Goal: Task Accomplishment & Management: Use online tool/utility

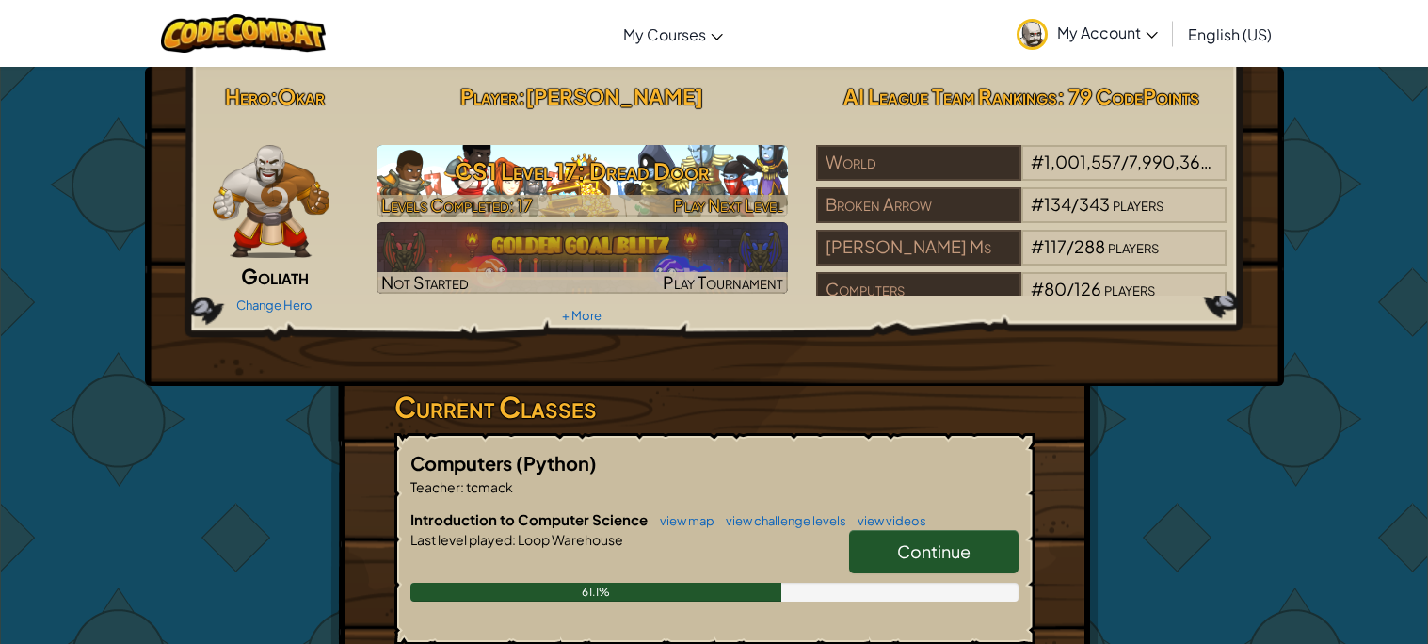
click at [681, 159] on h3 "CS1 Level 17: Dread Door" at bounding box center [582, 171] width 411 height 42
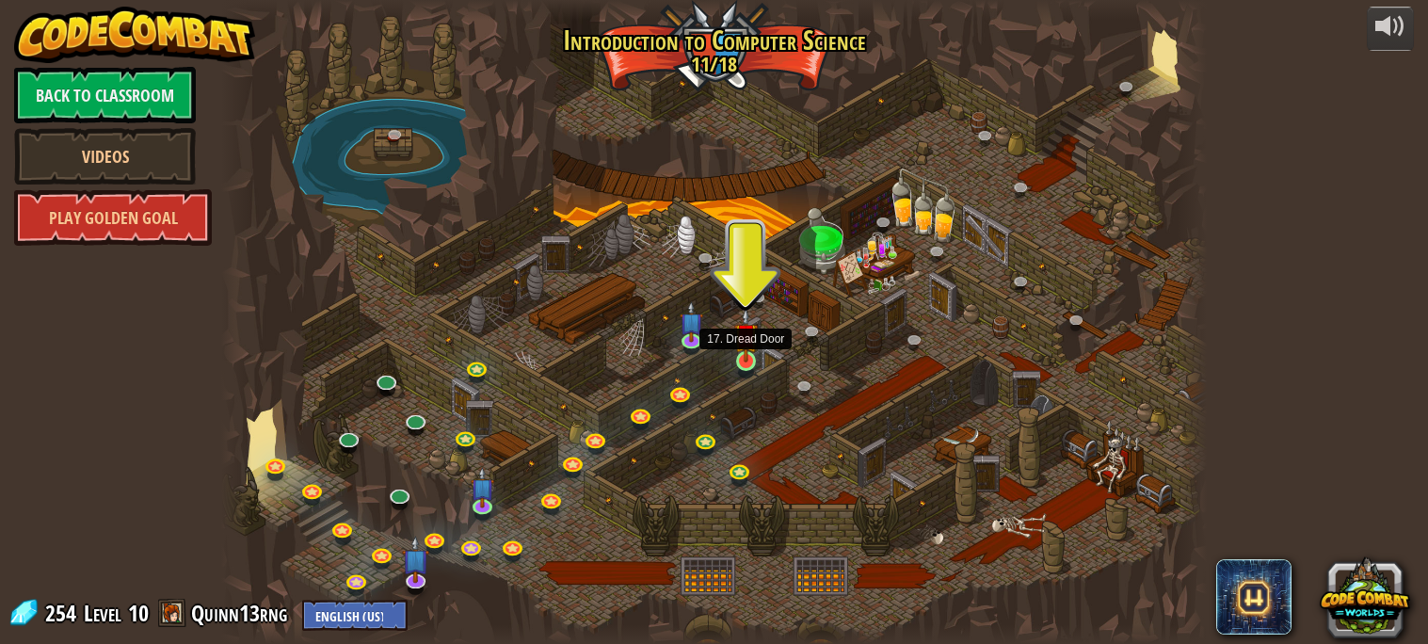
click at [751, 356] on img at bounding box center [746, 335] width 24 height 55
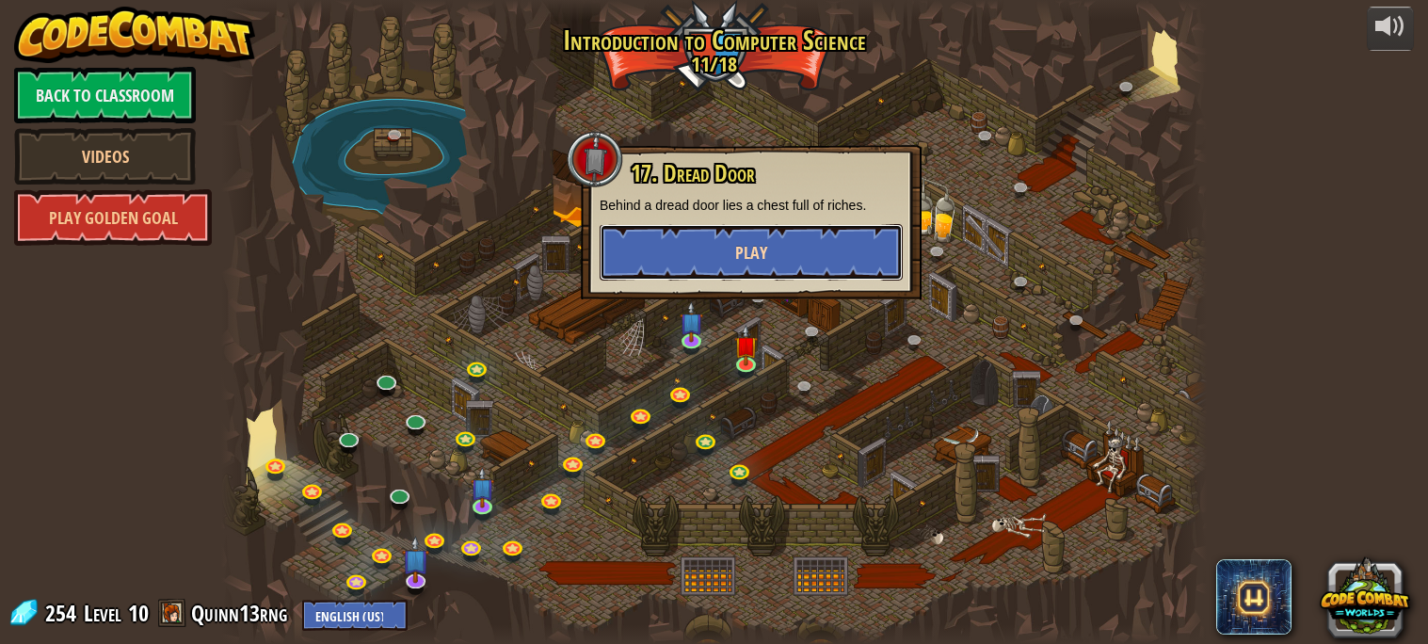
click at [793, 245] on button "Play" at bounding box center [751, 252] width 303 height 56
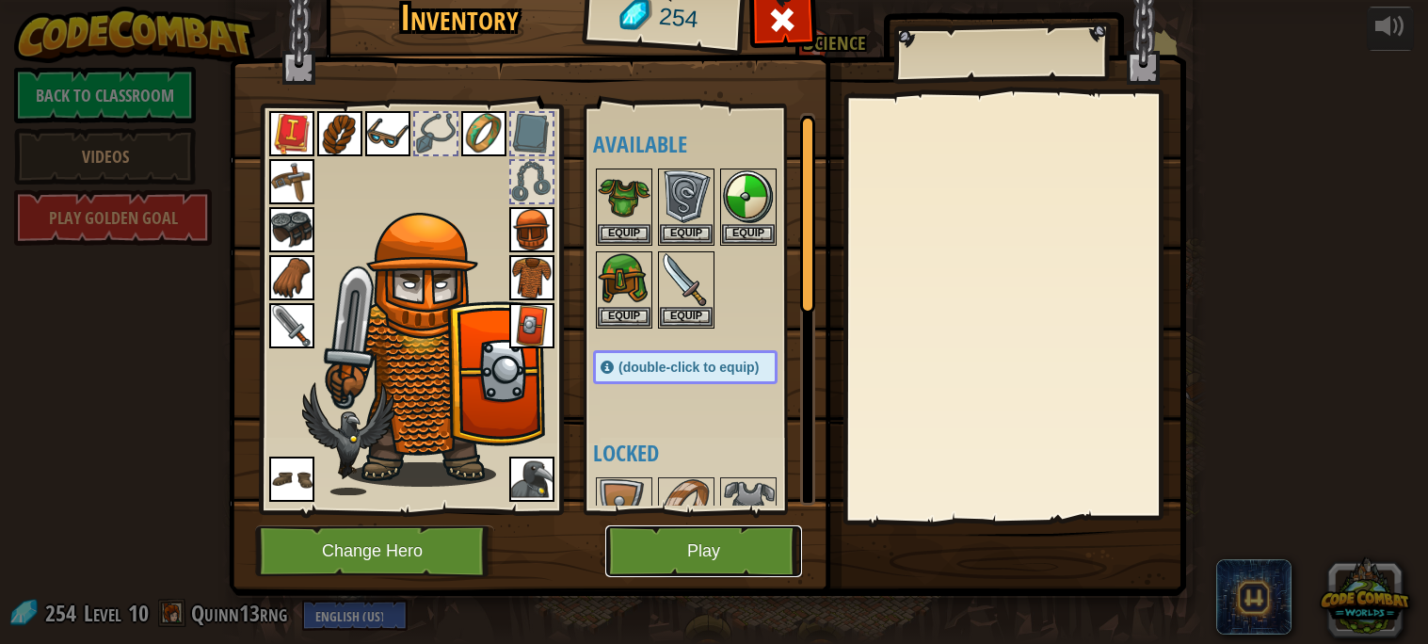
click at [689, 552] on button "Play" at bounding box center [703, 551] width 197 height 52
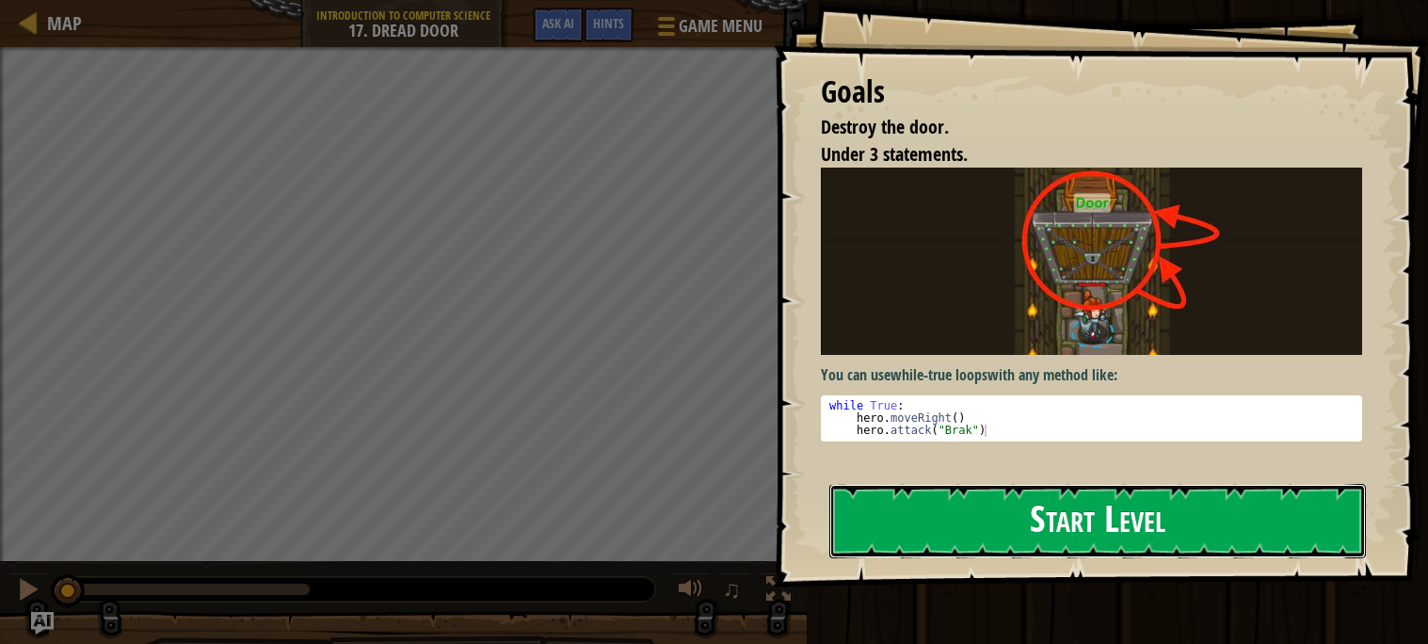
click at [1054, 484] on button "Start Level" at bounding box center [1097, 521] width 537 height 74
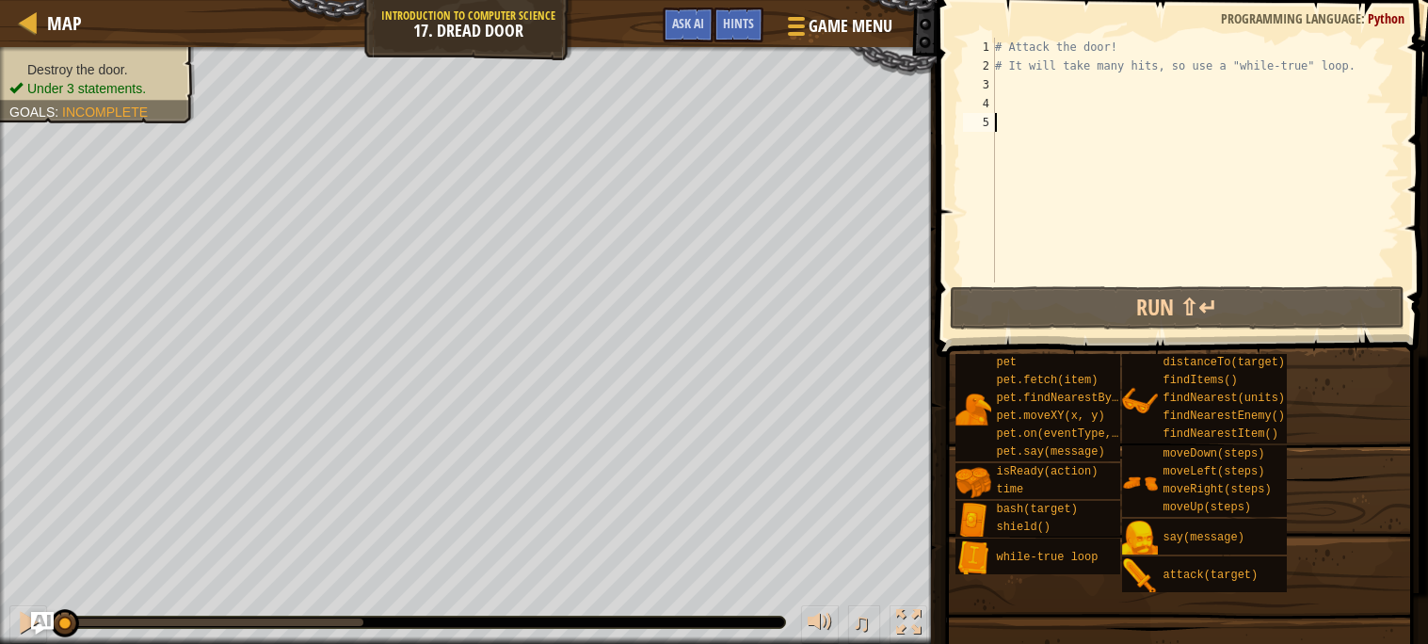
click at [1022, 94] on div "# Attack the door! # It will take many hits, so use a "while-true" loop." at bounding box center [1195, 179] width 409 height 282
click at [1011, 88] on div "# Attack the door! # It will take many hits, so use a "while-true" loop." at bounding box center [1195, 179] width 409 height 282
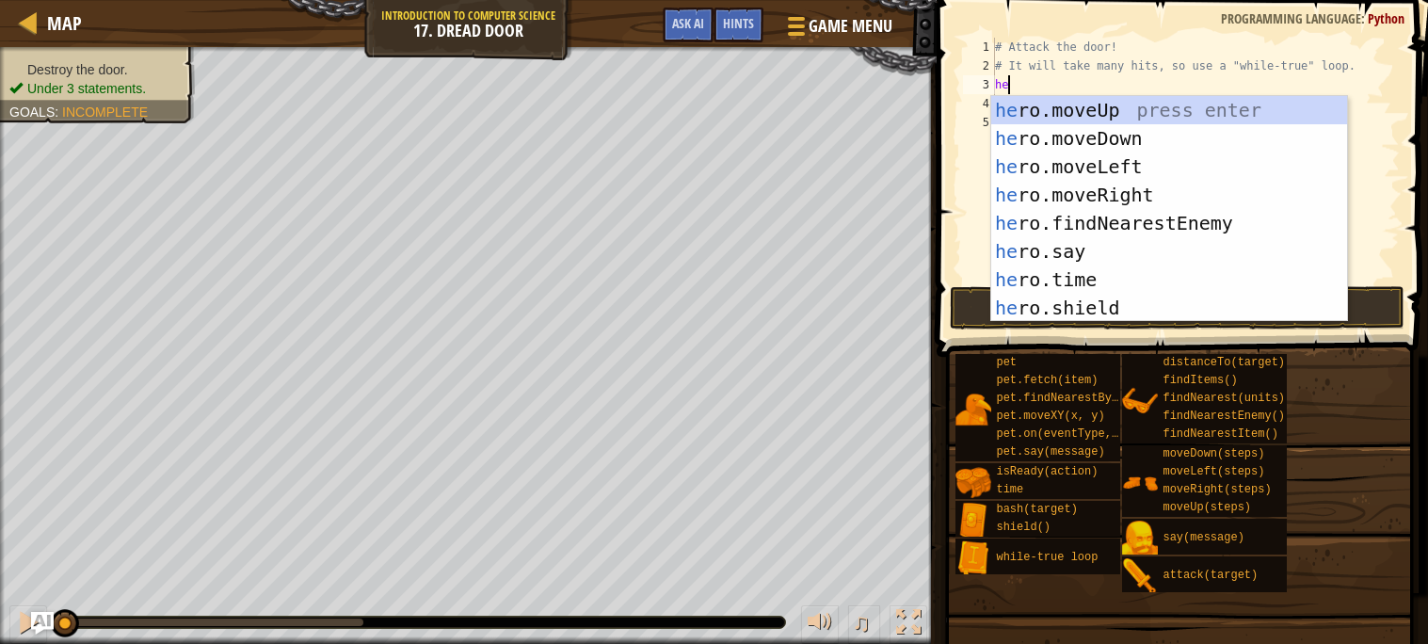
scroll to position [8, 1]
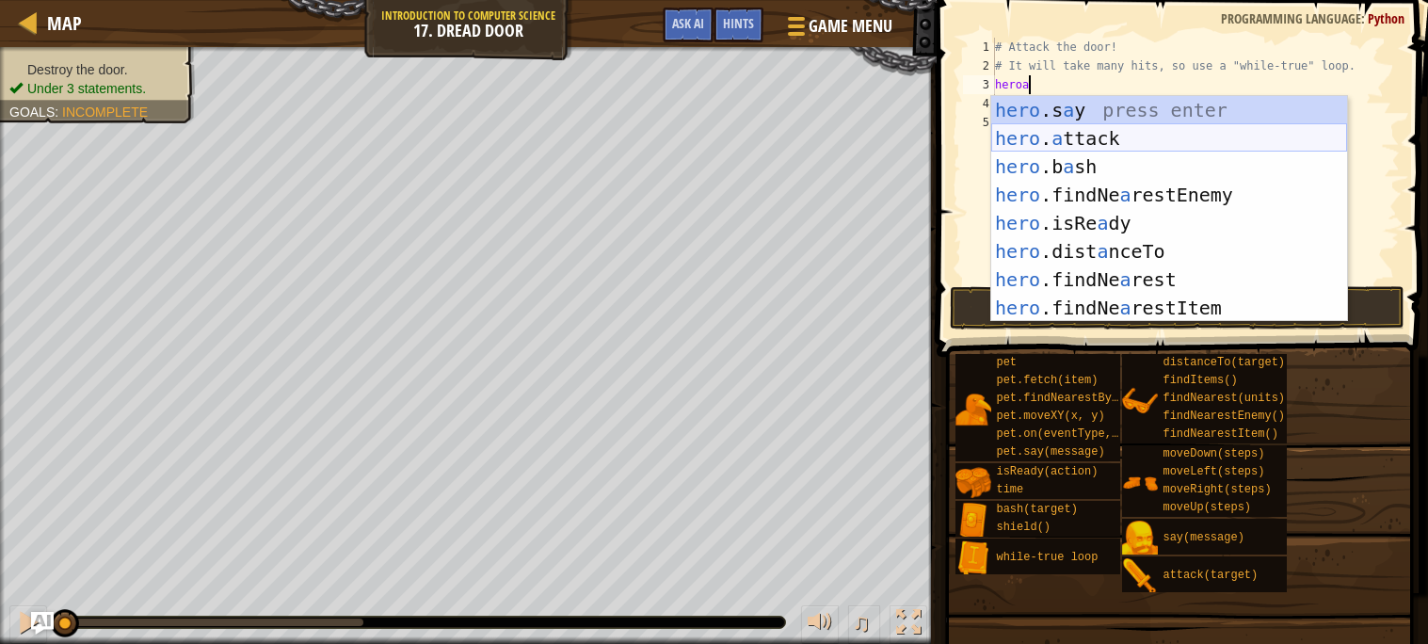
click at [1107, 136] on div "hero .s a y press enter hero . a ttack press enter hero .b a sh press enter her…" at bounding box center [1169, 237] width 356 height 282
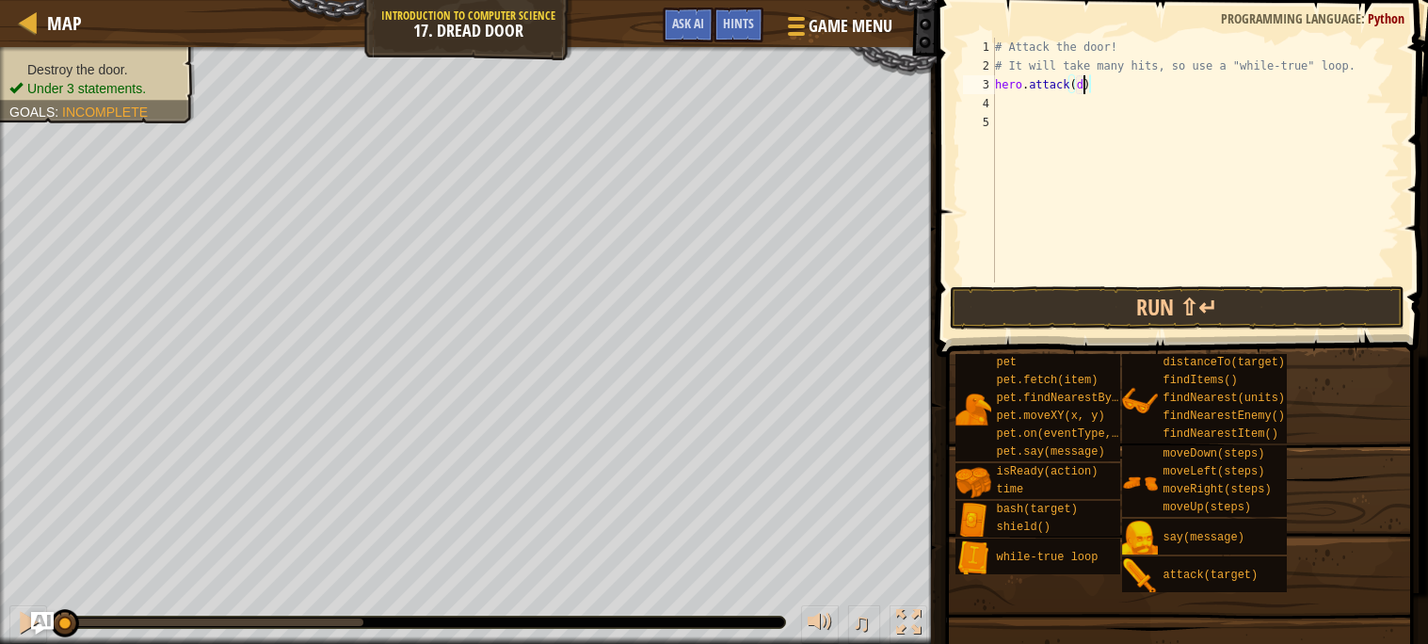
scroll to position [8, 6]
type textarea "hero.attack(Door)"
click at [1018, 105] on div "# Attack the door! # It will take many hits, so use a "while-true" loop. hero .…" at bounding box center [1195, 179] width 409 height 282
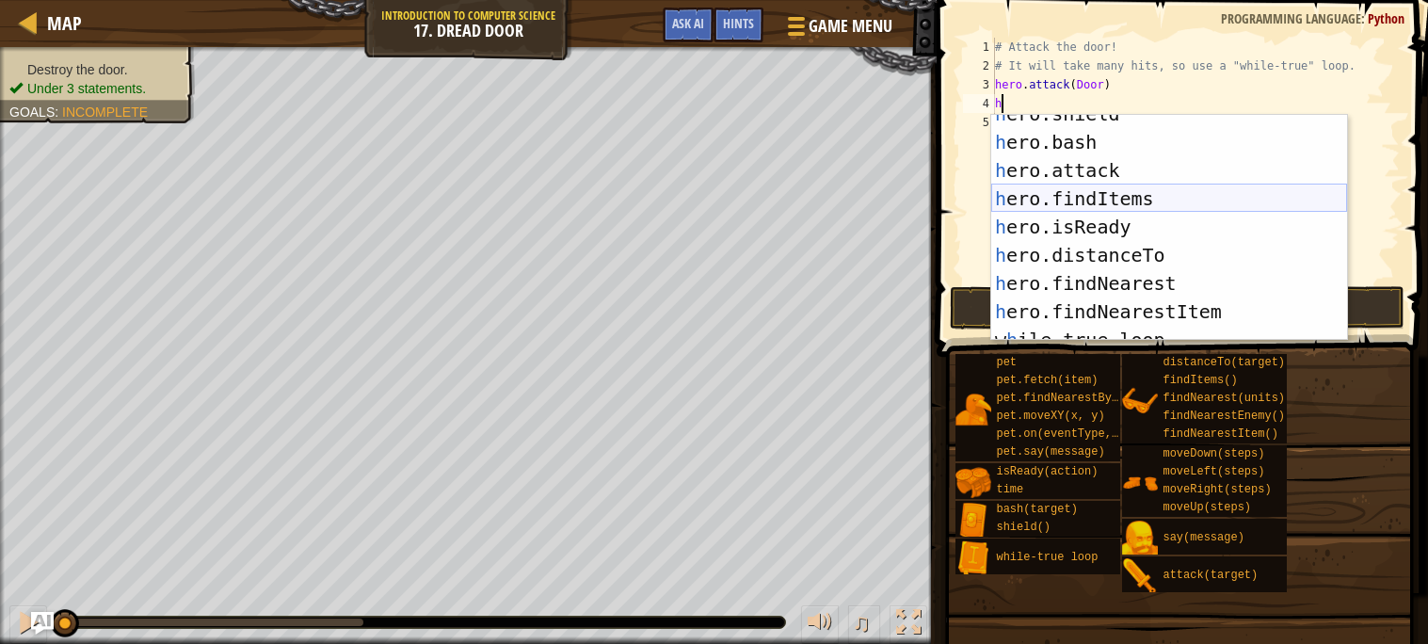
scroll to position [210, 0]
click at [1084, 168] on div "h ero.shield press enter h ero.bash press enter h ero.attack press enter h ero.…" at bounding box center [1169, 244] width 356 height 282
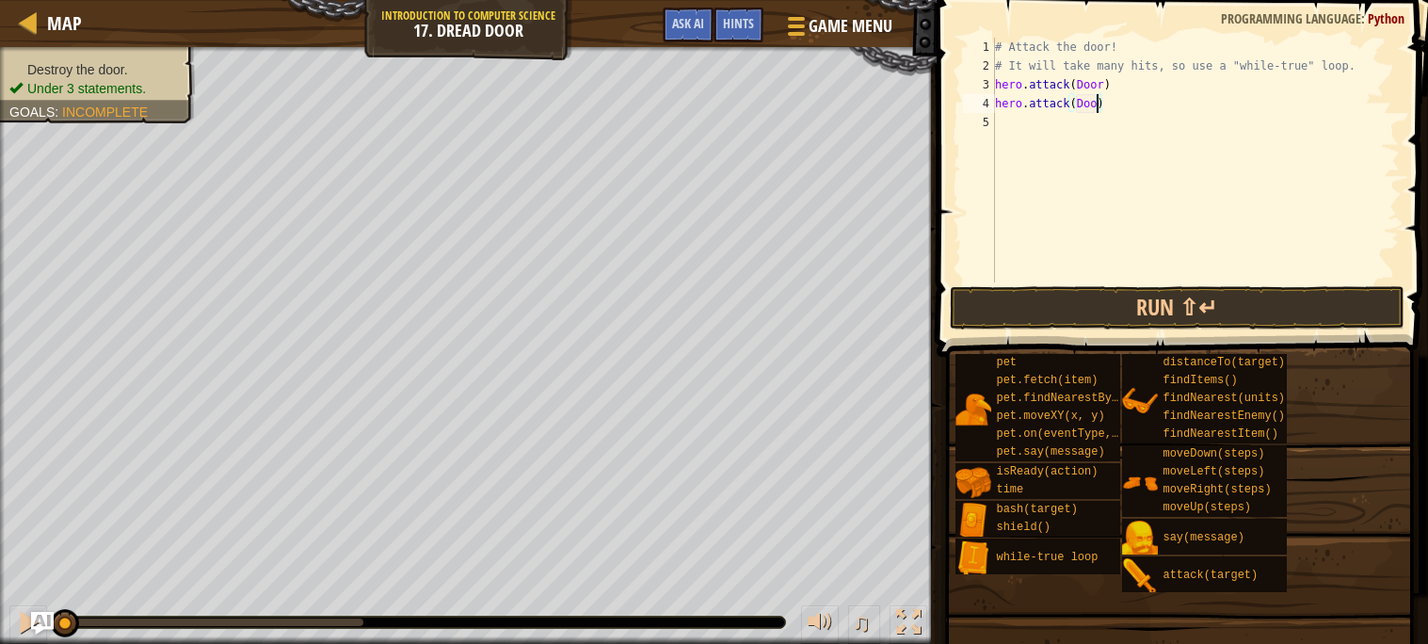
scroll to position [8, 8]
click at [1190, 305] on button "Run ⇧↵" at bounding box center [1177, 307] width 455 height 43
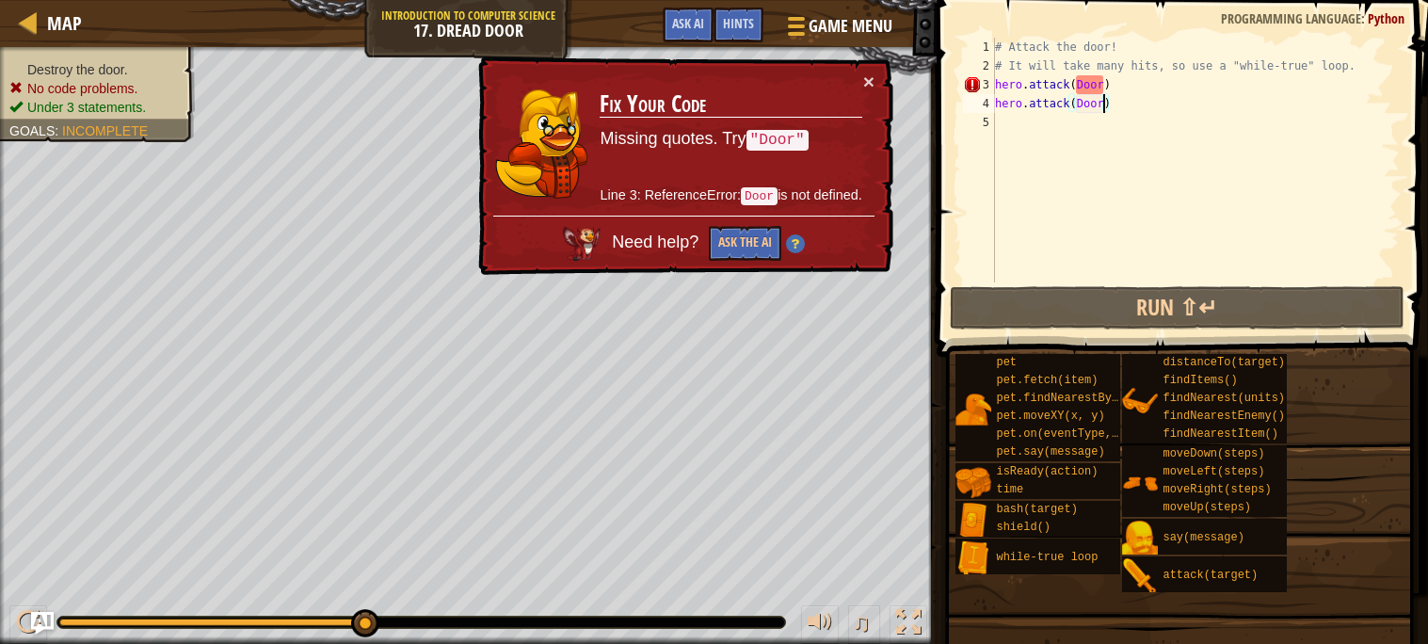
click at [1074, 86] on div "# Attack the door! # It will take many hits, so use a "while-true" loop. hero .…" at bounding box center [1195, 179] width 409 height 282
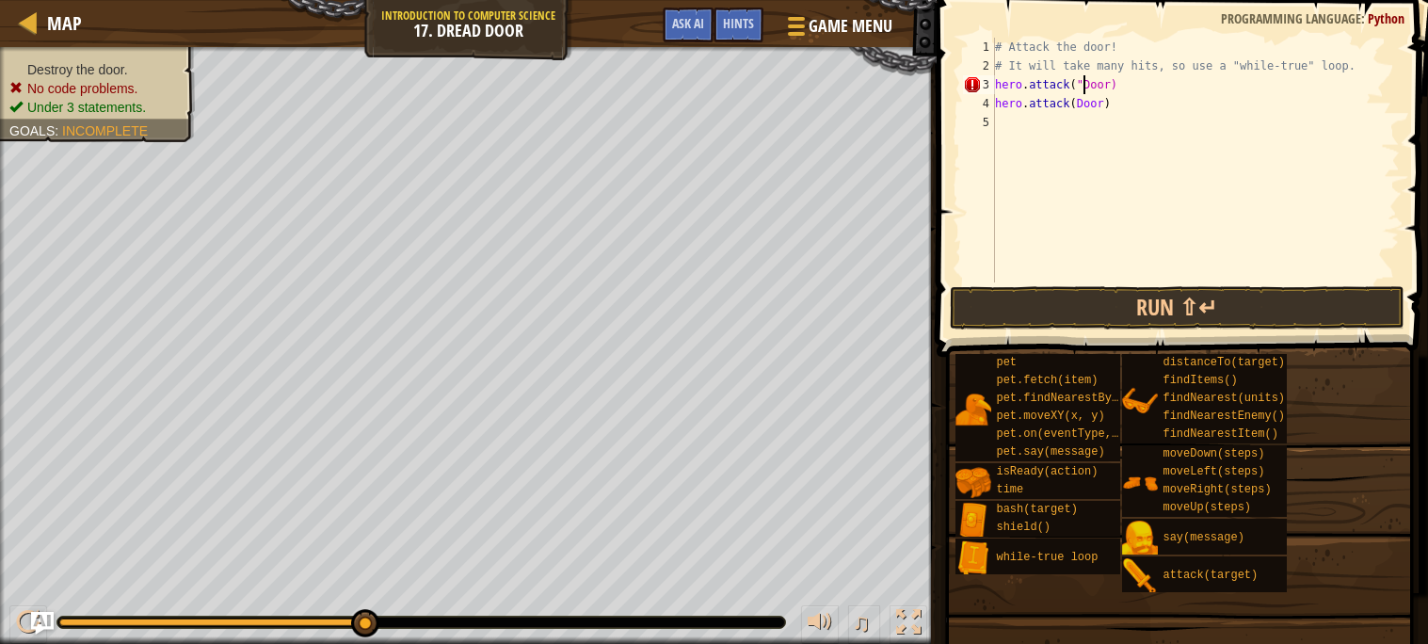
click at [1110, 90] on div "# Attack the door! # It will take many hits, so use a "while-true" loop. hero .…" at bounding box center [1195, 179] width 409 height 282
click at [1076, 105] on div "# Attack the door! # It will take many hits, so use a "while-true" loop. hero .…" at bounding box center [1195, 179] width 409 height 282
click at [1114, 104] on div "# Attack the door! # It will take many hits, so use a "while-true" loop. hero .…" at bounding box center [1195, 179] width 409 height 282
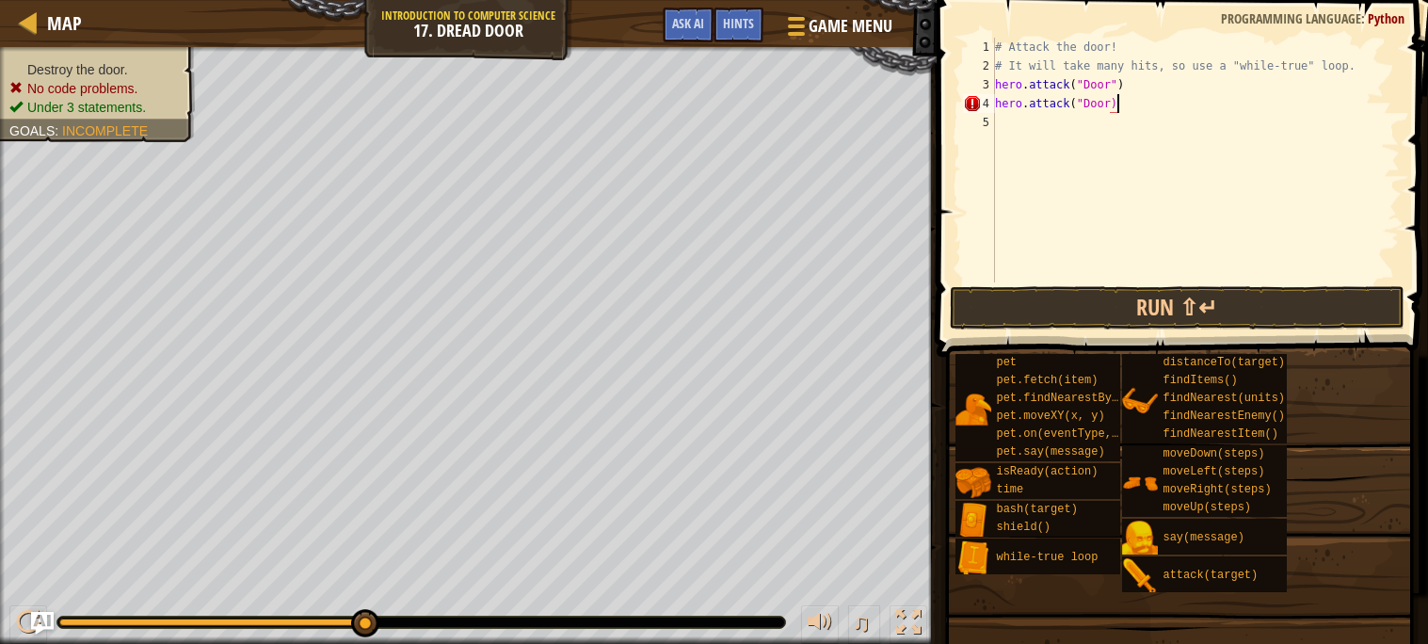
click at [1111, 104] on div "# Attack the door! # It will take many hits, so use a "while-true" loop. hero .…" at bounding box center [1195, 179] width 409 height 282
type textarea "hero.attack("Door")"
click at [1162, 320] on button "Run ⇧↵" at bounding box center [1177, 307] width 455 height 43
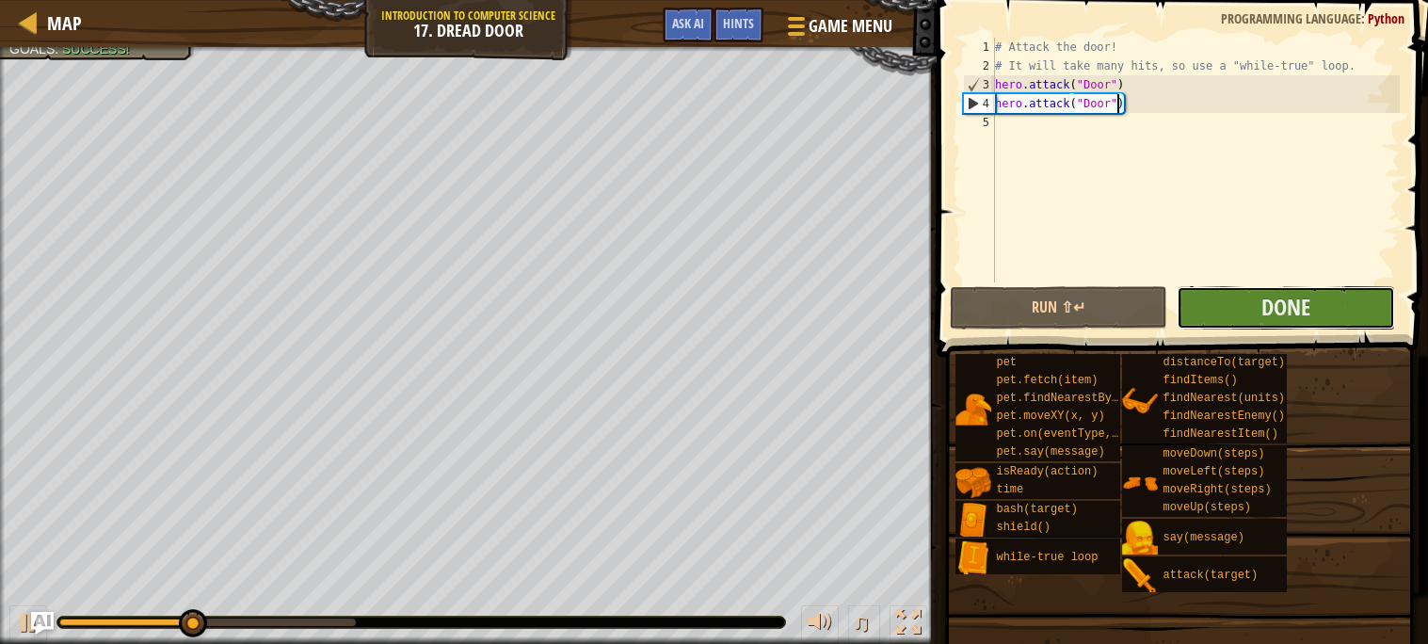
click at [1201, 316] on button "Done" at bounding box center [1286, 307] width 218 height 43
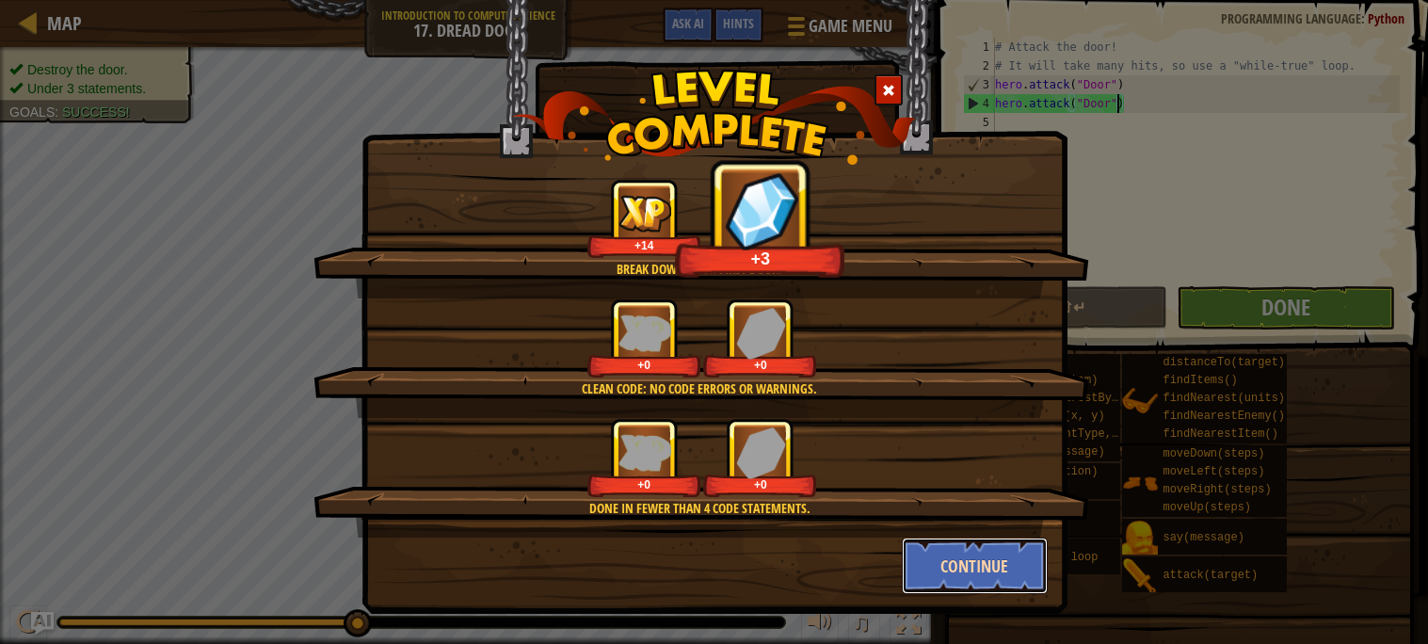
click at [950, 564] on button "Continue" at bounding box center [975, 565] width 146 height 56
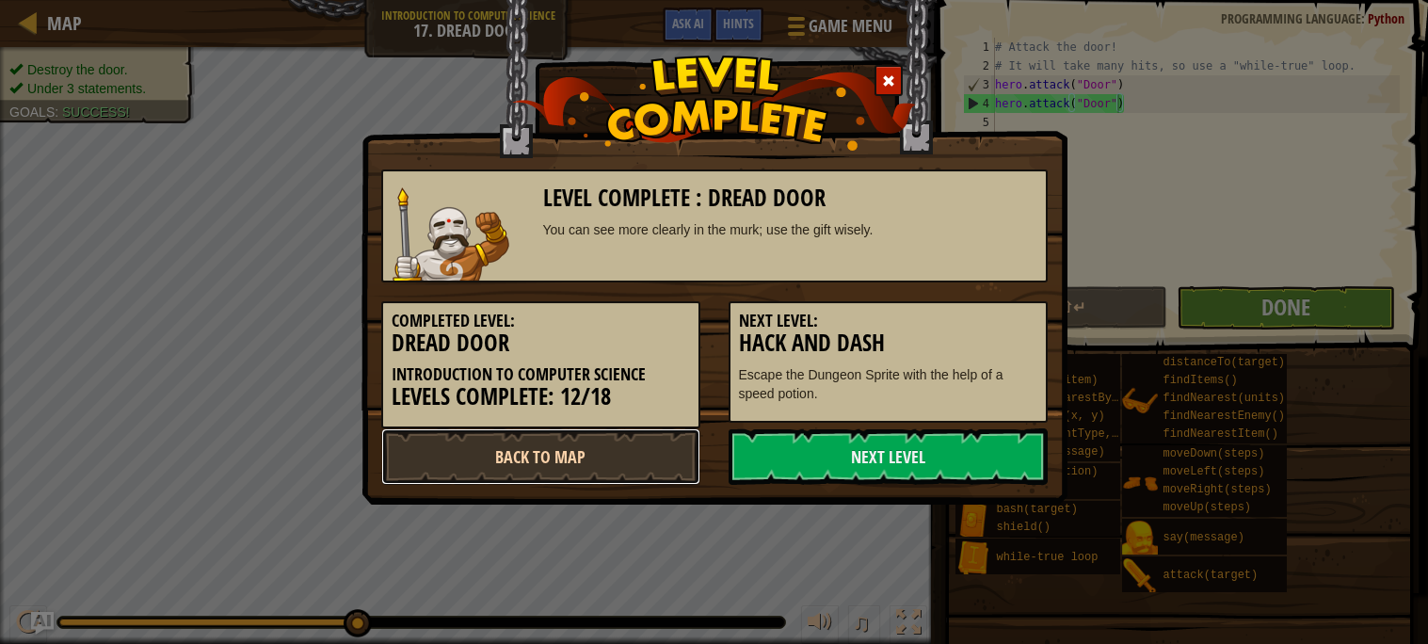
click at [476, 452] on link "Back to Map" at bounding box center [540, 456] width 319 height 56
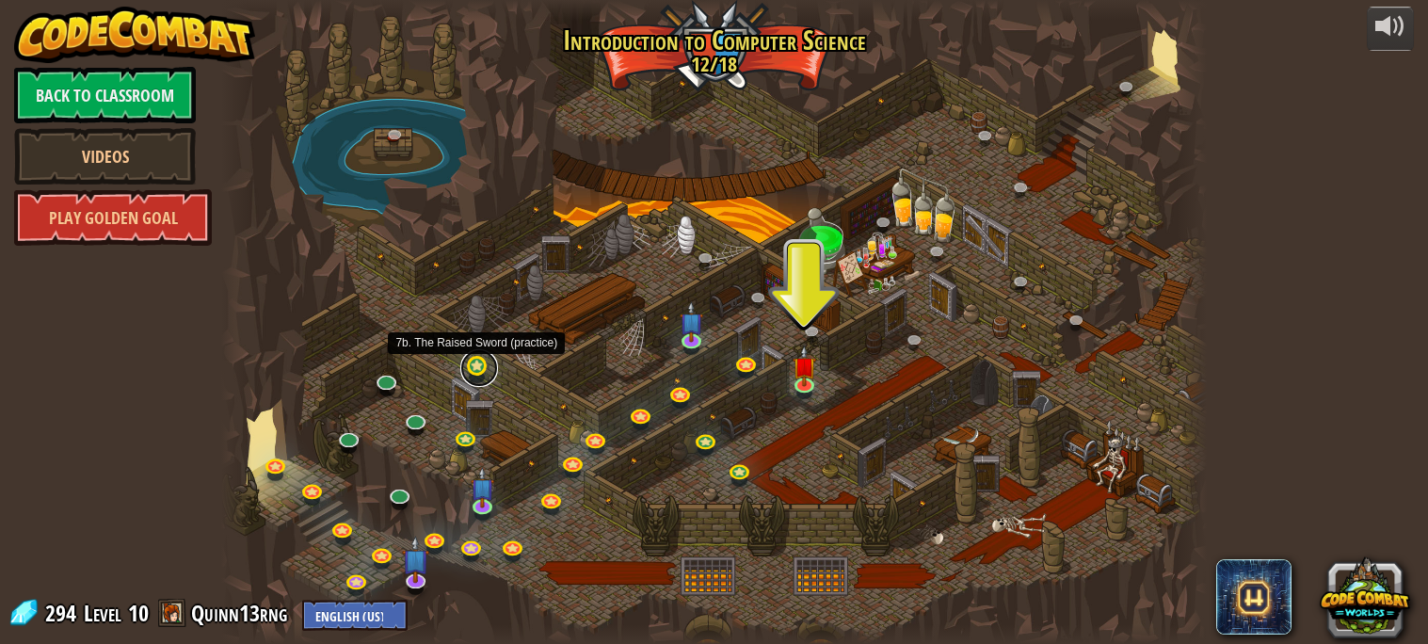
click at [479, 376] on link at bounding box center [479, 368] width 38 height 38
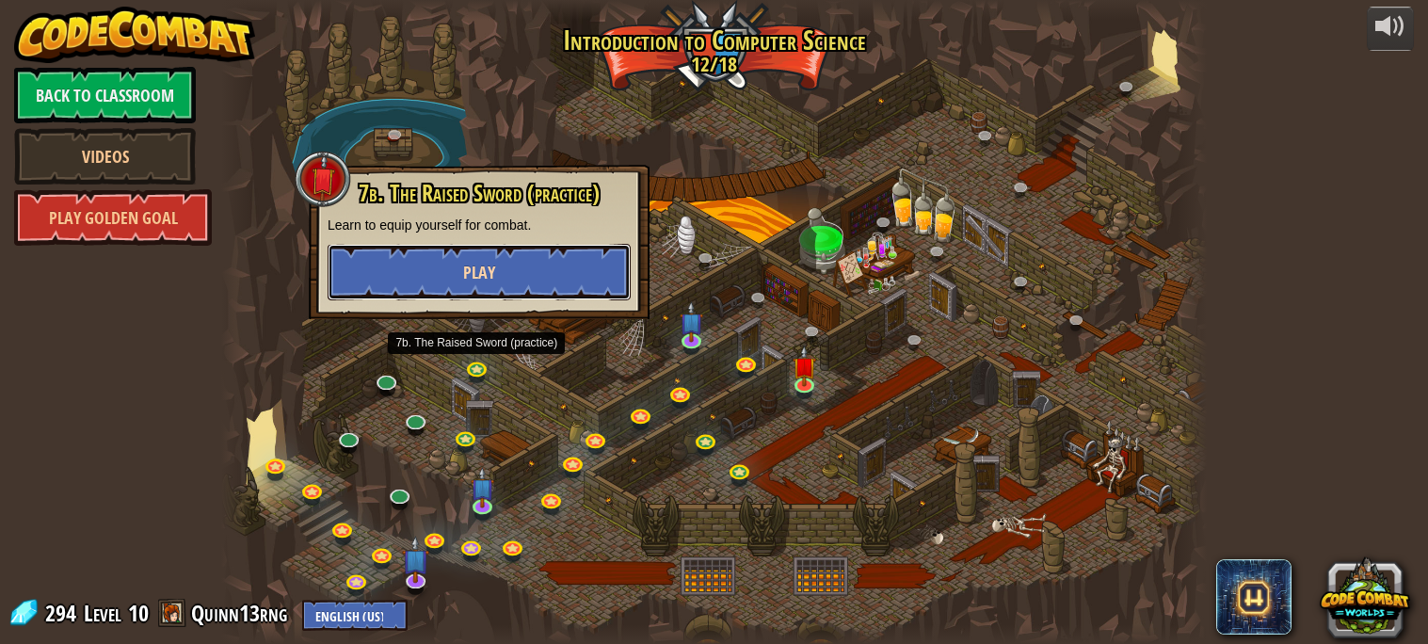
click at [607, 284] on button "Play" at bounding box center [479, 272] width 303 height 56
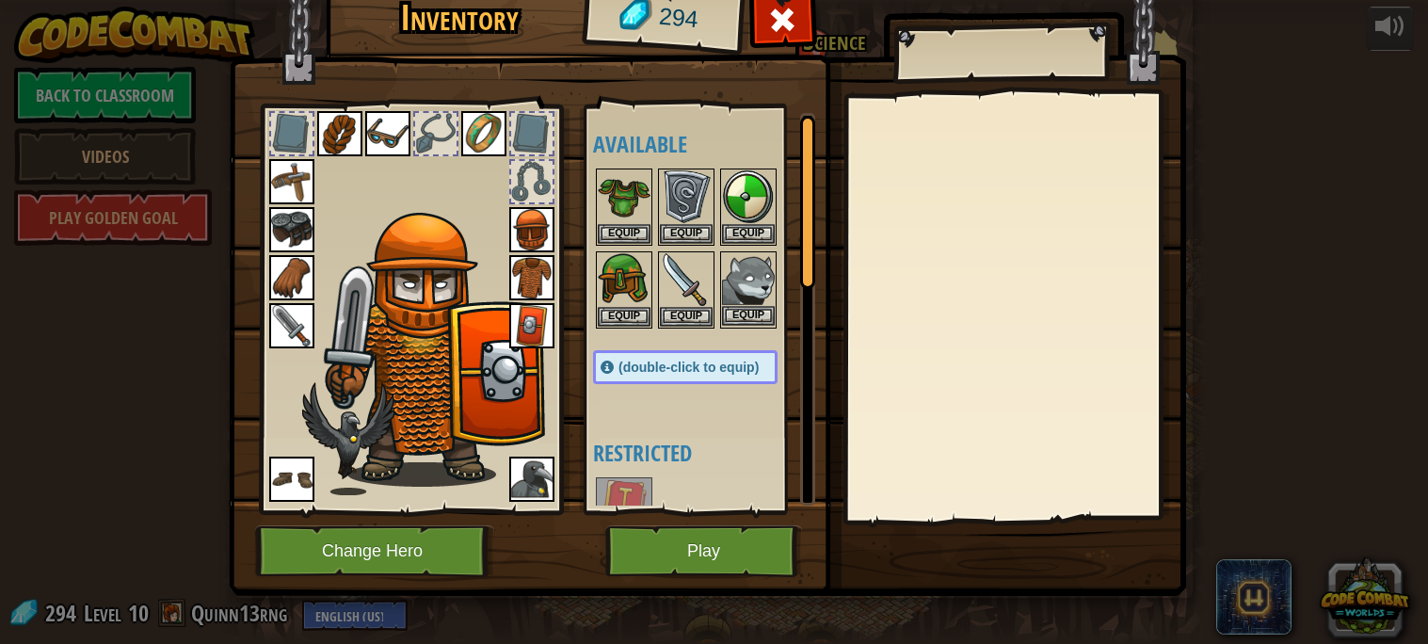
click at [747, 303] on img at bounding box center [748, 279] width 53 height 53
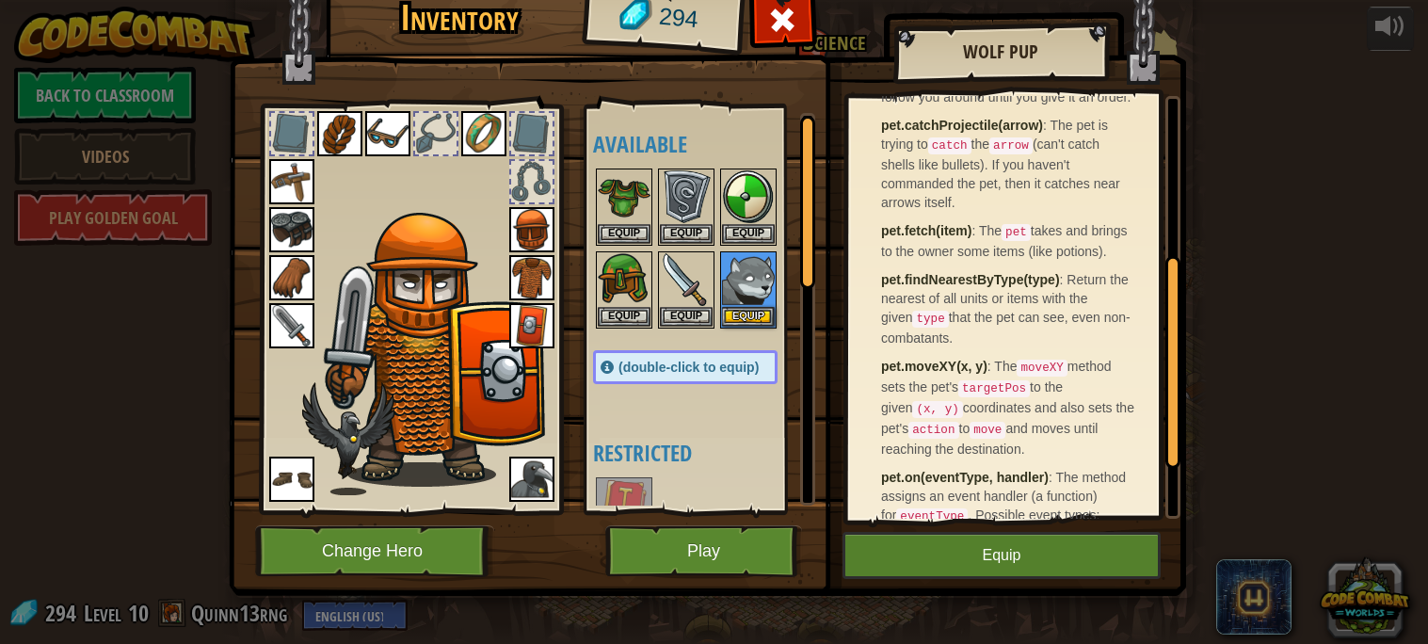
scroll to position [361, 0]
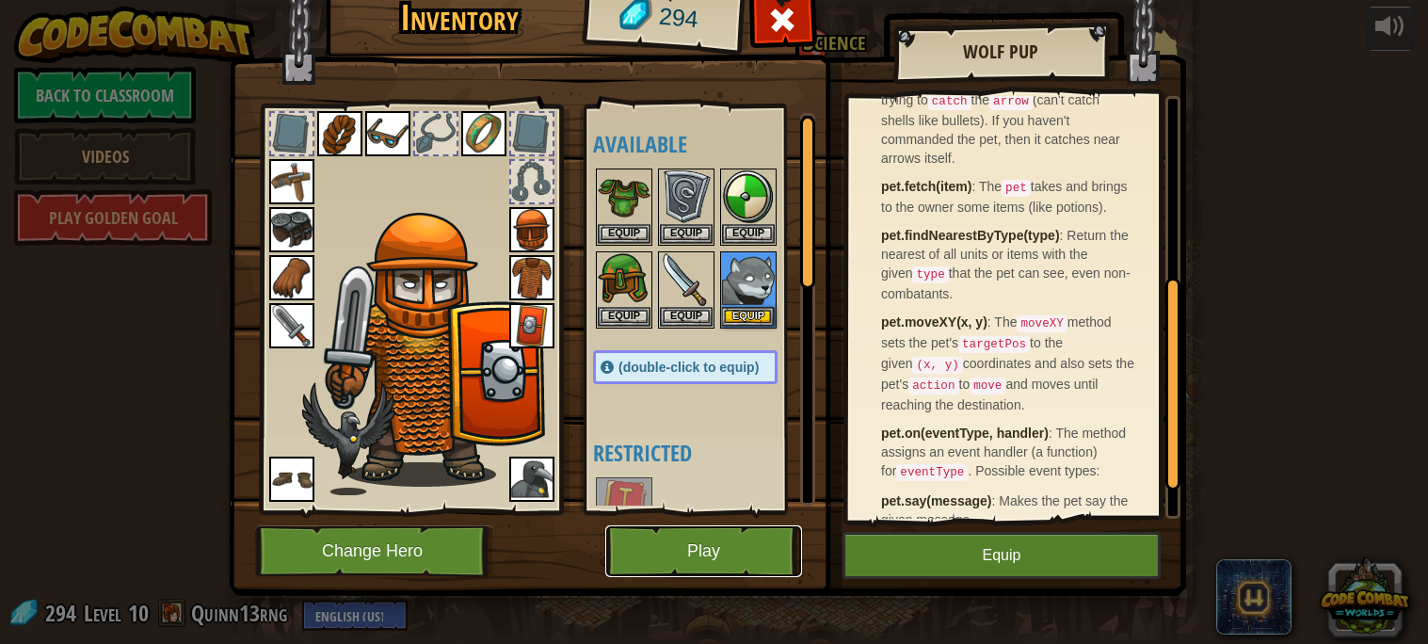
click at [757, 544] on button "Play" at bounding box center [703, 551] width 197 height 52
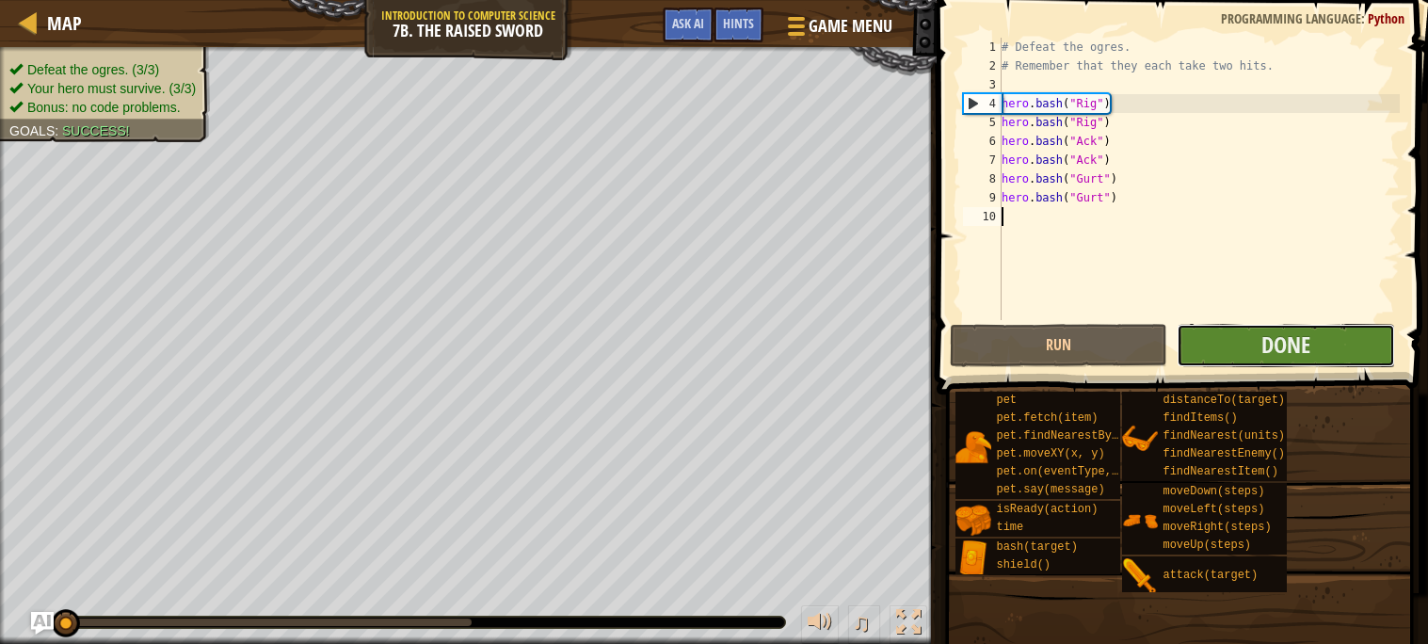
click at [1258, 355] on button "Done" at bounding box center [1286, 345] width 218 height 43
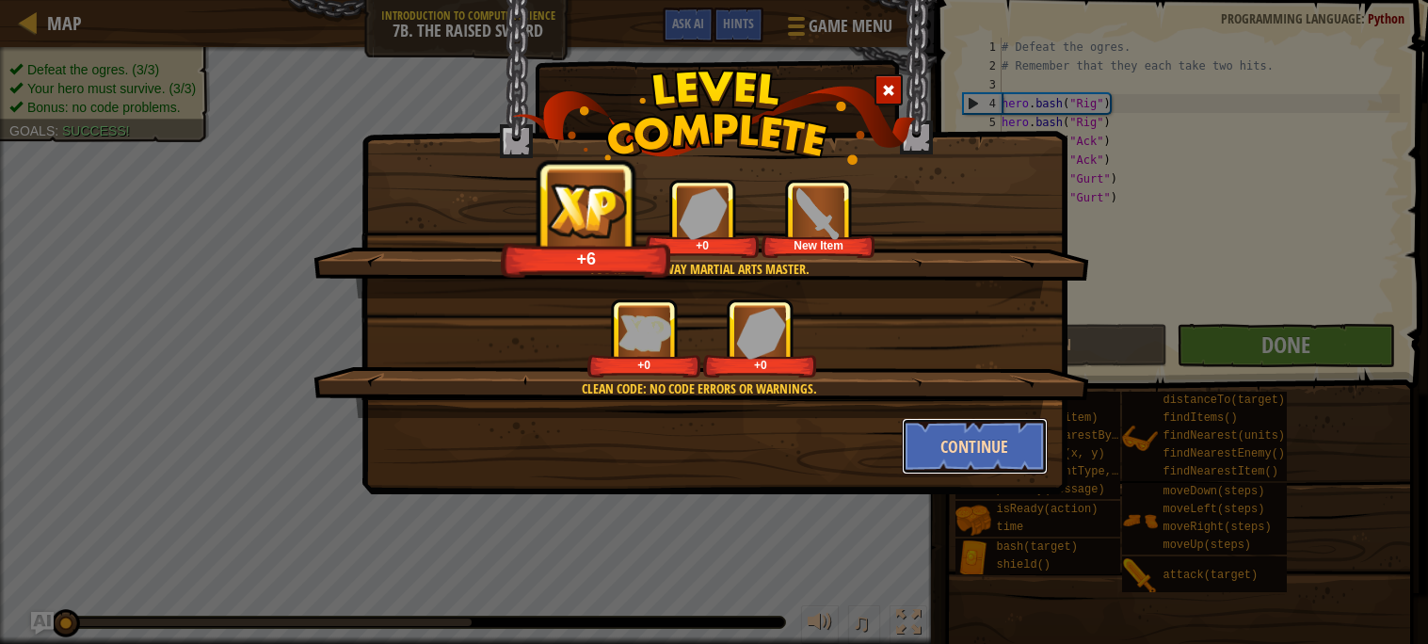
click at [973, 449] on button "Continue" at bounding box center [975, 446] width 146 height 56
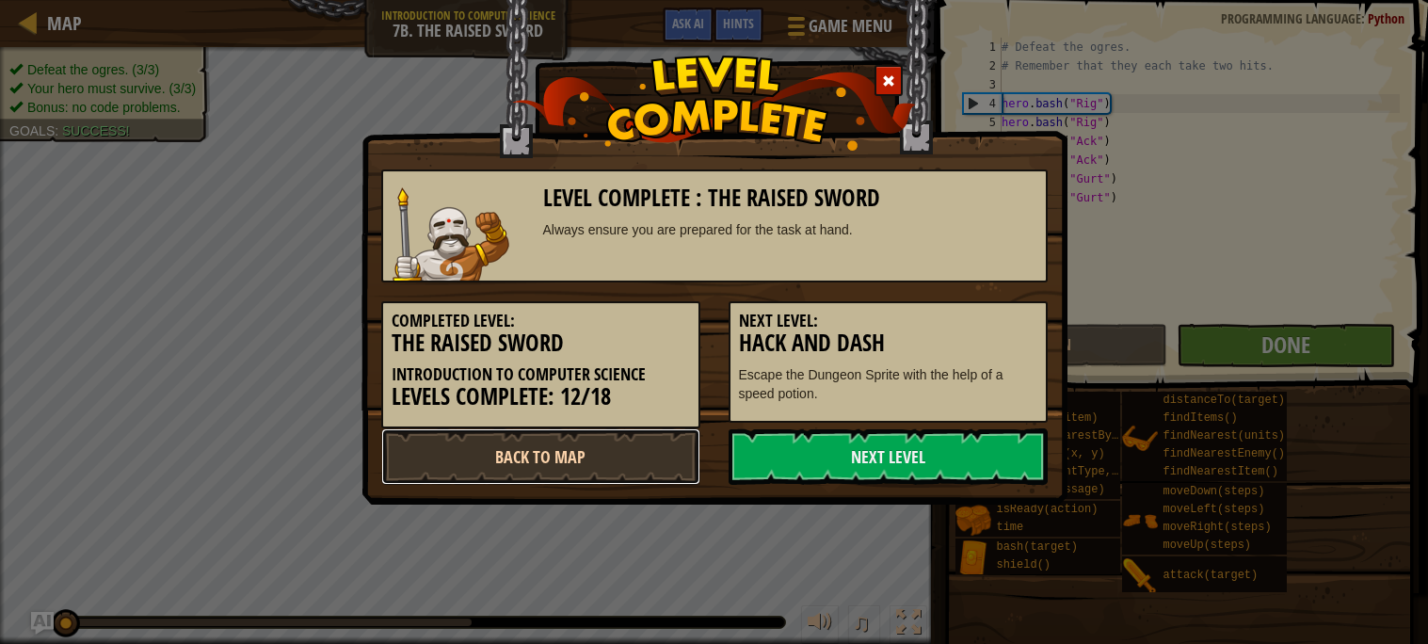
click at [619, 450] on link "Back to Map" at bounding box center [540, 456] width 319 height 56
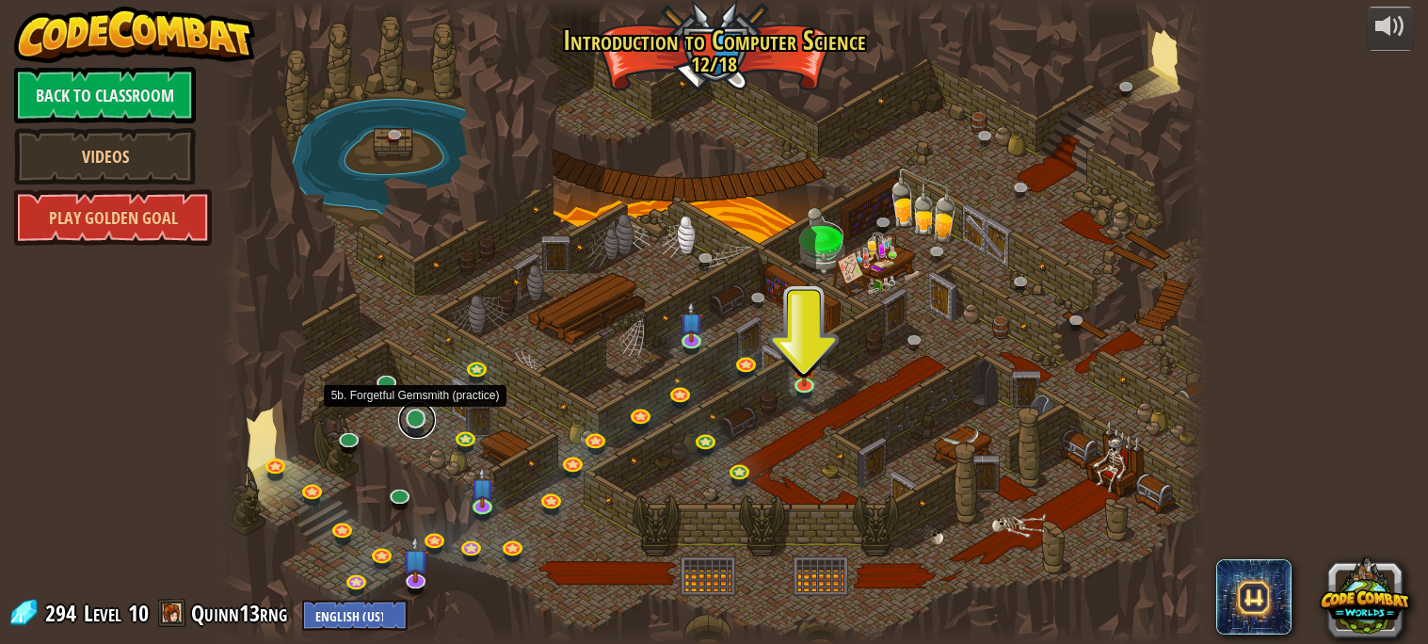
click at [418, 417] on link at bounding box center [417, 420] width 38 height 38
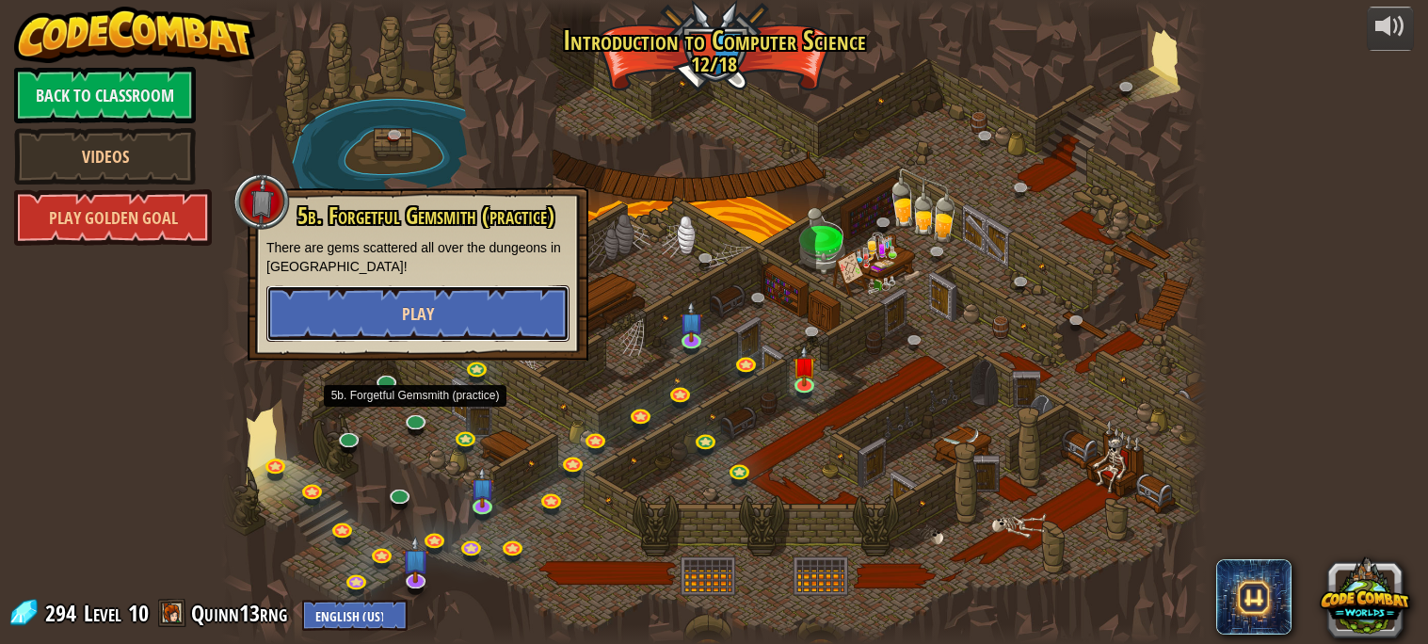
click at [456, 325] on button "Play" at bounding box center [417, 313] width 303 height 56
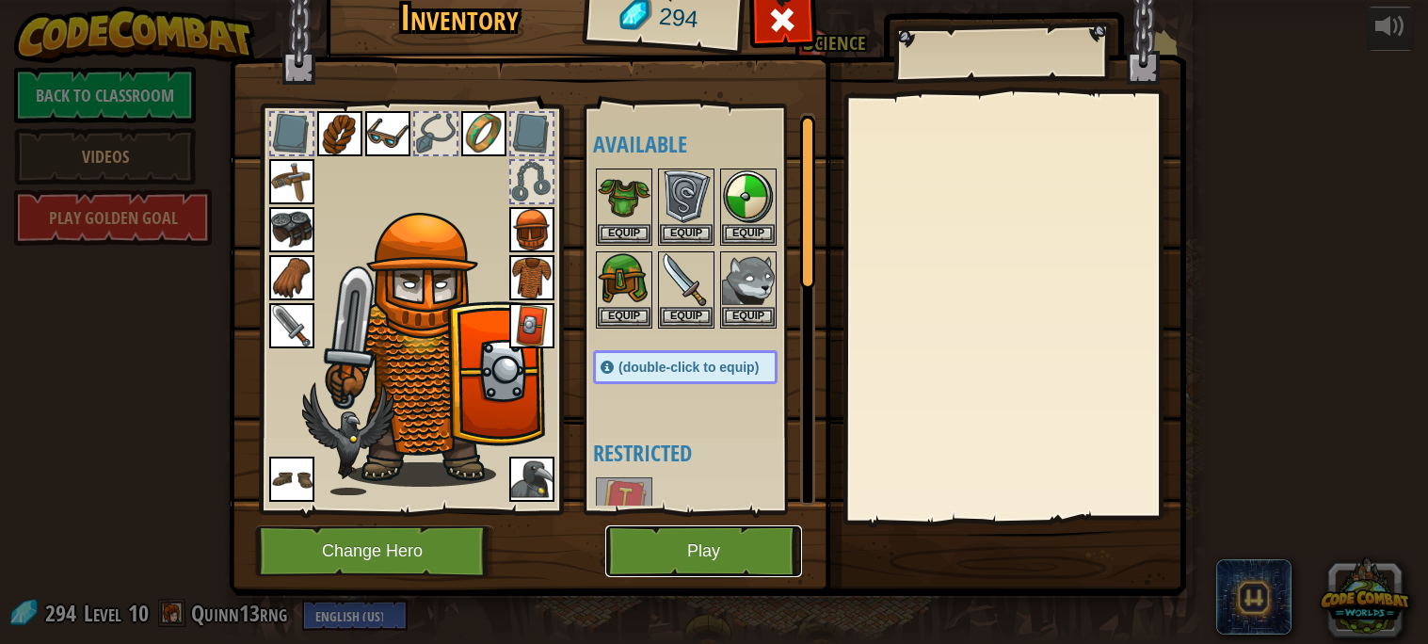
click at [699, 552] on button "Play" at bounding box center [703, 551] width 197 height 52
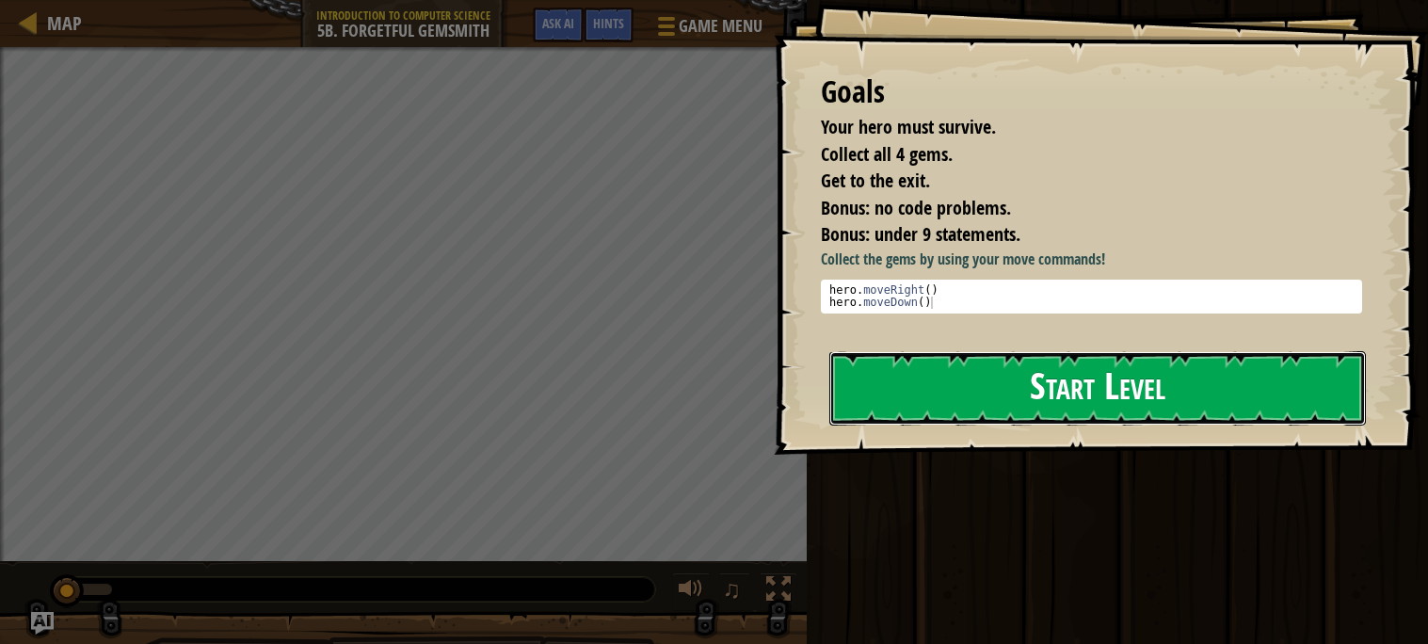
click at [954, 380] on button "Start Level" at bounding box center [1097, 388] width 537 height 74
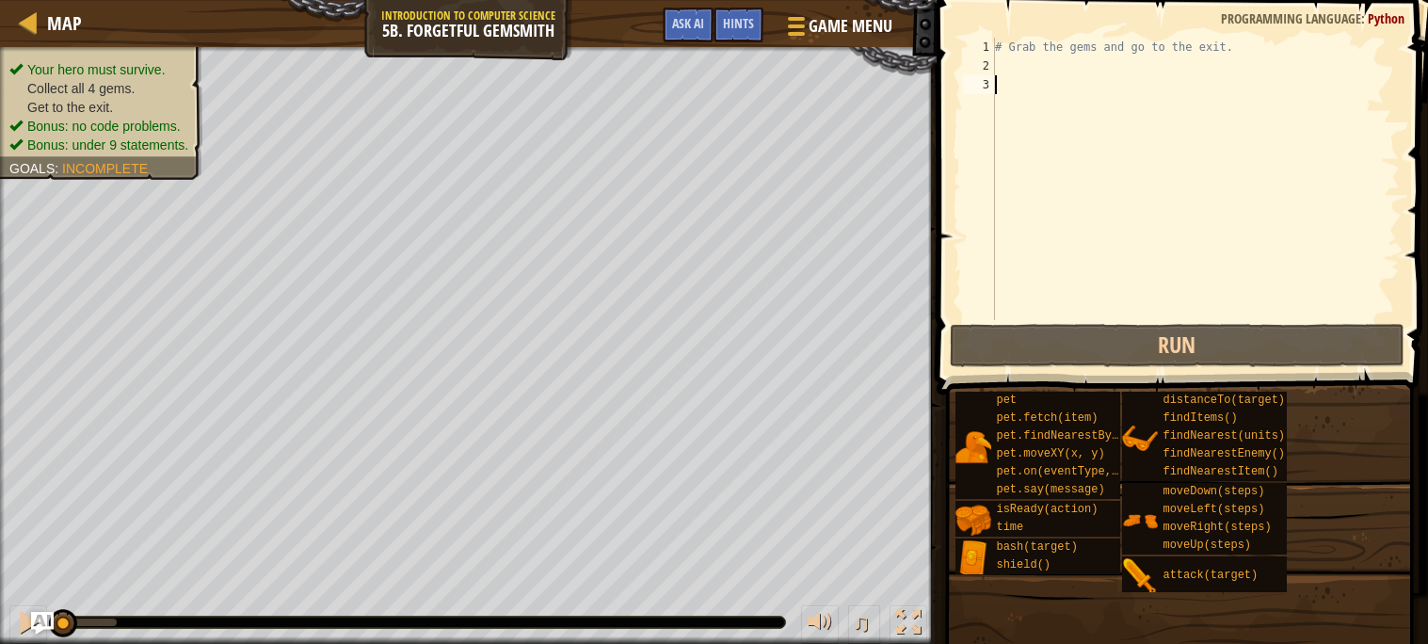
click at [1008, 70] on div "# Grab the gems and go to the exit." at bounding box center [1195, 198] width 409 height 320
type textarea "h"
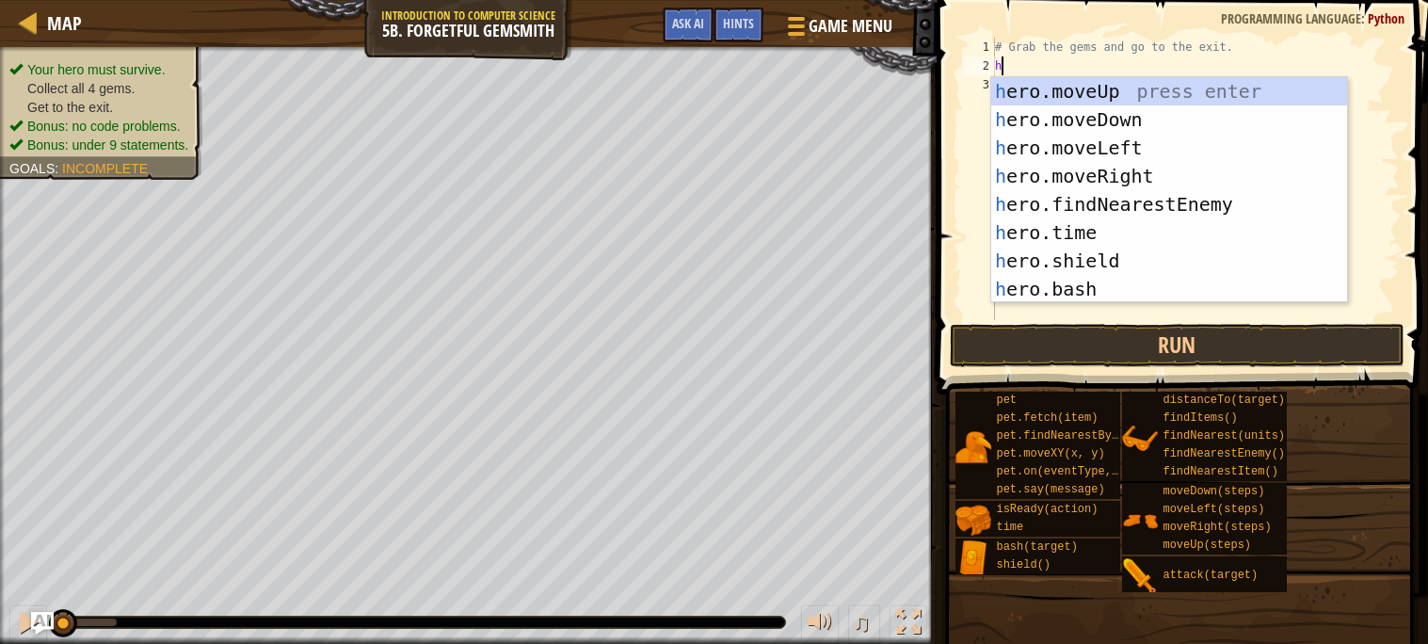
scroll to position [8, 0]
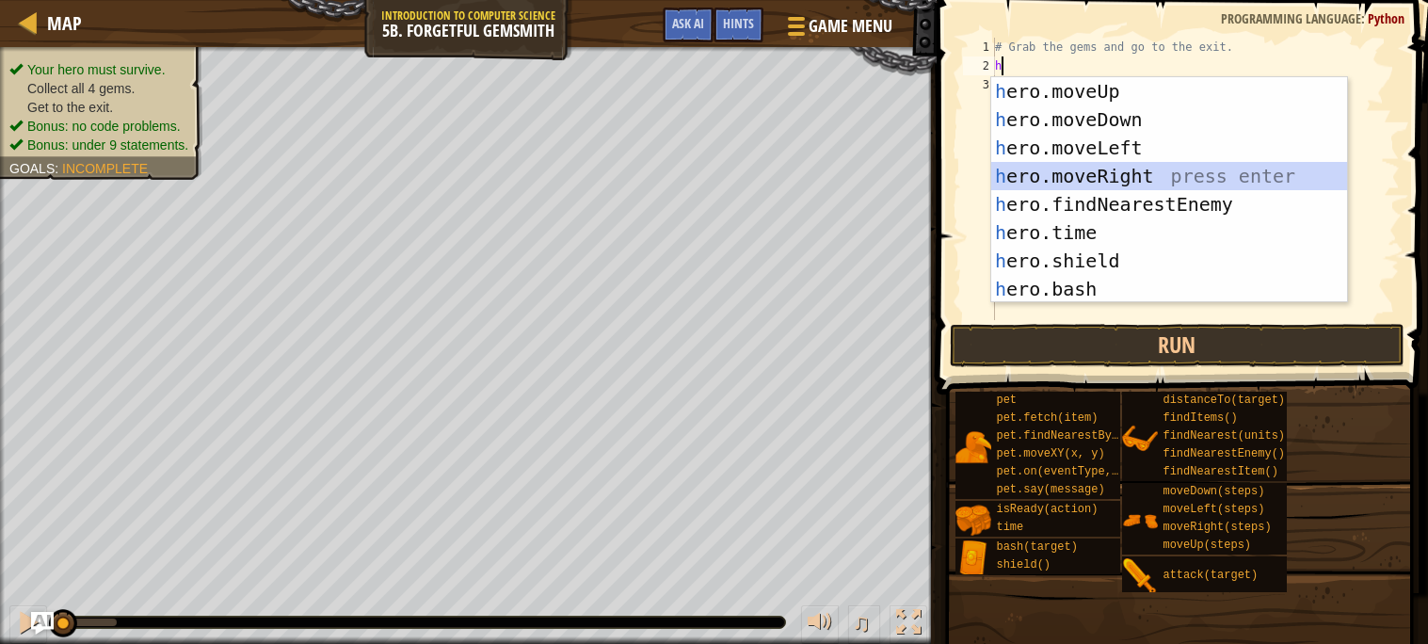
click at [1130, 173] on div "h ero.moveUp press enter h ero.moveDown press enter h ero.moveLeft press enter …" at bounding box center [1169, 218] width 356 height 282
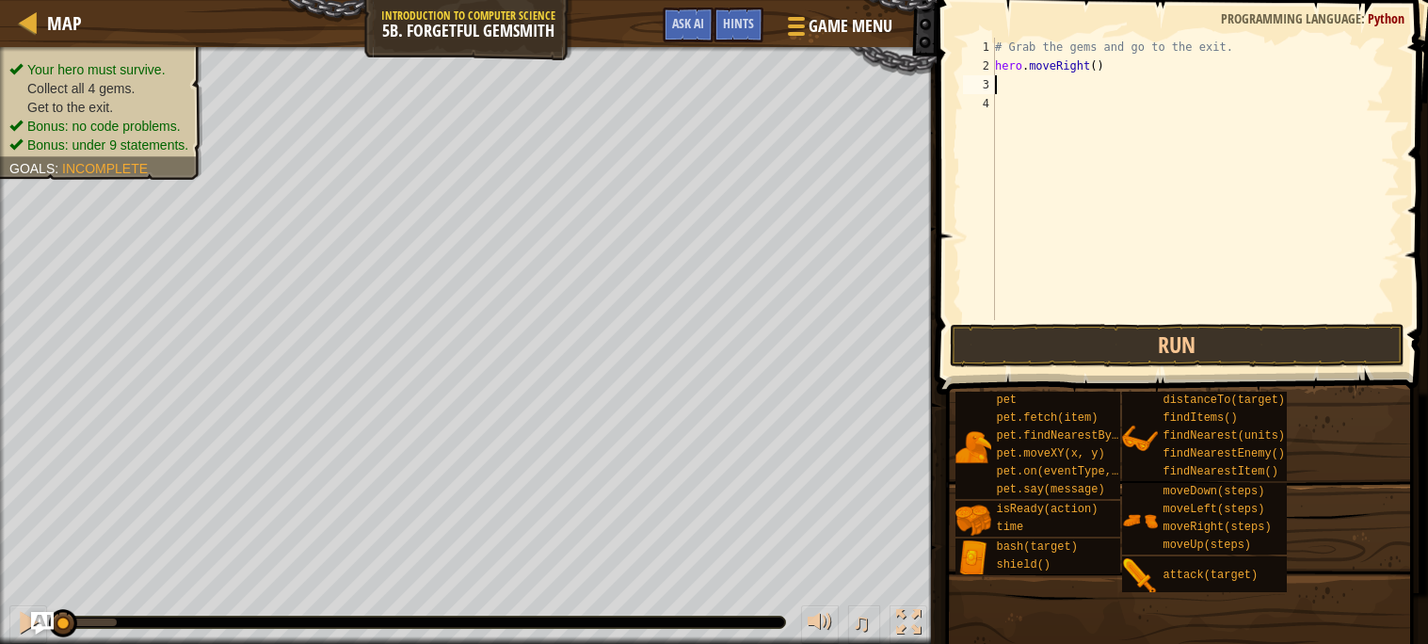
type textarea "h"
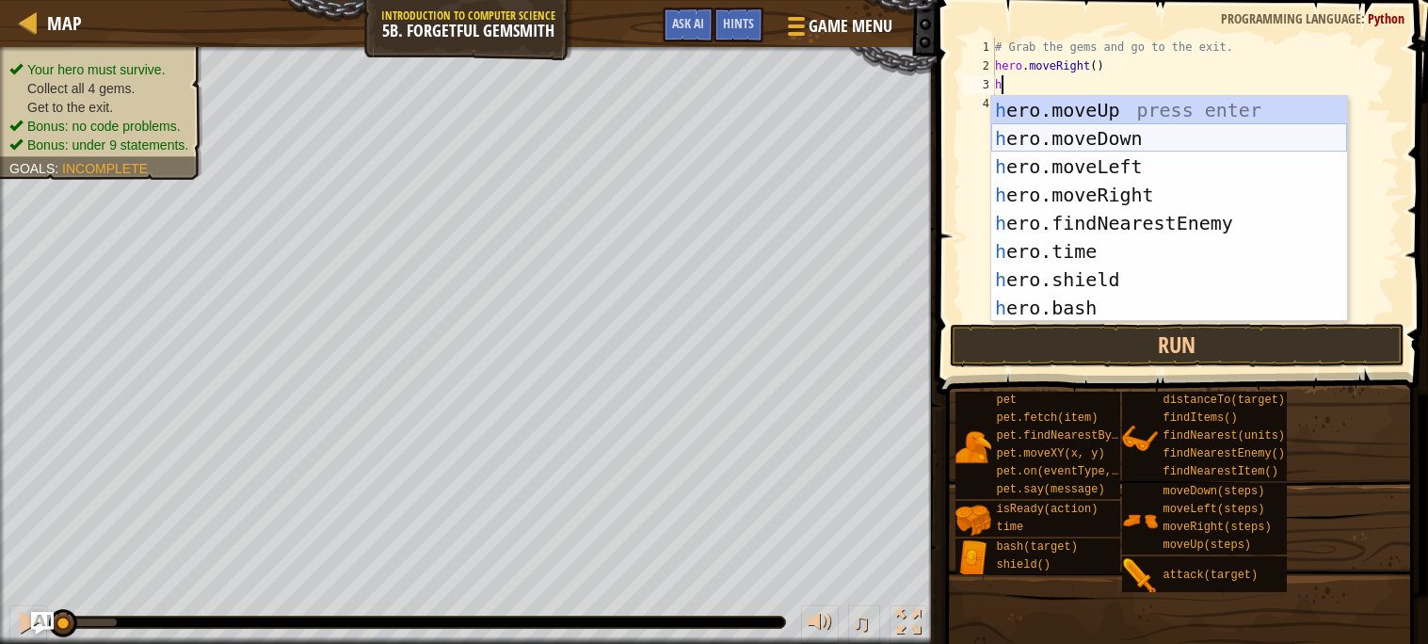
click at [1121, 135] on div "h ero.moveUp press enter h ero.moveDown press enter h ero.moveLeft press enter …" at bounding box center [1169, 237] width 356 height 282
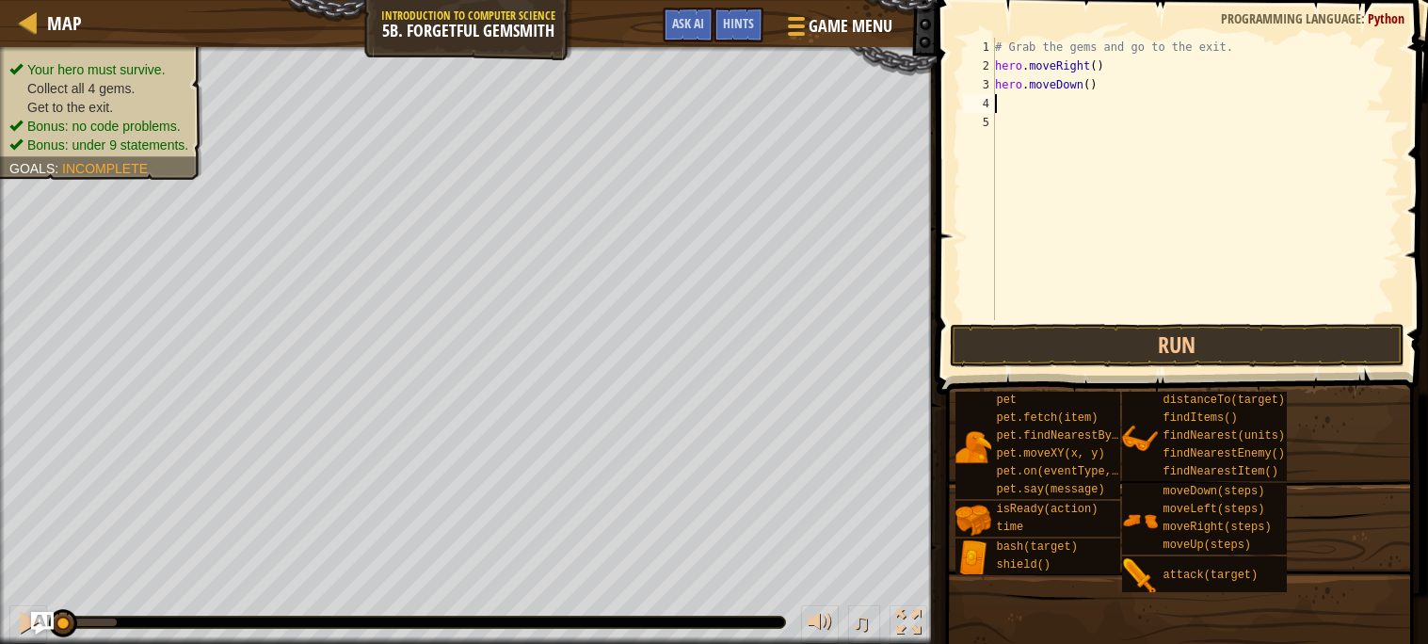
type textarea "h"
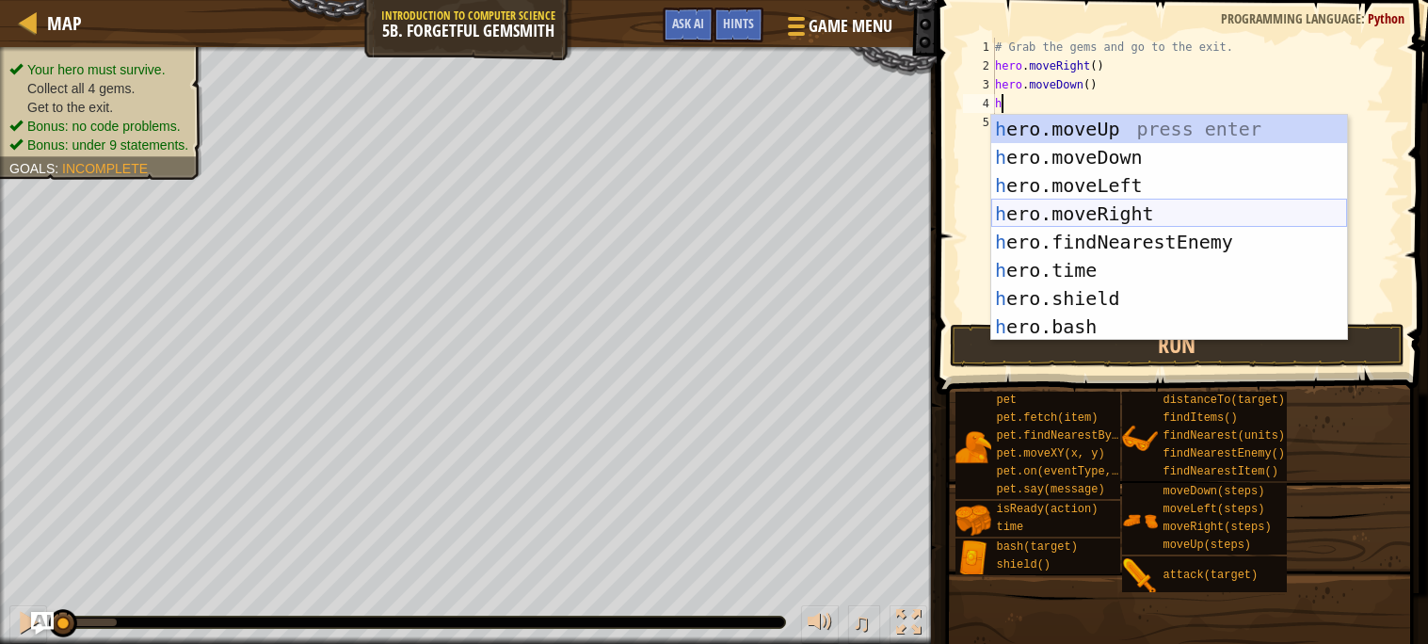
click at [1112, 214] on div "h ero.moveUp press enter h ero.moveDown press enter h ero.moveLeft press enter …" at bounding box center [1169, 256] width 356 height 282
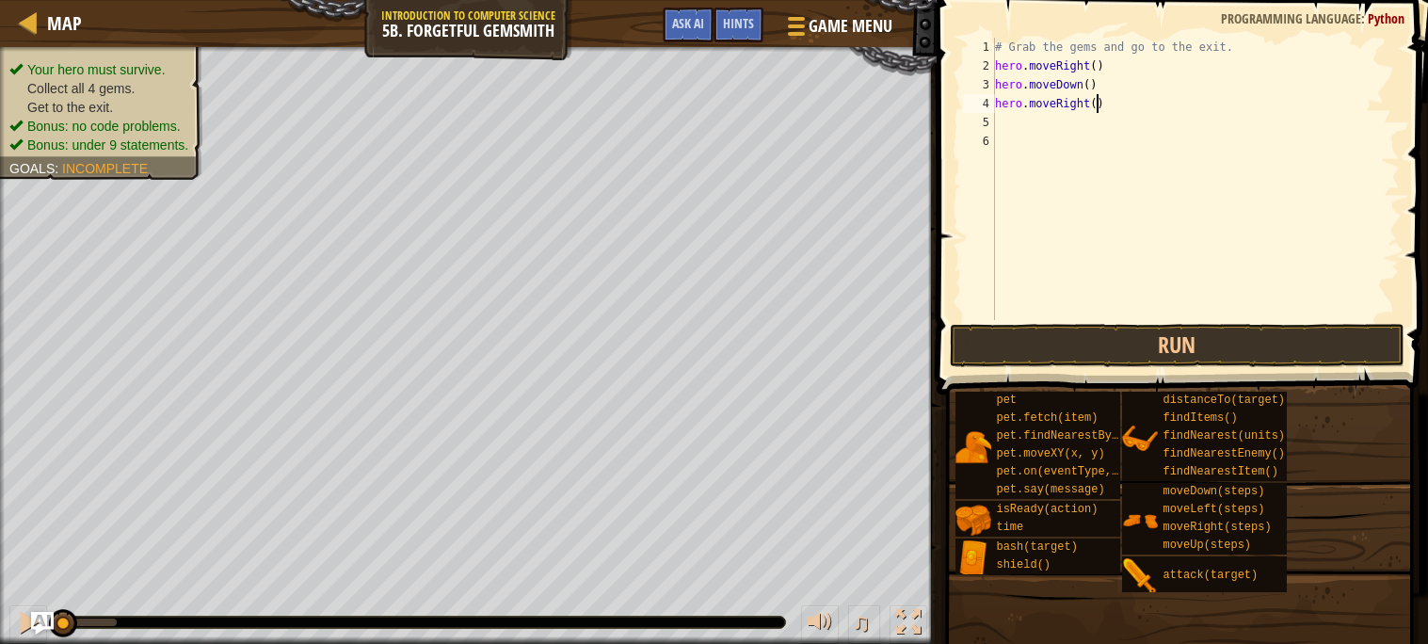
click at [1096, 105] on div "# Grab the gems and go to the exit. hero . moveRight ( ) hero . moveDown ( ) he…" at bounding box center [1195, 198] width 409 height 320
type textarea "hero.moveRight(2)"
click at [1034, 124] on div "# Grab the gems and go to the exit. hero . moveRight ( ) hero . moveDown ( ) he…" at bounding box center [1195, 198] width 409 height 320
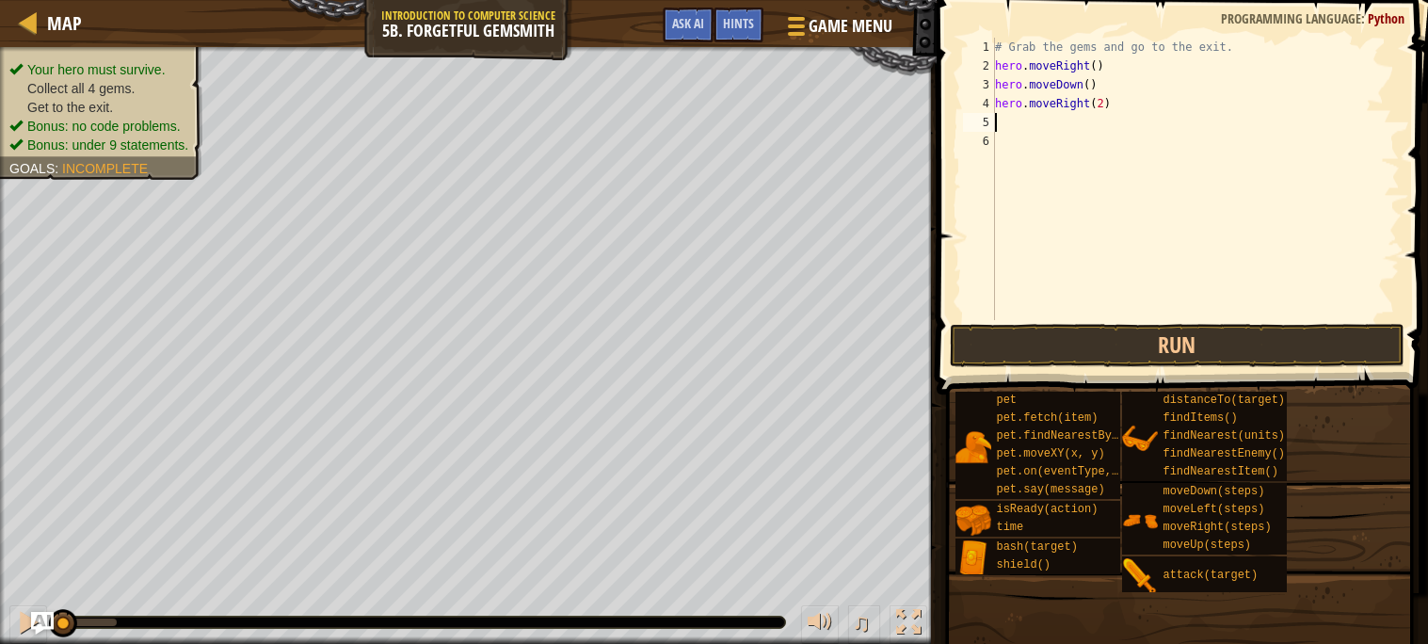
type textarea "h"
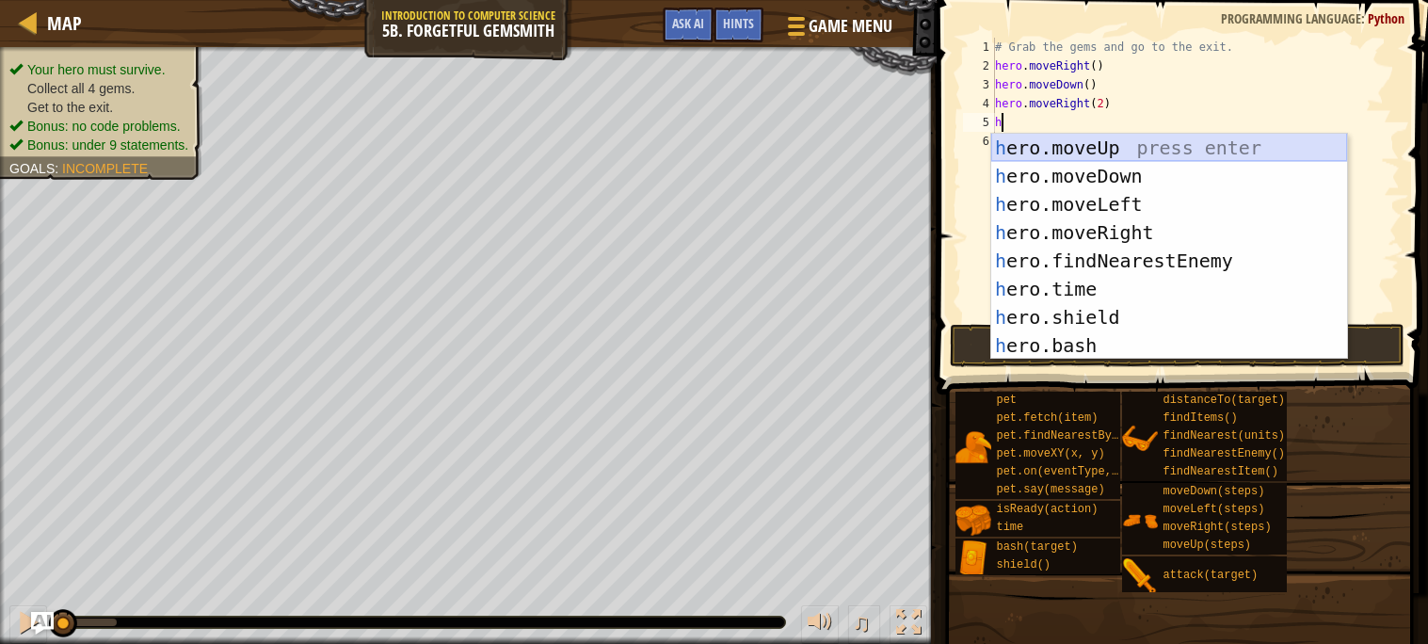
click at [1151, 148] on div "h ero.moveUp press enter h ero.moveDown press enter h ero.moveLeft press enter …" at bounding box center [1169, 275] width 356 height 282
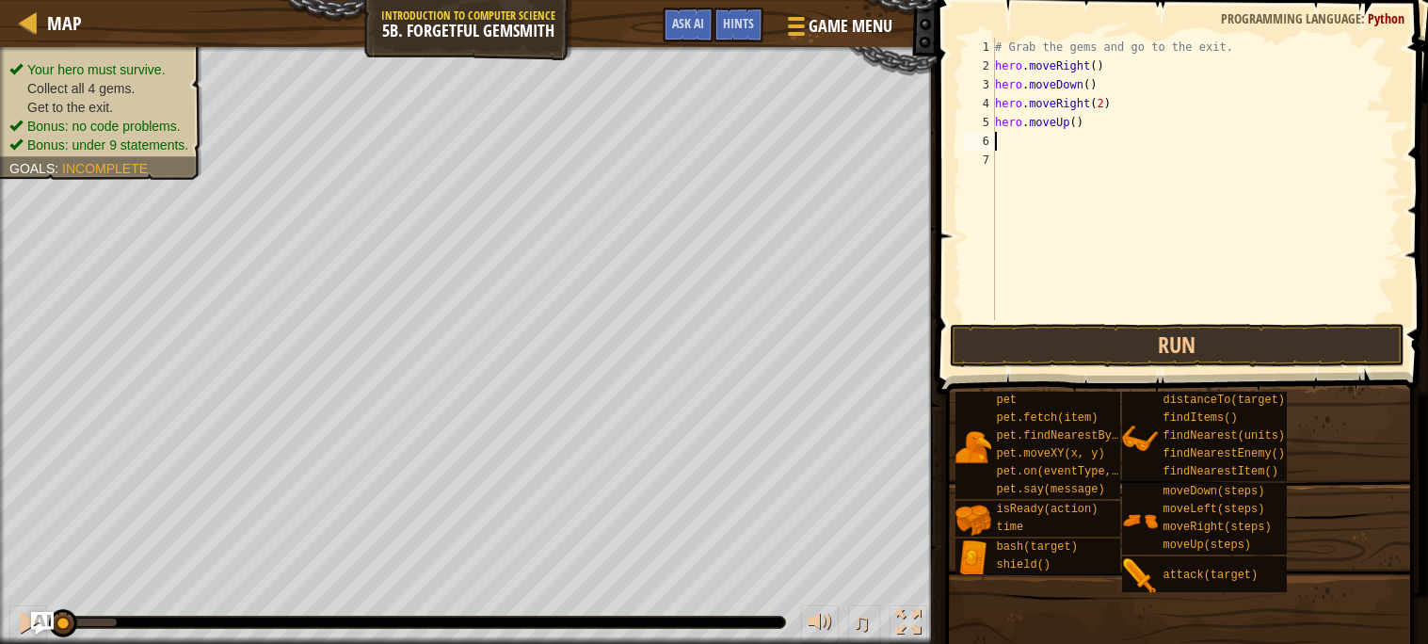
type textarea "h"
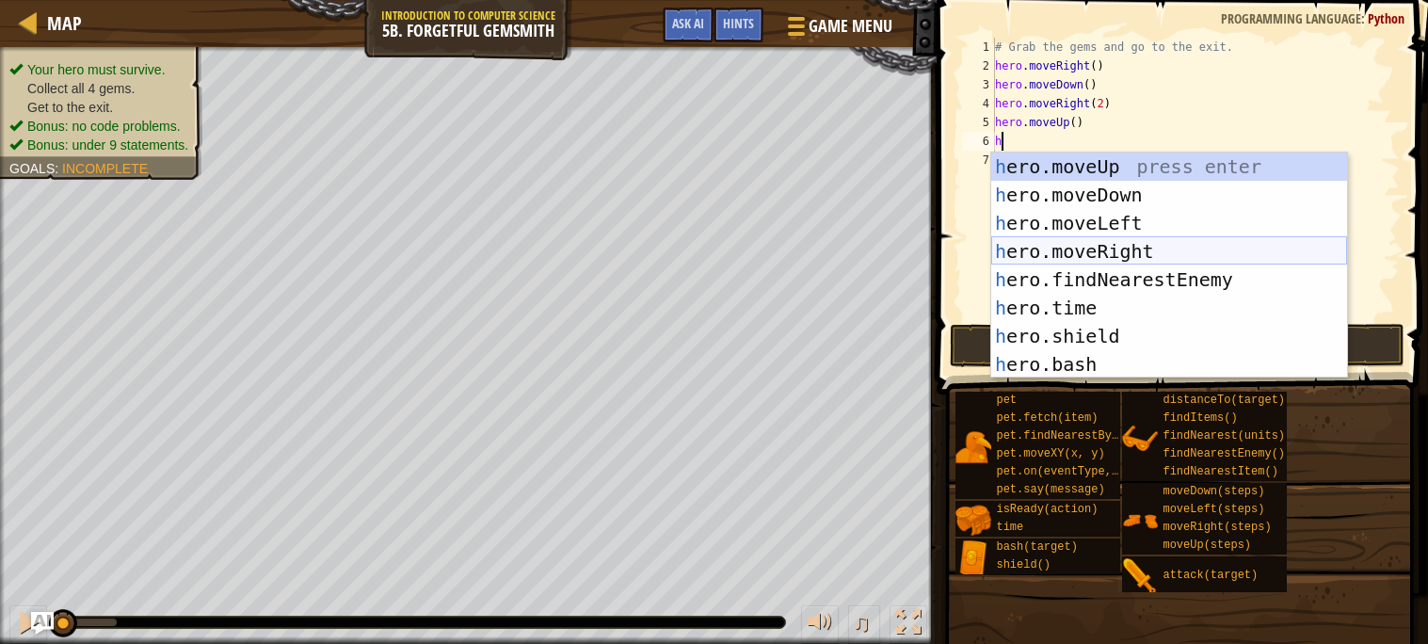
click at [1125, 262] on div "h ero.moveUp press enter h ero.moveDown press enter h ero.moveLeft press enter …" at bounding box center [1169, 293] width 356 height 282
click at [1125, 262] on div "# Grab the gems and go to the exit. hero . moveRight ( ) hero . moveDown ( ) he…" at bounding box center [1195, 198] width 409 height 320
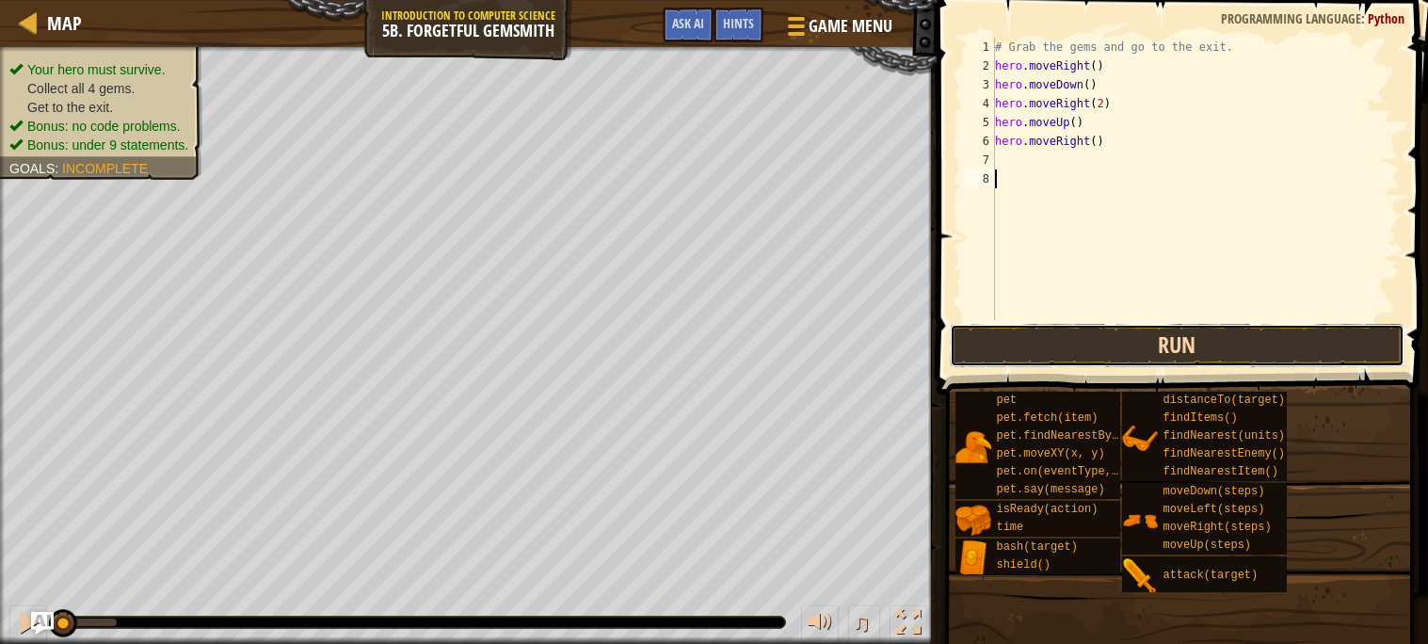
click at [1130, 337] on button "Run" at bounding box center [1177, 345] width 455 height 43
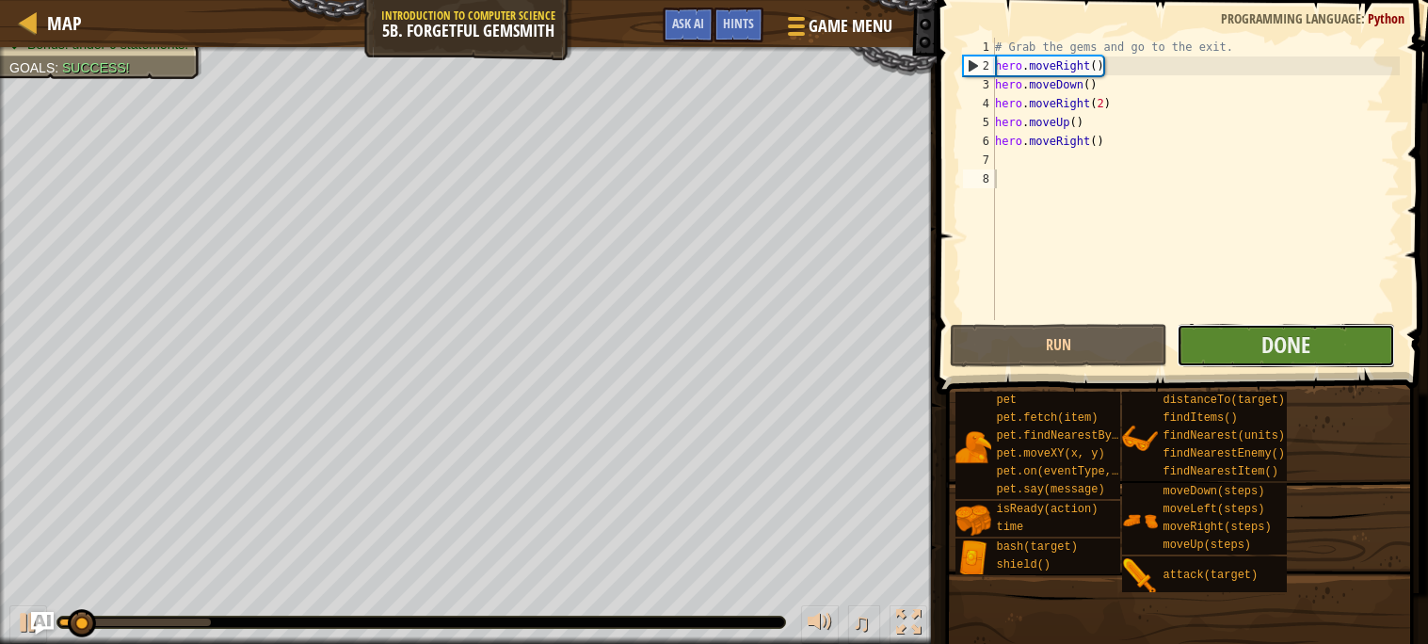
click at [1224, 340] on button "Done" at bounding box center [1286, 345] width 218 height 43
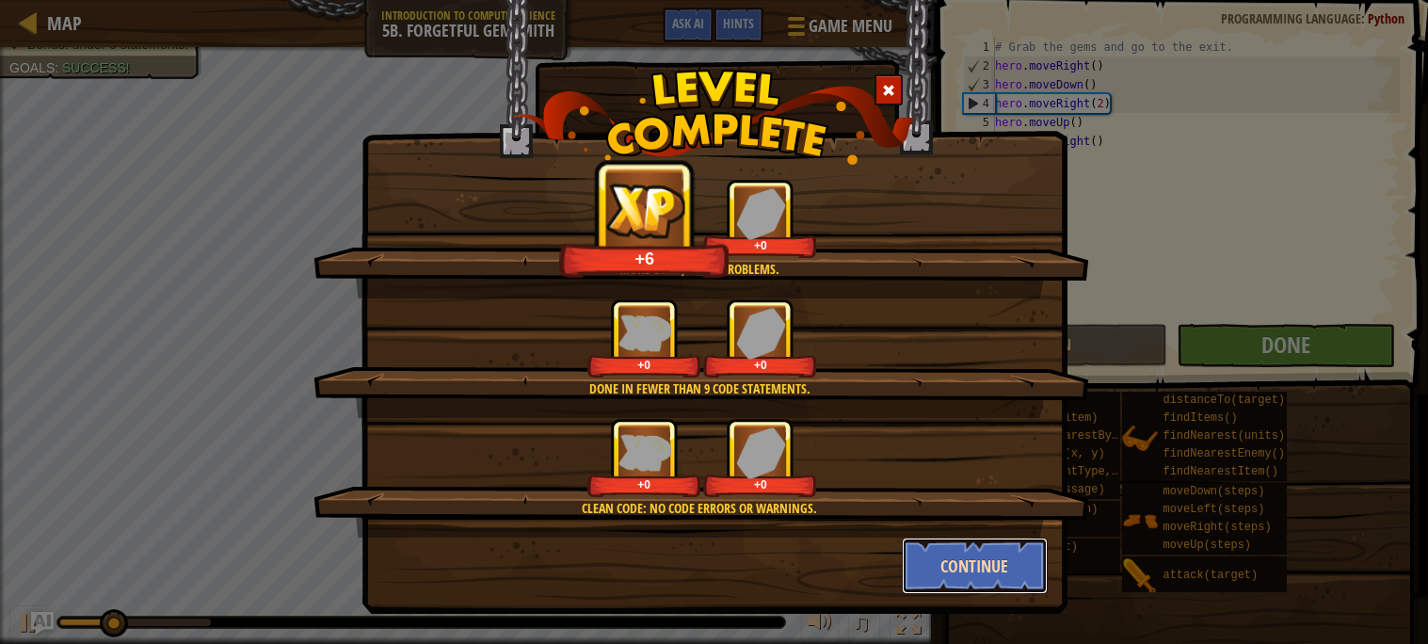
click at [989, 574] on button "Continue" at bounding box center [975, 565] width 146 height 56
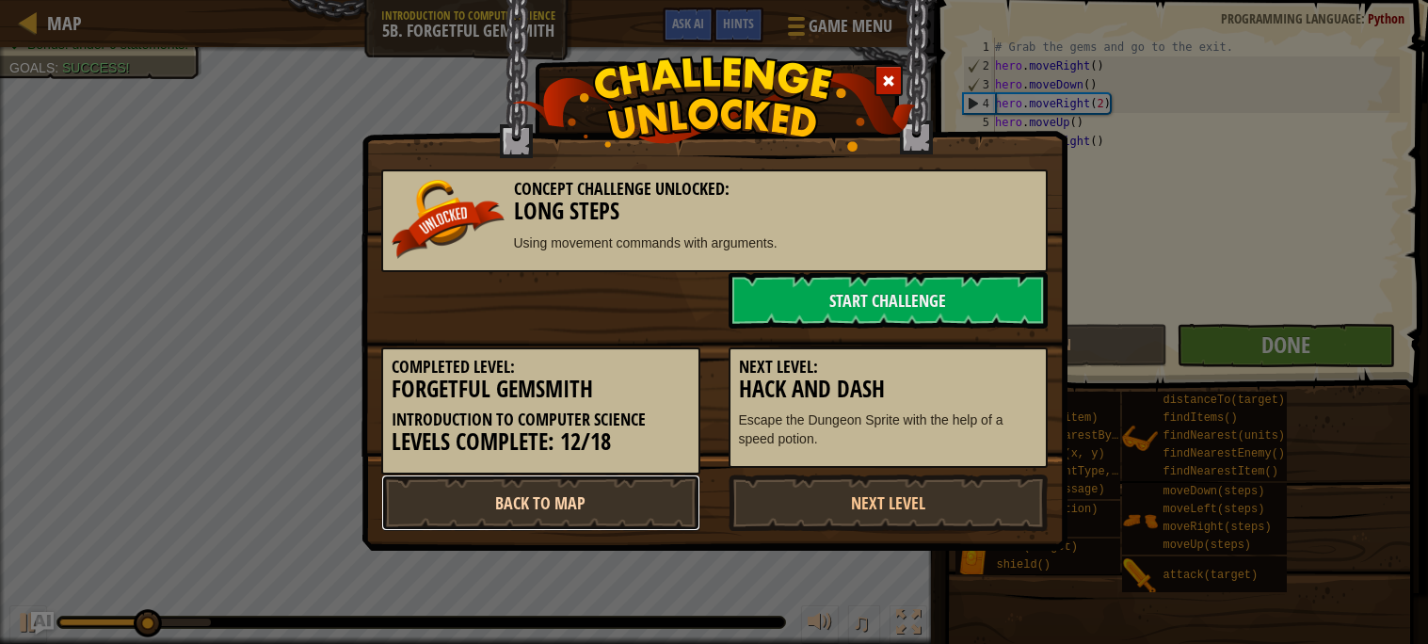
click at [600, 514] on link "Back to Map" at bounding box center [540, 502] width 319 height 56
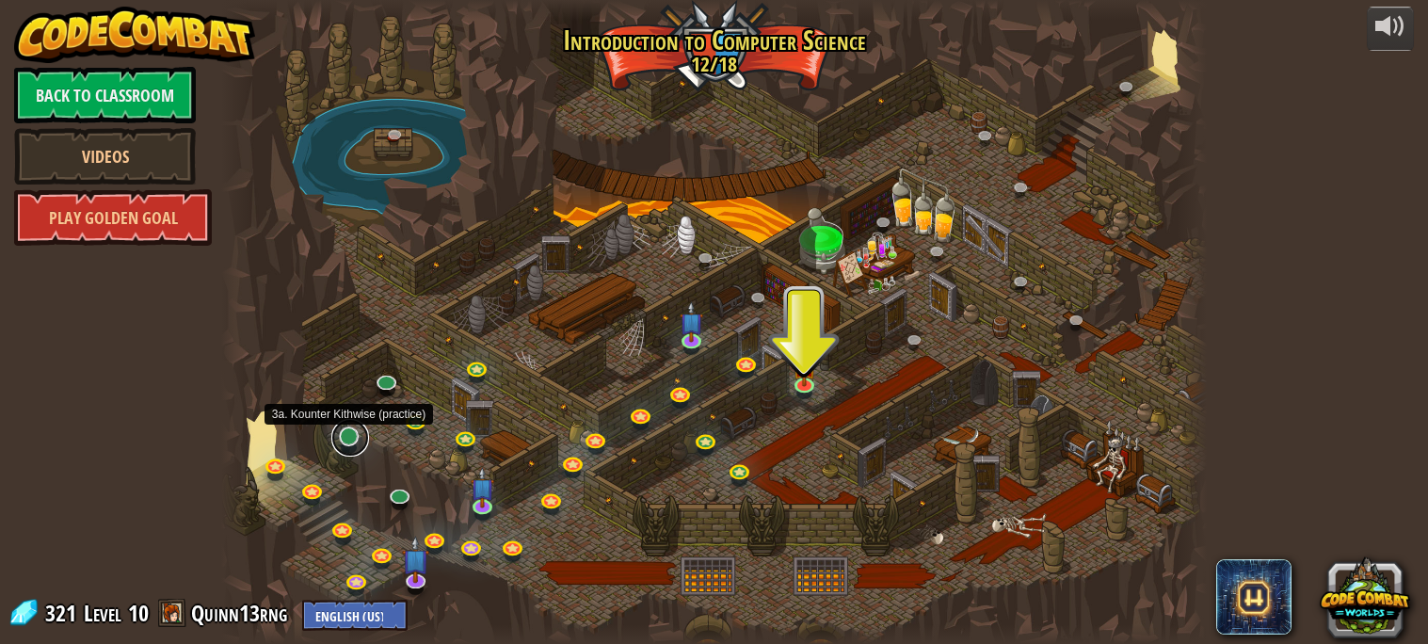
click at [346, 445] on link at bounding box center [350, 438] width 38 height 38
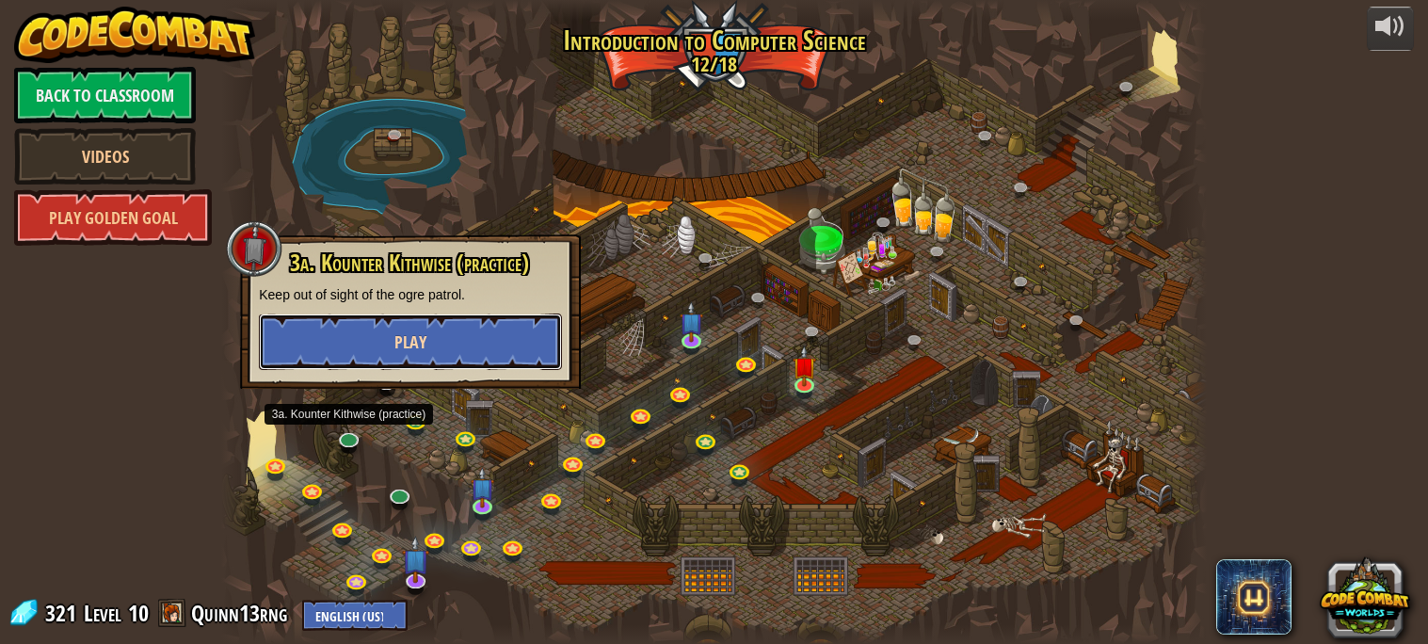
click at [499, 334] on button "Play" at bounding box center [410, 341] width 303 height 56
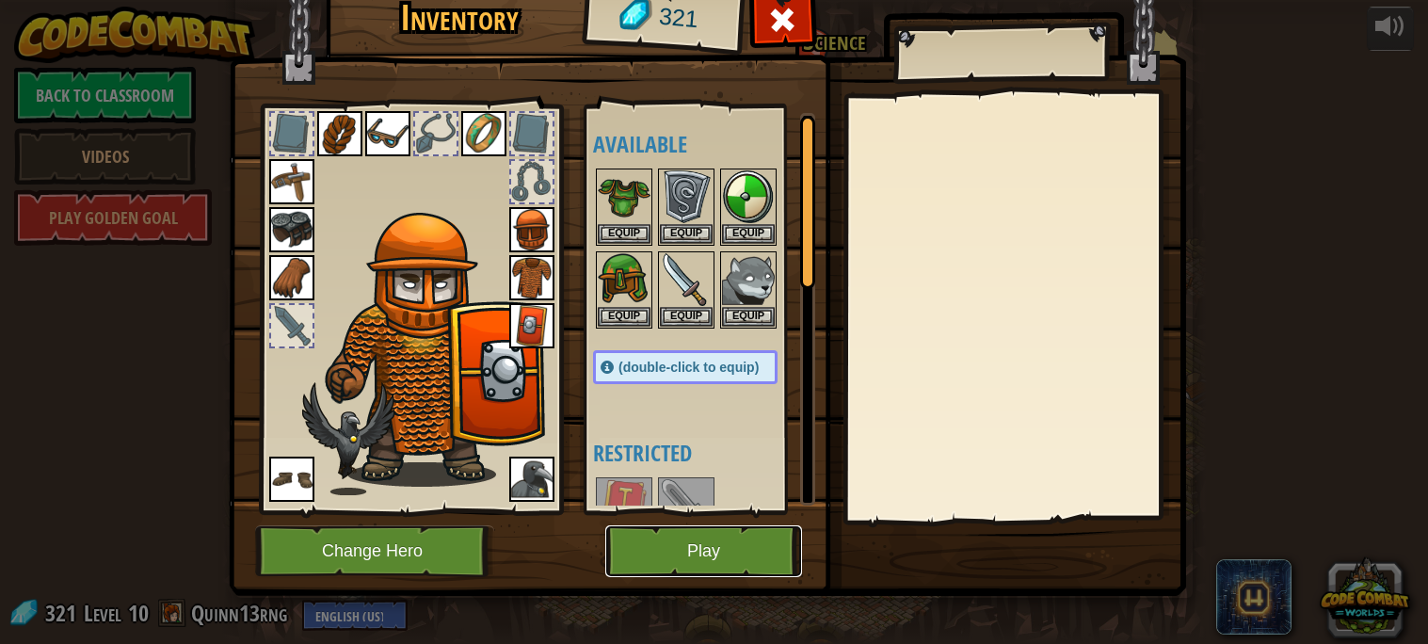
click at [764, 553] on button "Play" at bounding box center [703, 551] width 197 height 52
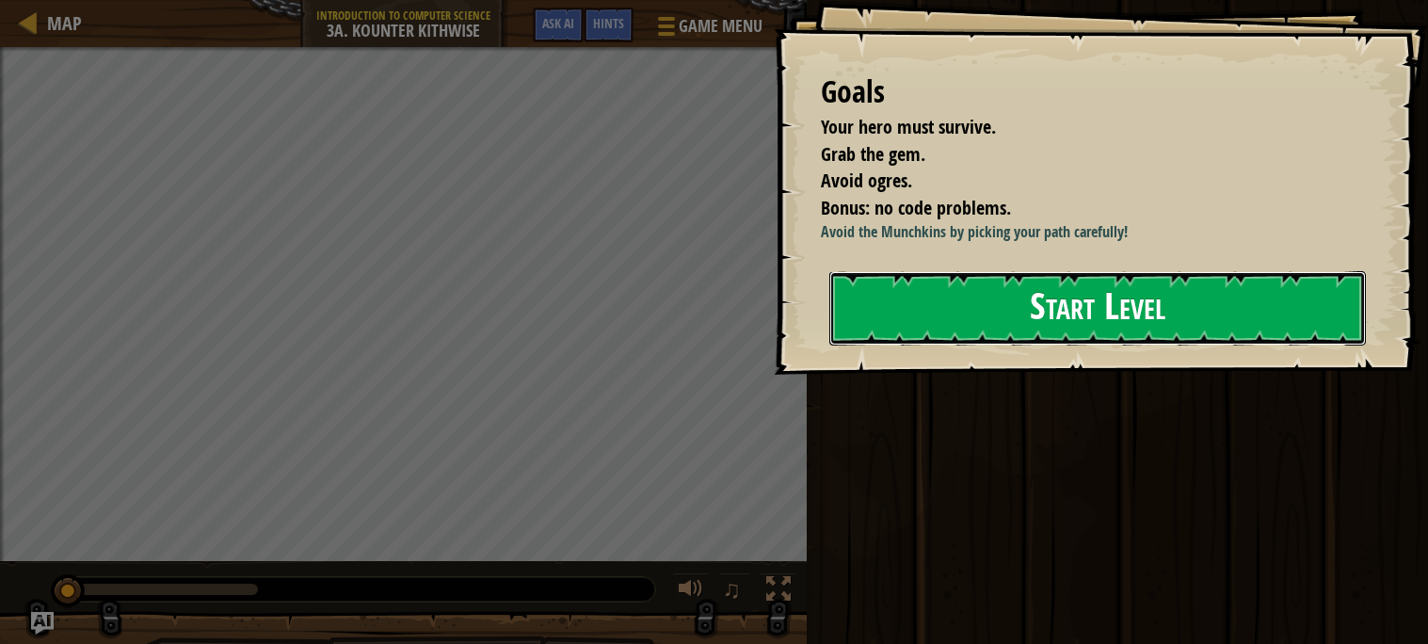
click at [1024, 334] on button "Start Level" at bounding box center [1097, 308] width 537 height 74
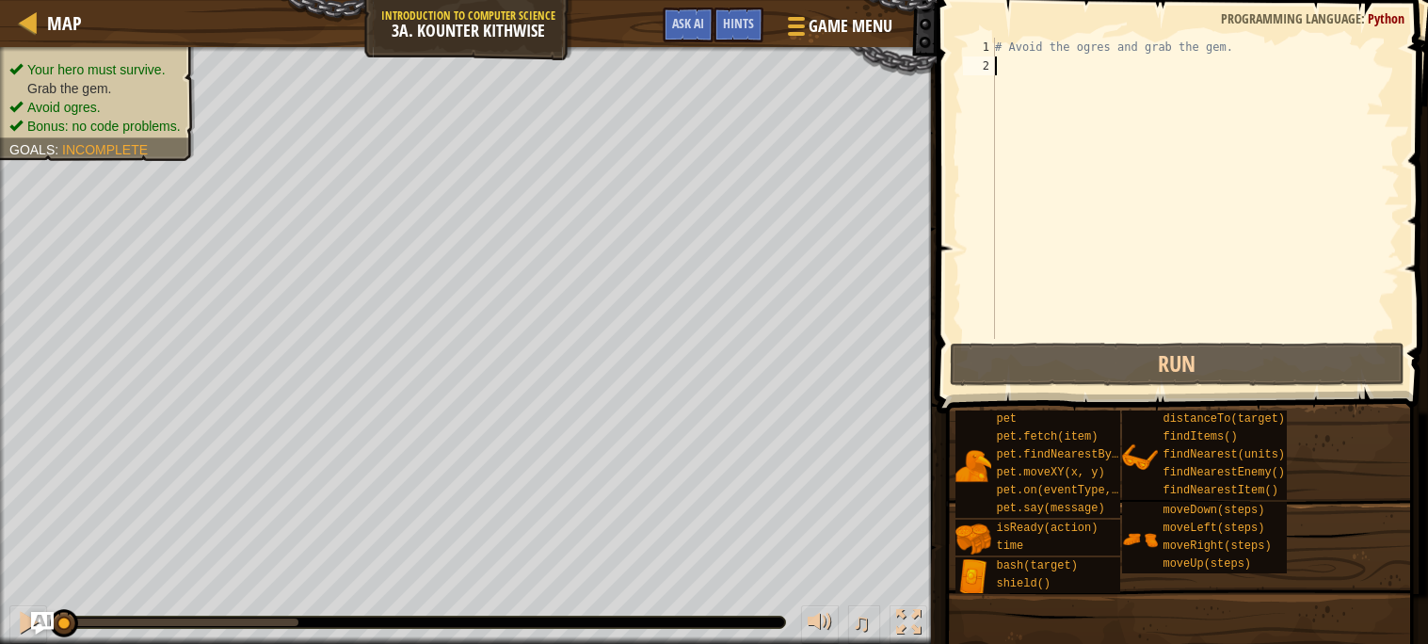
type textarea "h"
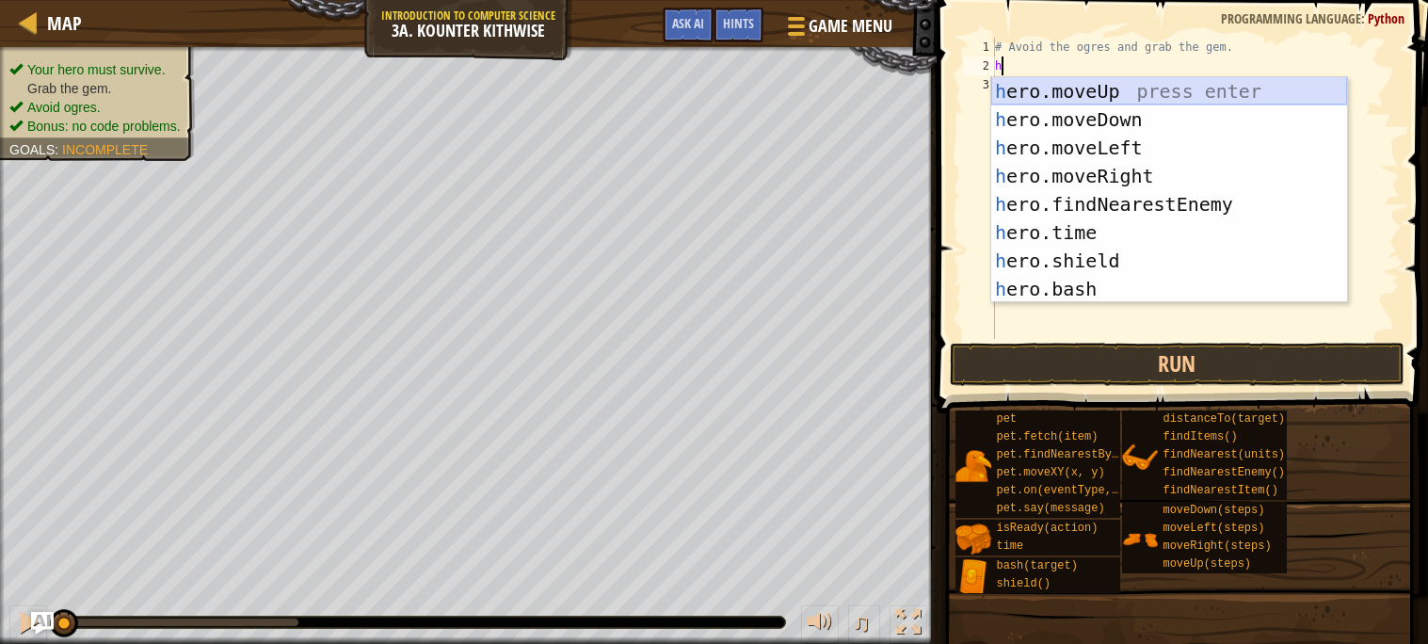
click at [1102, 120] on div "h ero.moveUp press enter h ero.moveDown press enter h ero.moveLeft press enter …" at bounding box center [1169, 218] width 356 height 282
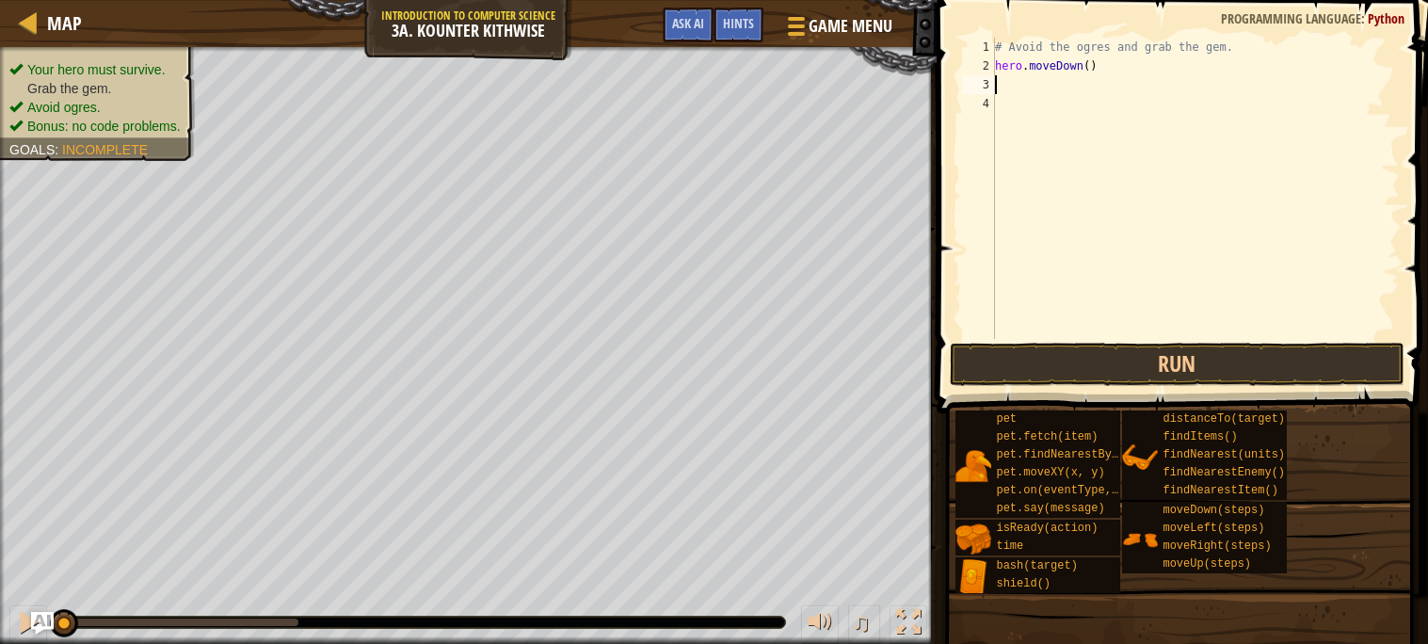
click at [1085, 71] on div "# Avoid the ogres and grab the gem. hero . moveDown ( )" at bounding box center [1195, 207] width 409 height 339
click at [1092, 69] on div "# Avoid the ogres and grab the gem. hero . moveDown ( )" at bounding box center [1195, 207] width 409 height 339
type textarea "hero.moveDown(2)"
click at [1001, 86] on div "# Avoid the ogres and grab the gem. hero . moveDown ( 2 )" at bounding box center [1195, 207] width 409 height 339
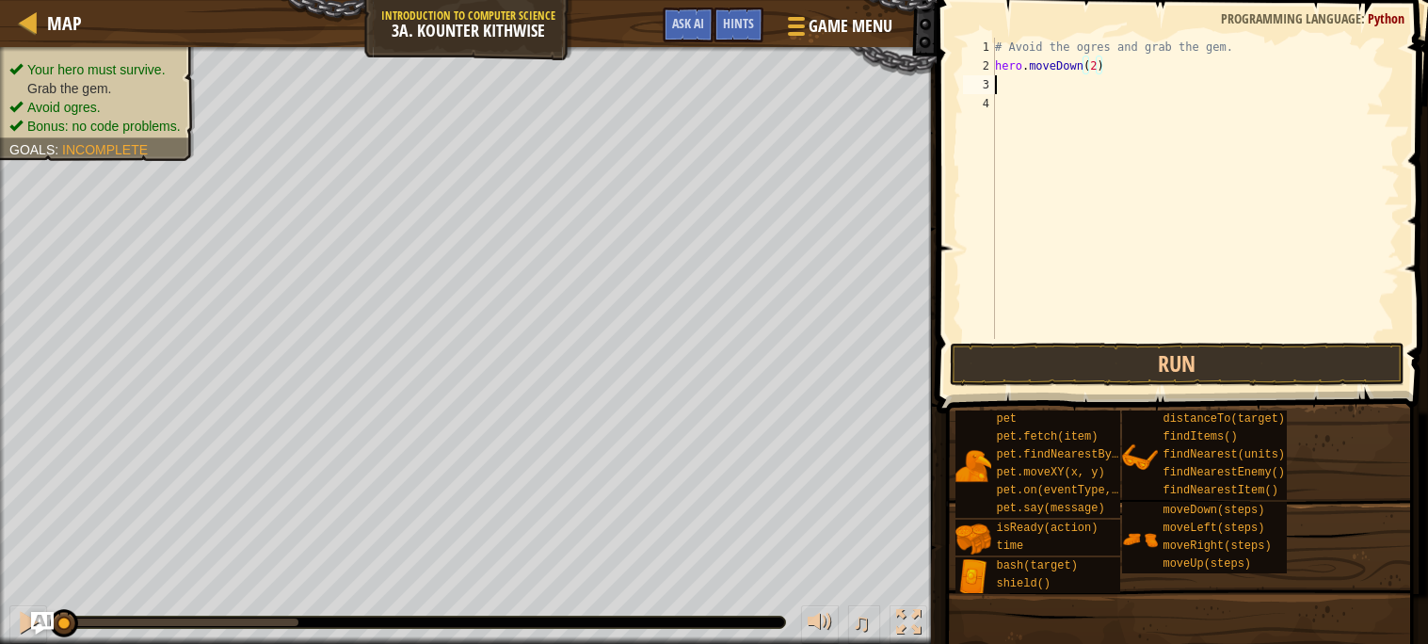
scroll to position [8, 0]
type textarea "h"
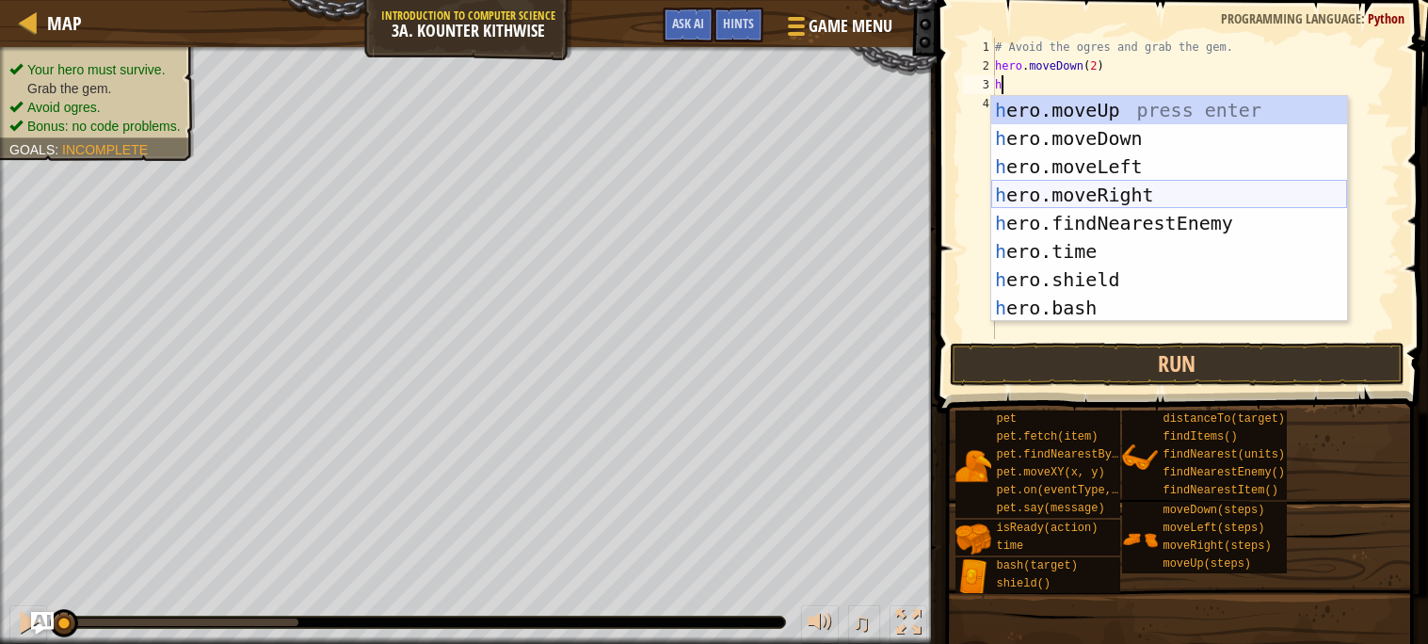
scroll to position [0, 0]
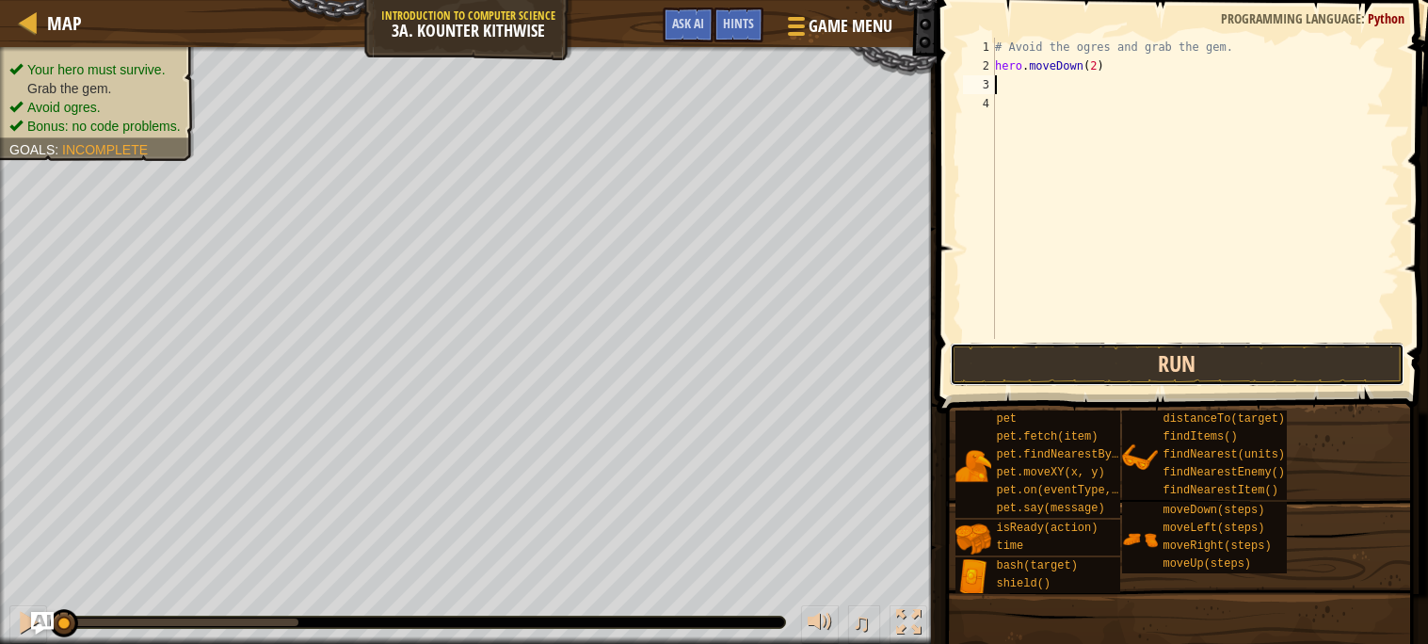
click at [1248, 364] on button "Run" at bounding box center [1177, 364] width 455 height 43
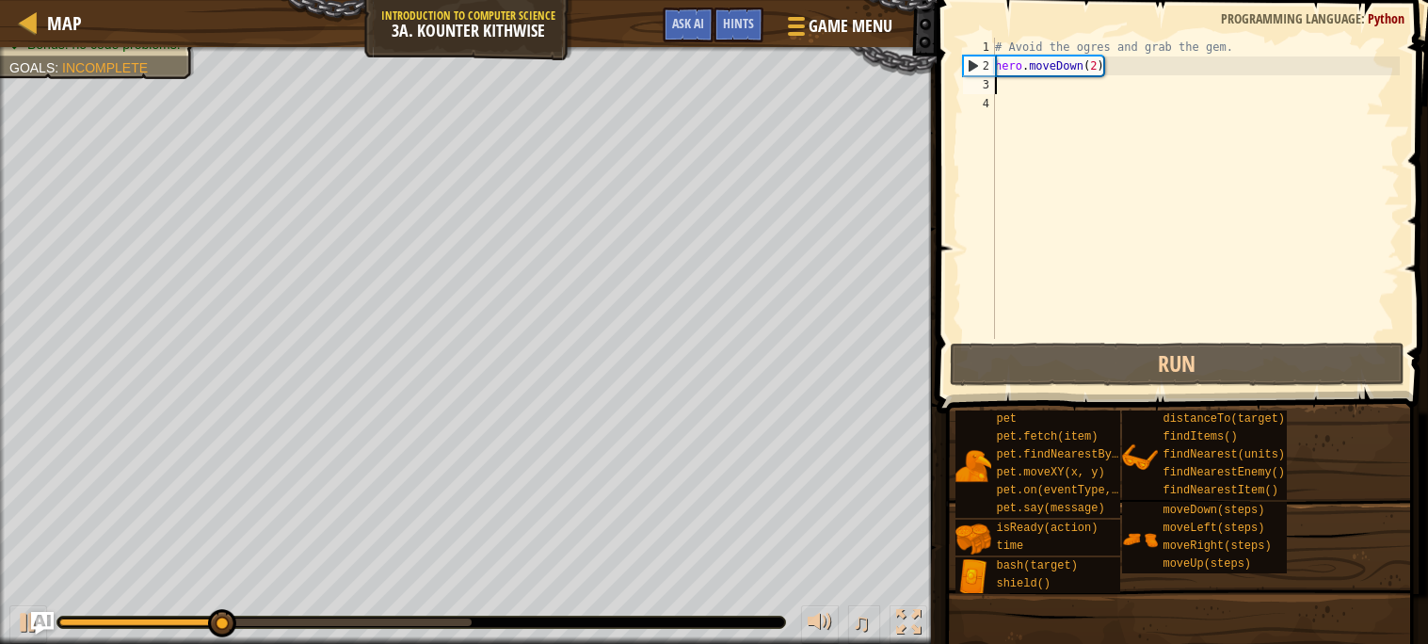
type textarea "h"
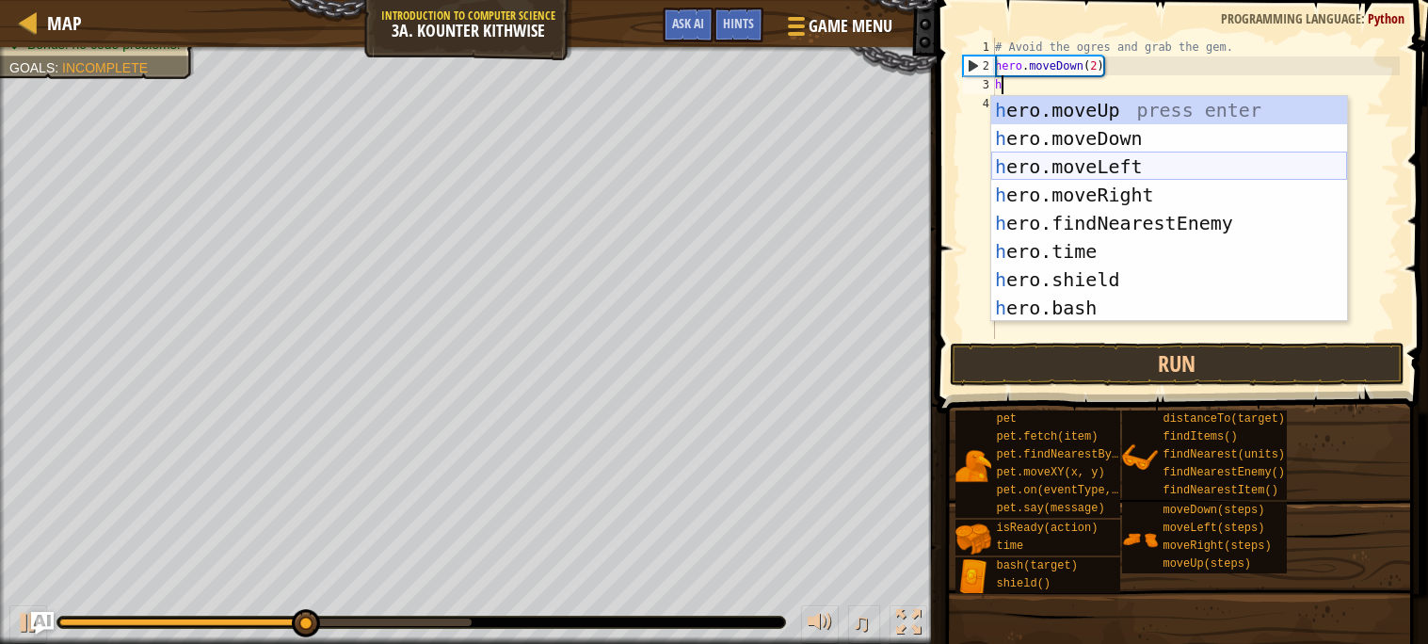
click at [1099, 182] on div "h ero.moveUp press enter h ero.moveDown press enter h ero.moveLeft press enter …" at bounding box center [1169, 237] width 356 height 282
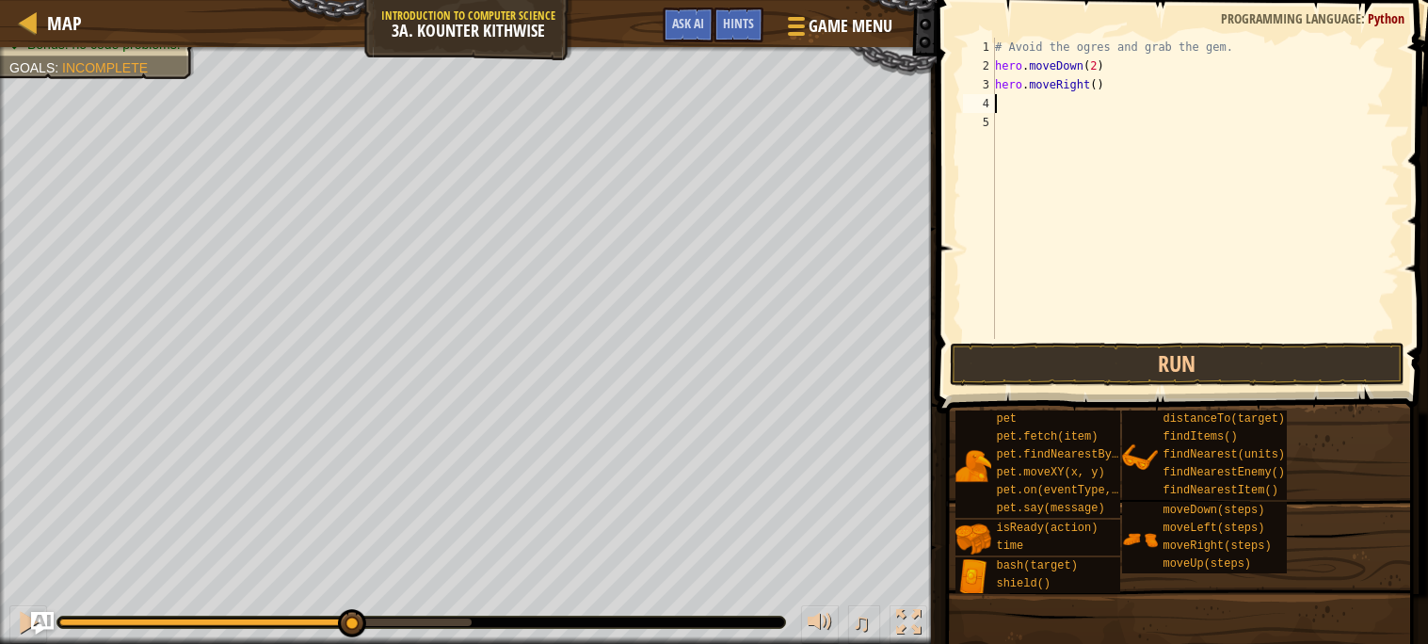
type textarea "h"
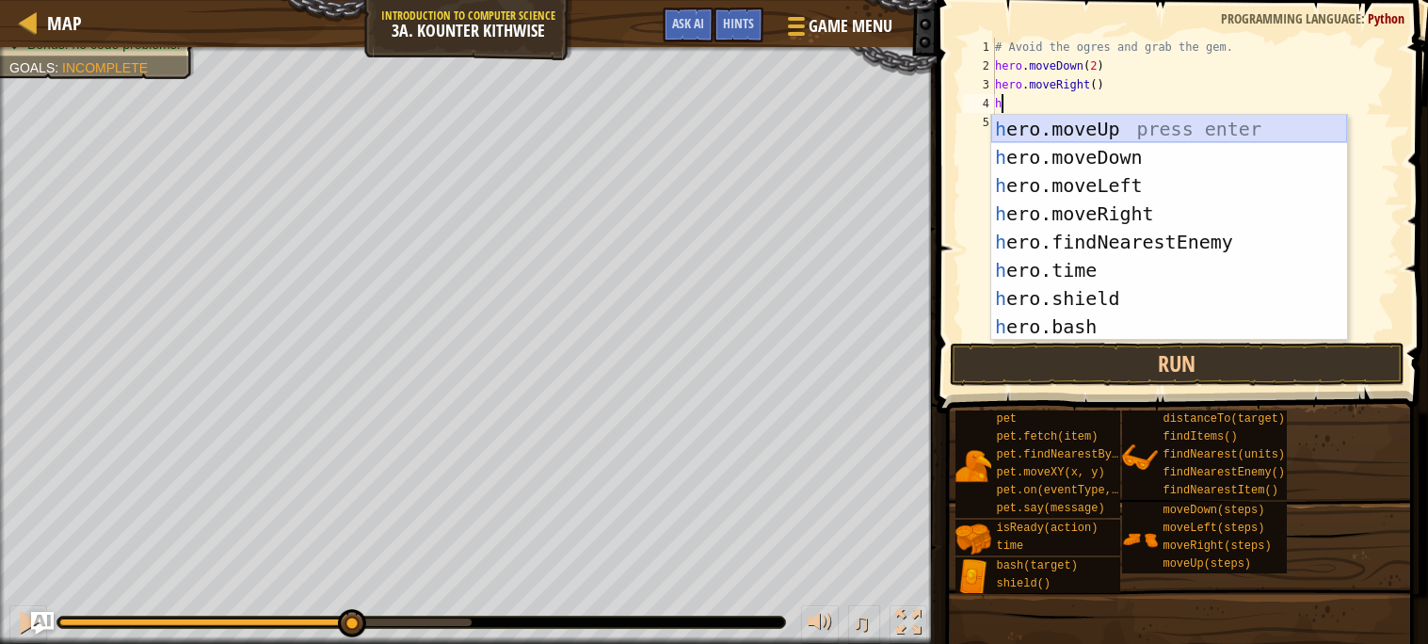
click at [1135, 134] on div "h ero.moveUp press enter h ero.moveDown press enter h ero.moveLeft press enter …" at bounding box center [1169, 256] width 356 height 282
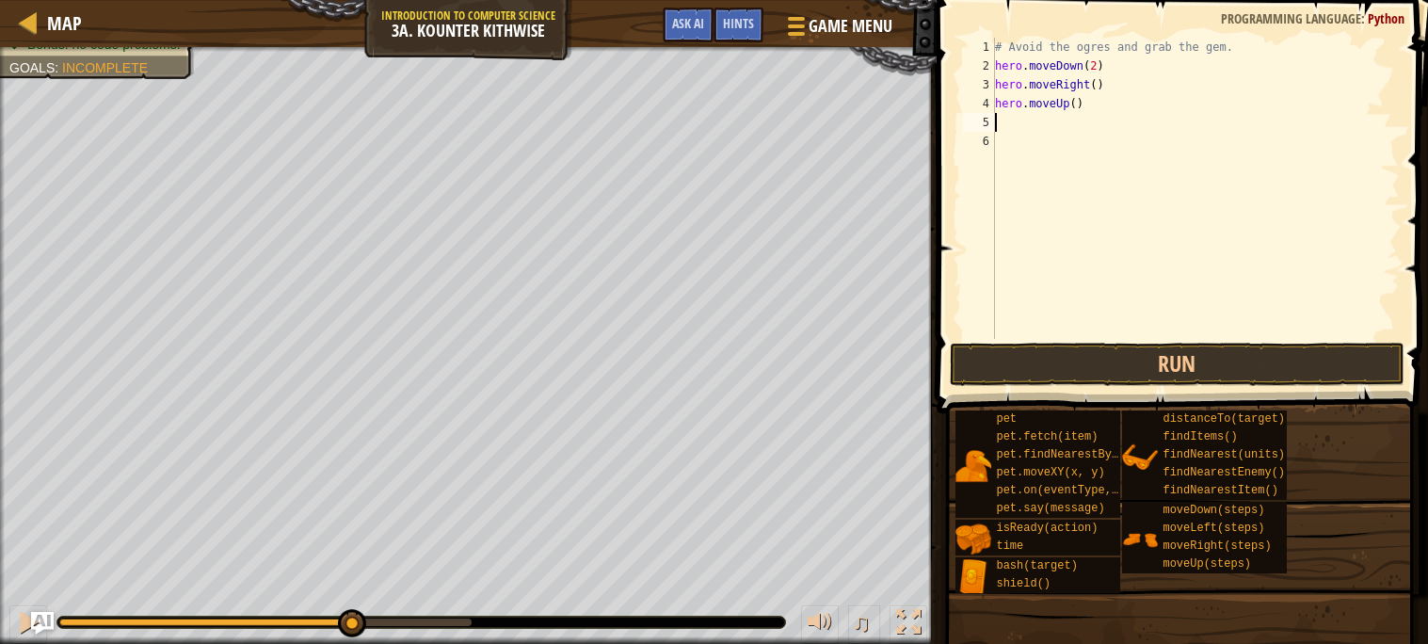
type textarea "h"
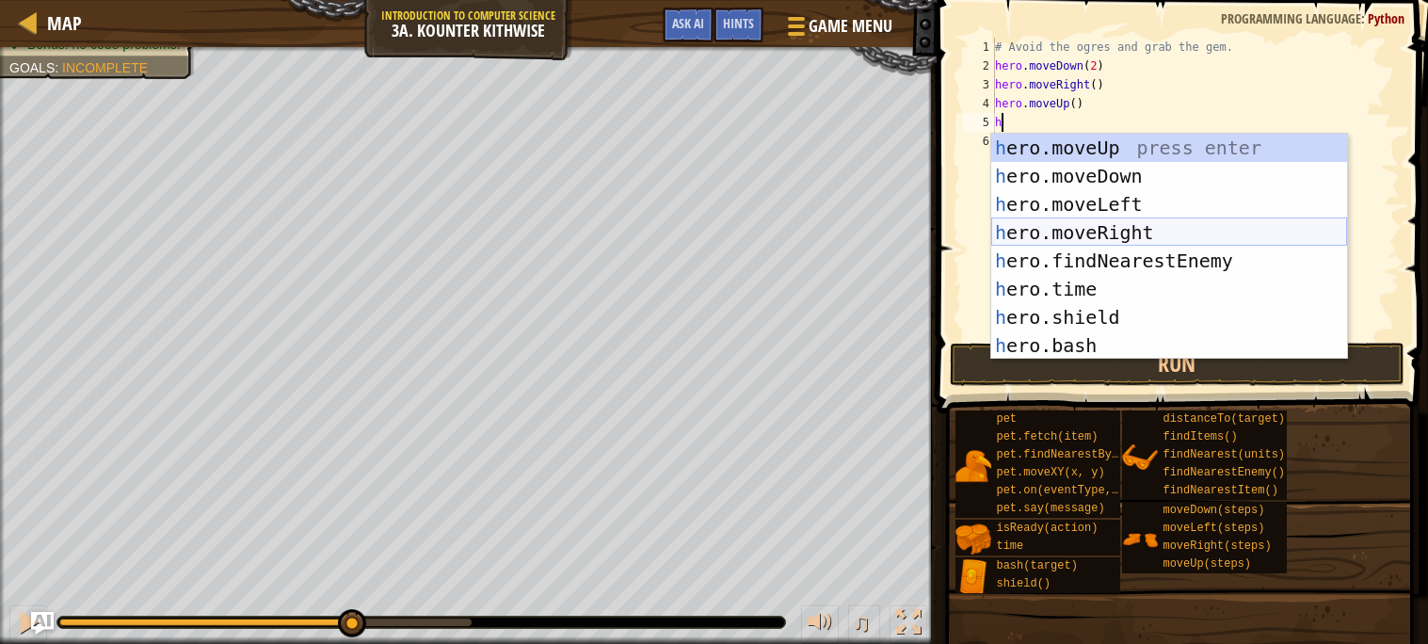
click at [1153, 227] on div "h ero.moveUp press enter h ero.moveDown press enter h ero.moveLeft press enter …" at bounding box center [1169, 275] width 356 height 282
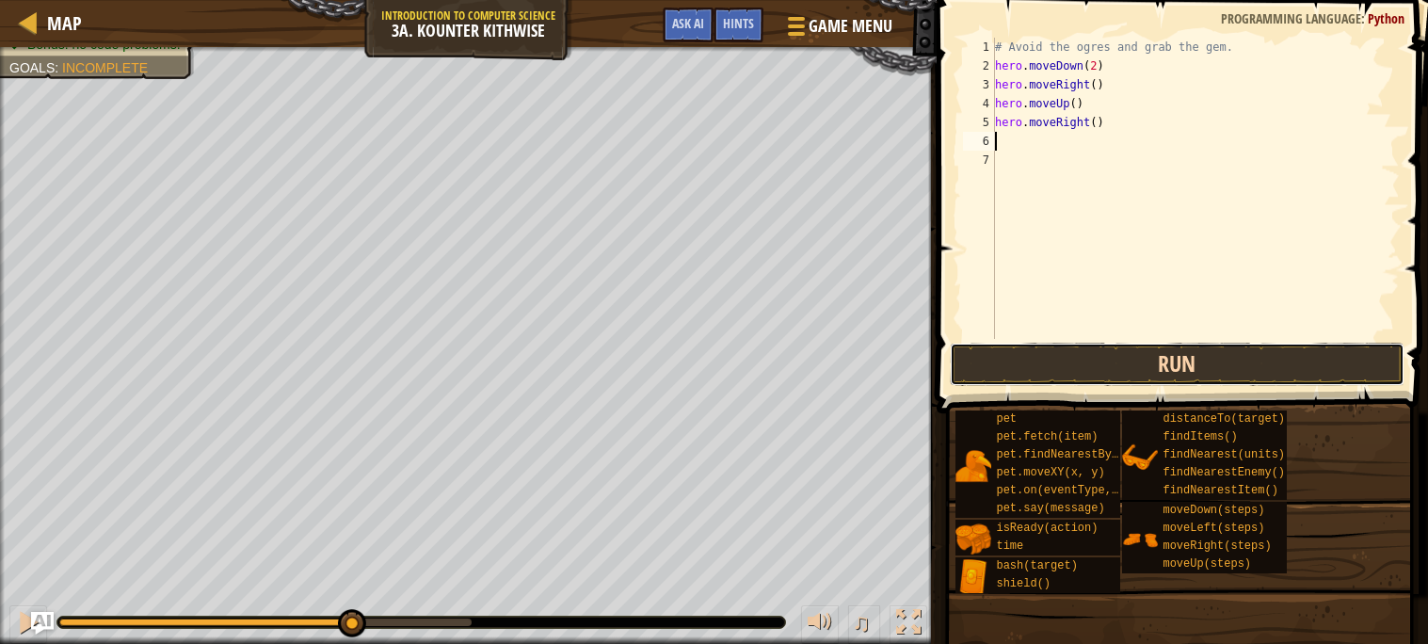
click at [1155, 352] on button "Run" at bounding box center [1177, 364] width 455 height 43
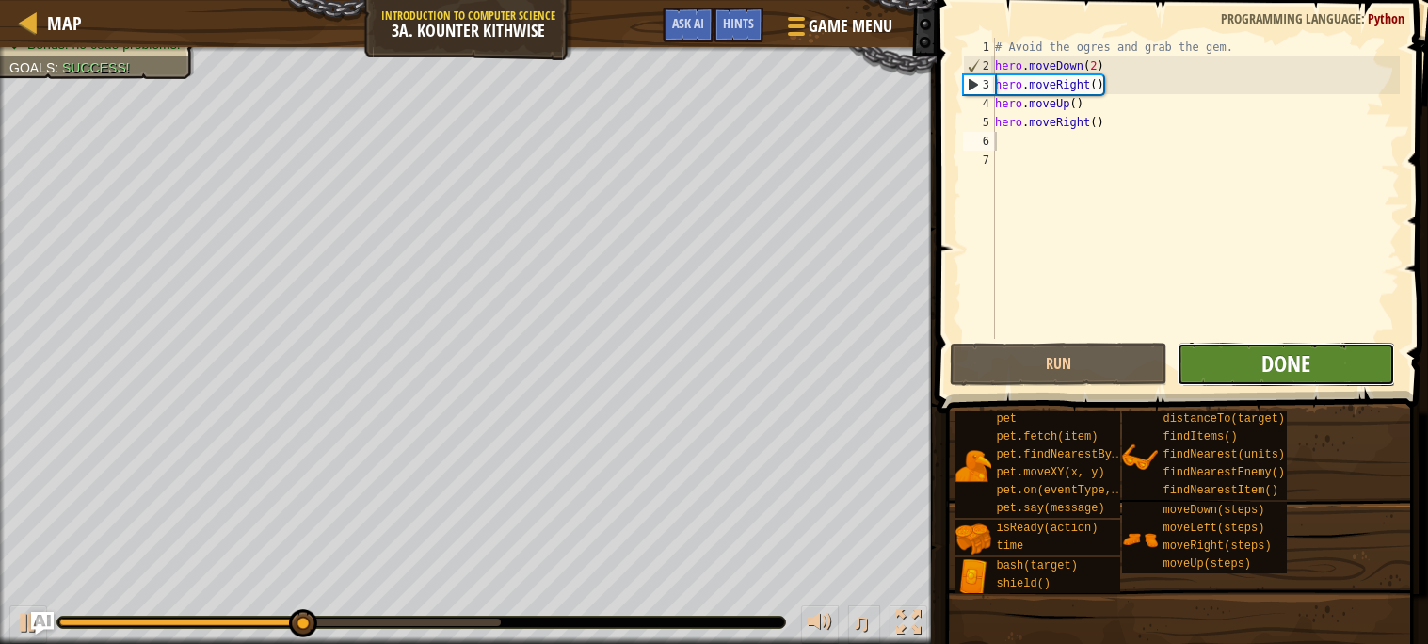
click at [1267, 374] on span "Done" at bounding box center [1285, 363] width 49 height 30
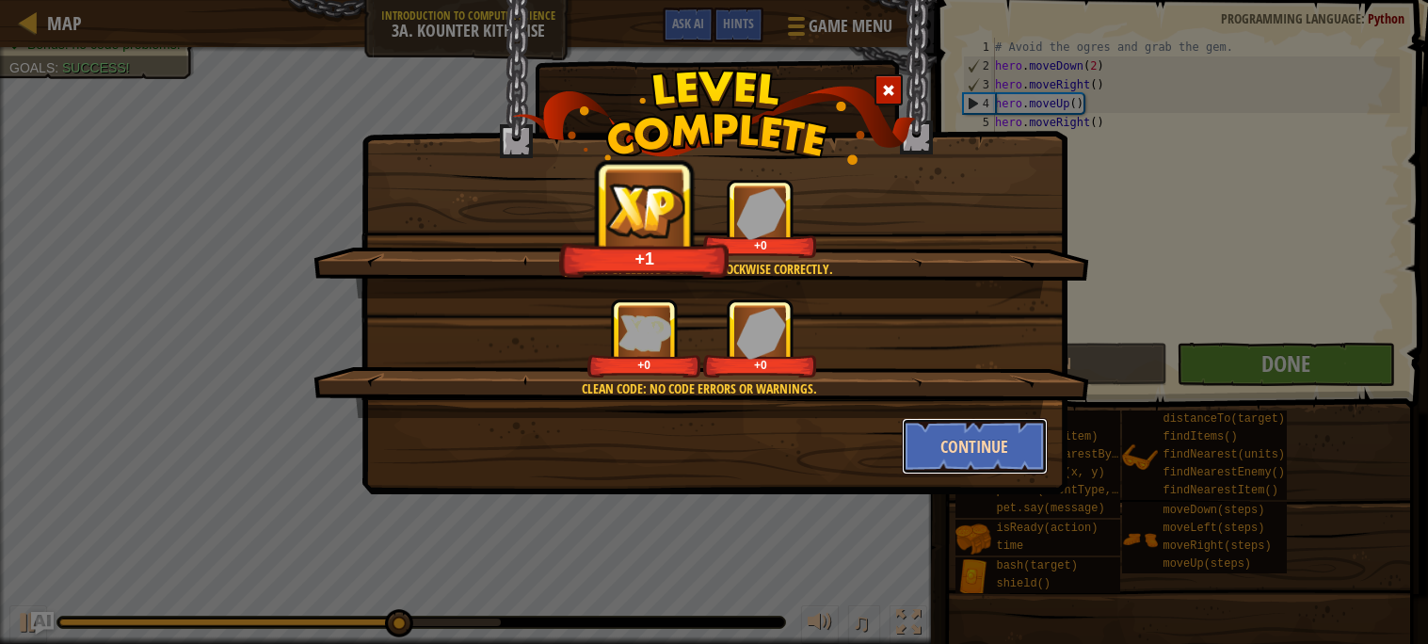
click at [960, 441] on button "Continue" at bounding box center [975, 446] width 146 height 56
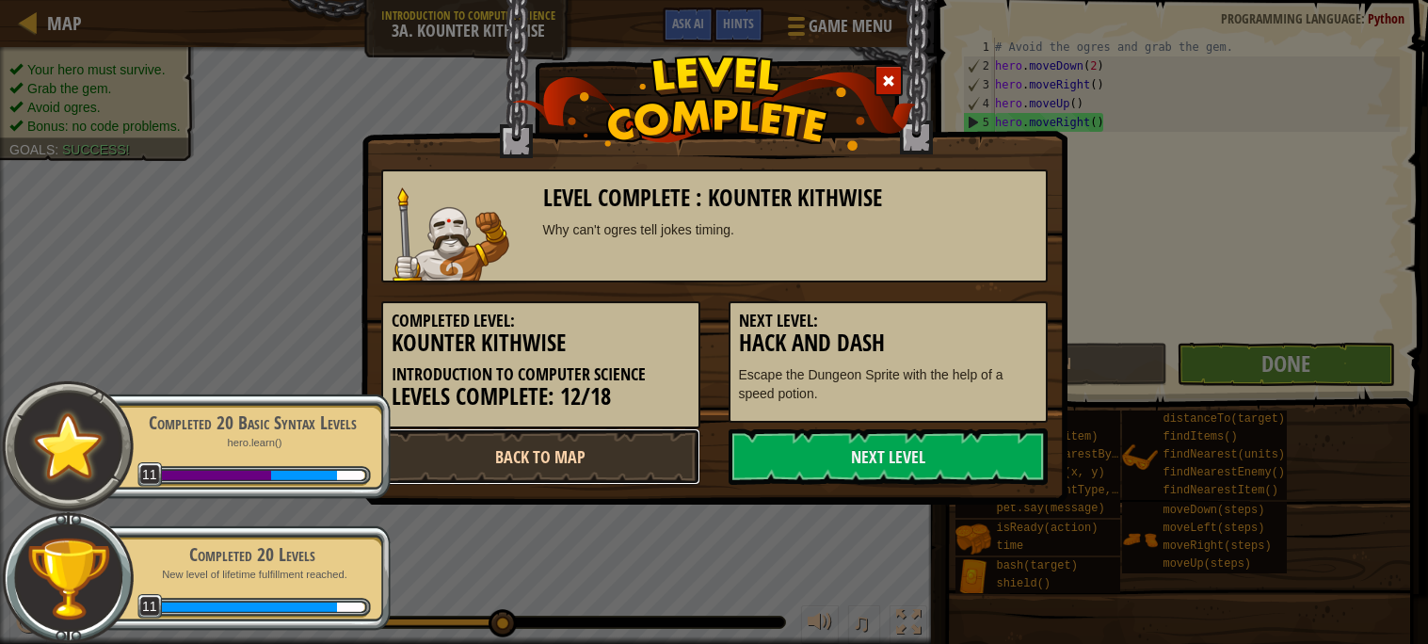
click at [580, 457] on link "Back to Map" at bounding box center [540, 456] width 319 height 56
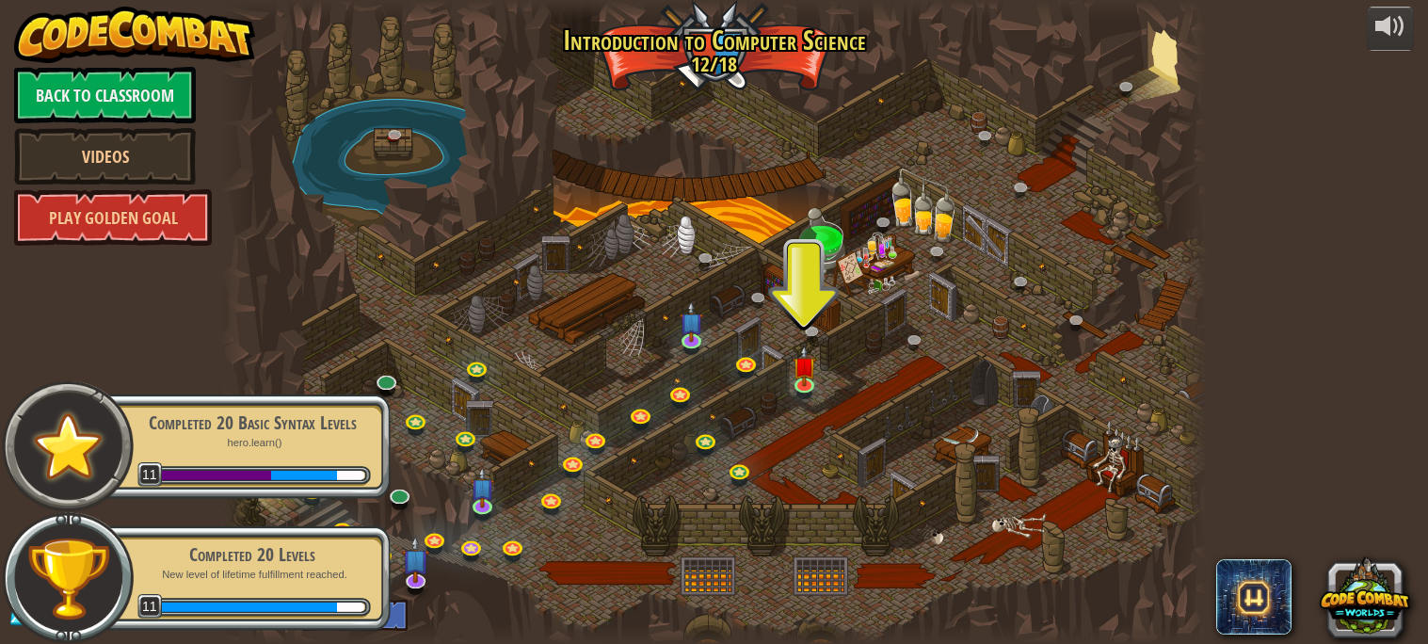
click at [258, 454] on div "Completed 20 Basic Syntax Levels hero.learn() 11" at bounding box center [242, 445] width 297 height 105
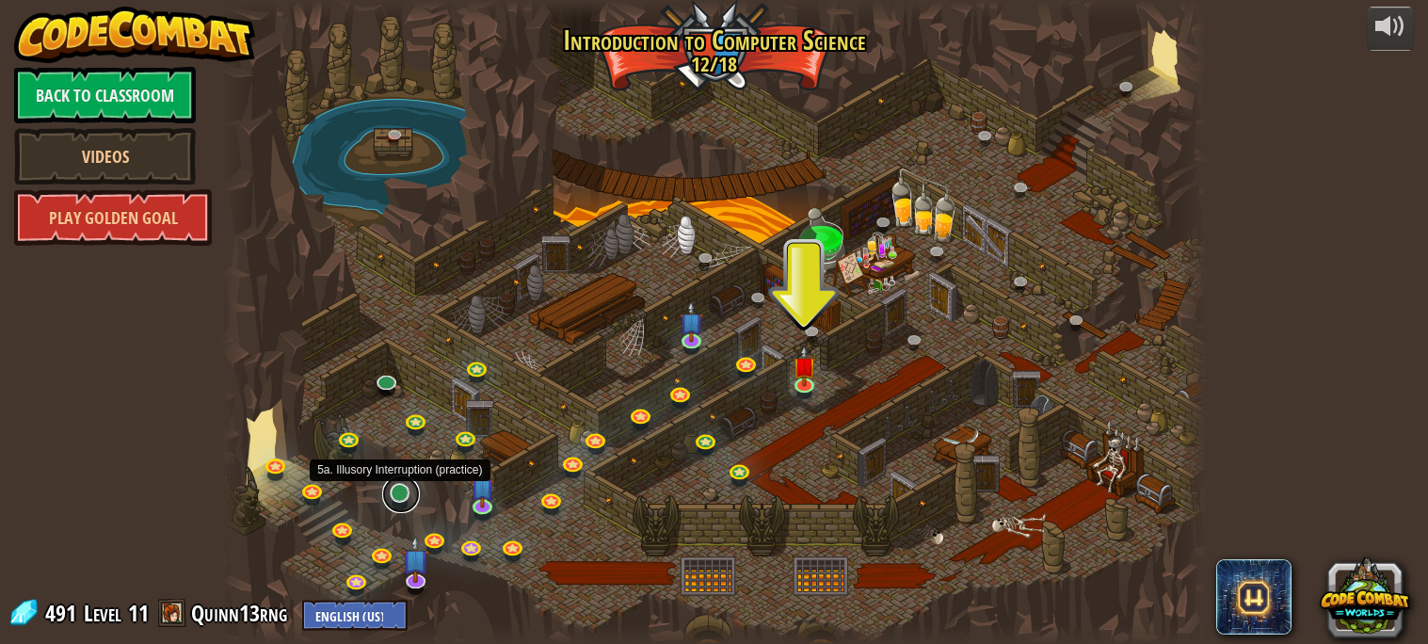
click at [395, 494] on link at bounding box center [401, 494] width 38 height 38
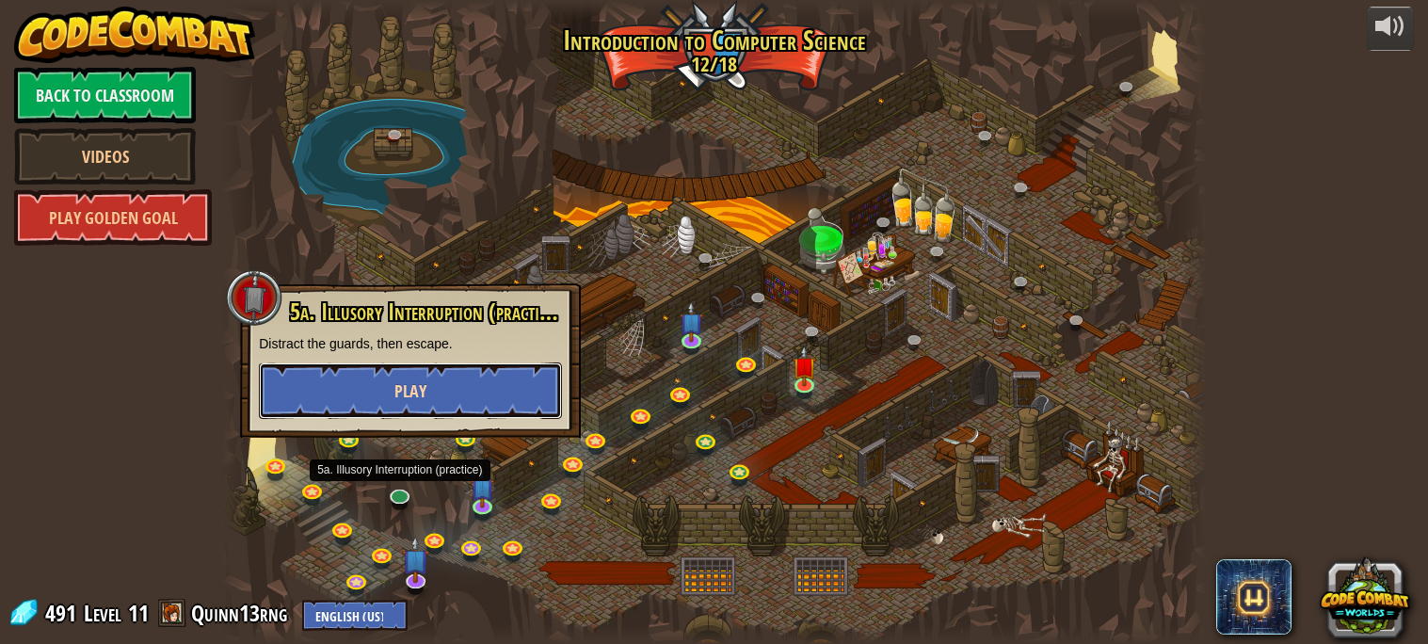
click at [500, 405] on button "Play" at bounding box center [410, 390] width 303 height 56
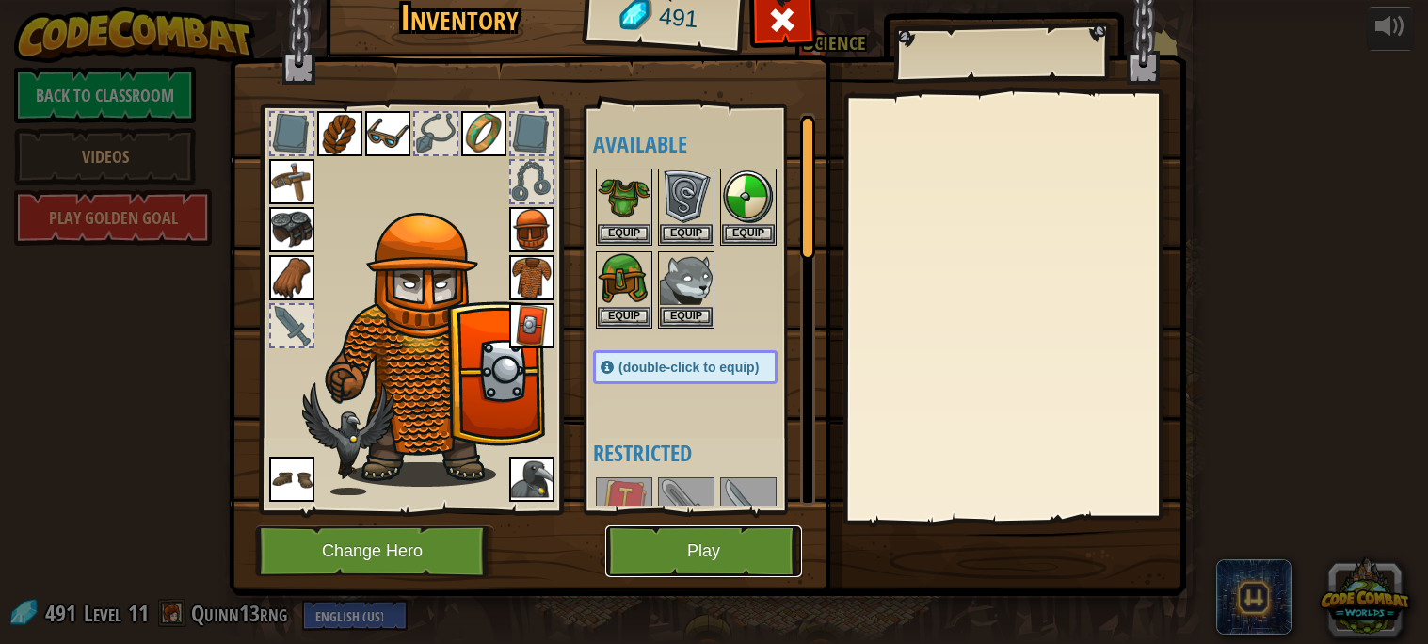
click at [656, 542] on button "Play" at bounding box center [703, 551] width 197 height 52
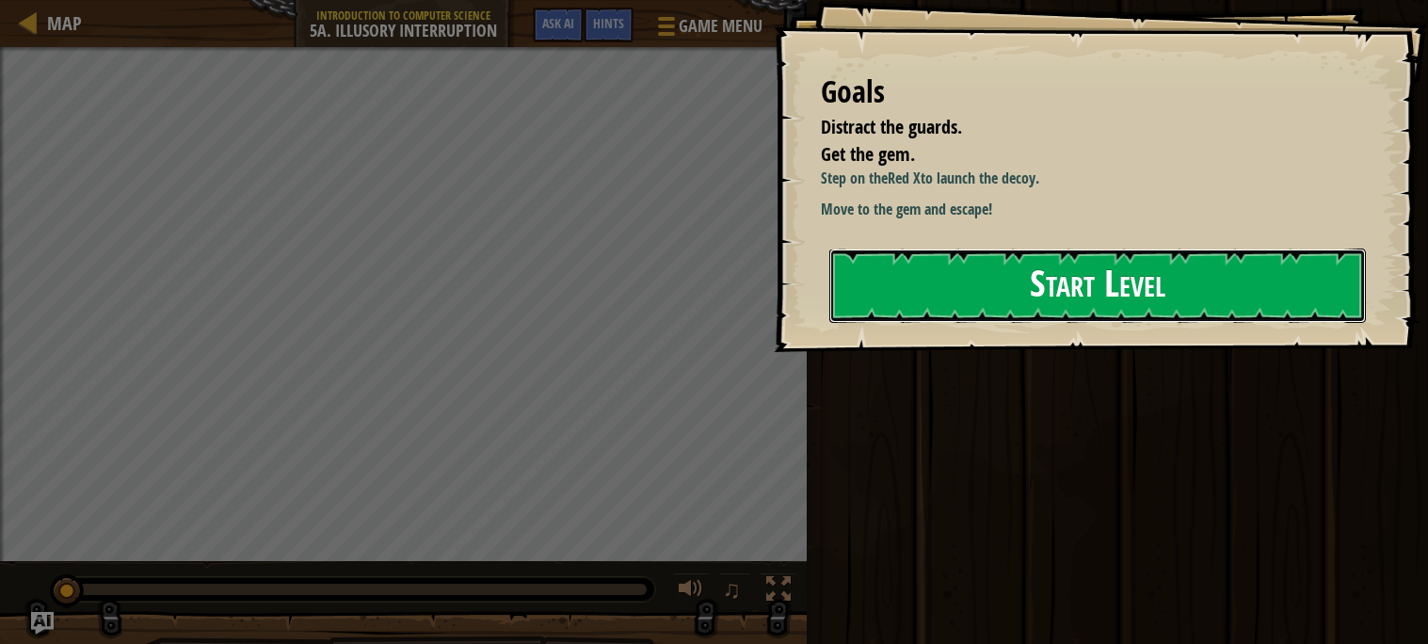
click at [1110, 323] on button "Start Level" at bounding box center [1097, 285] width 537 height 74
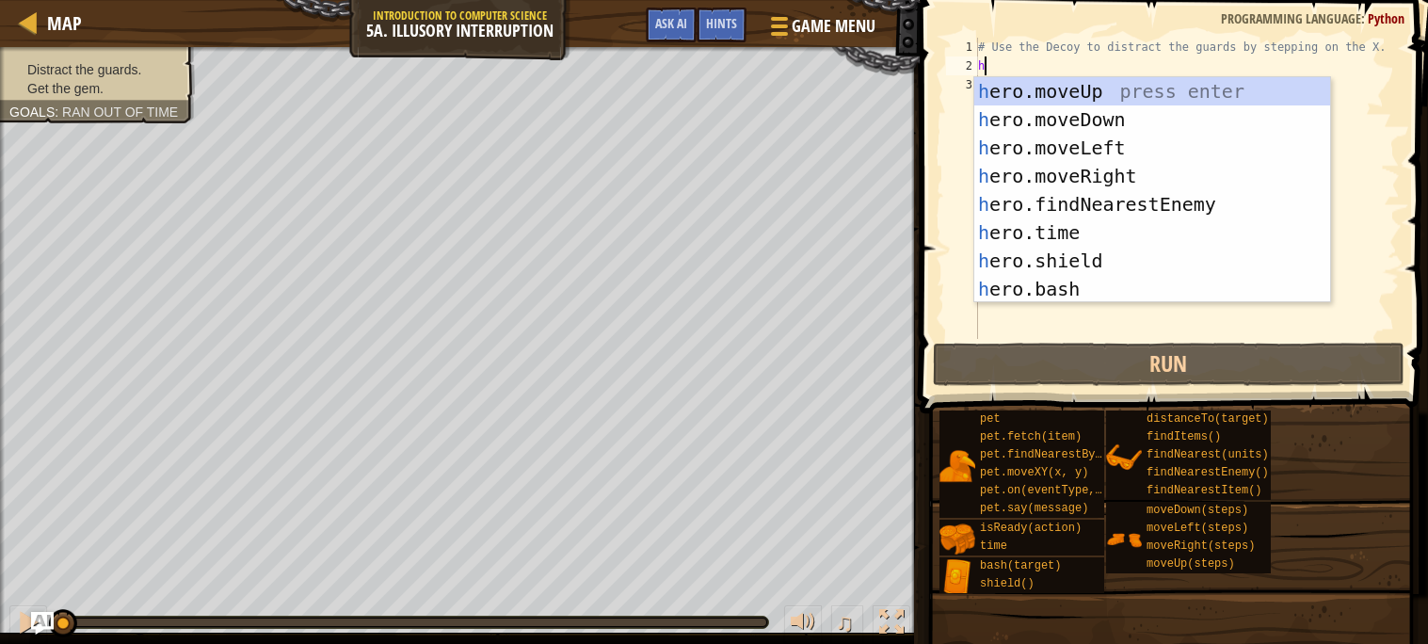
scroll to position [8, 0]
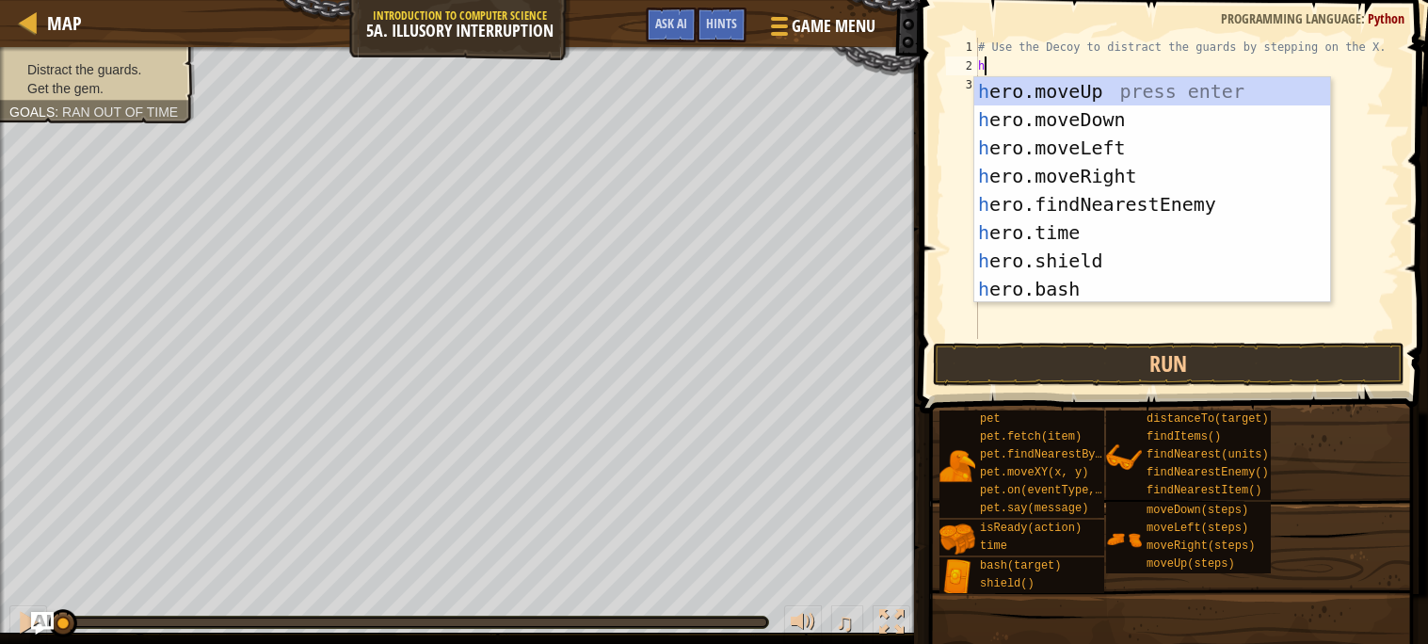
type textarea "he"
click at [1124, 173] on div "he ro.moveUp press enter he ro.moveDown press enter he ro.moveLeft press enter …" at bounding box center [1152, 218] width 356 height 282
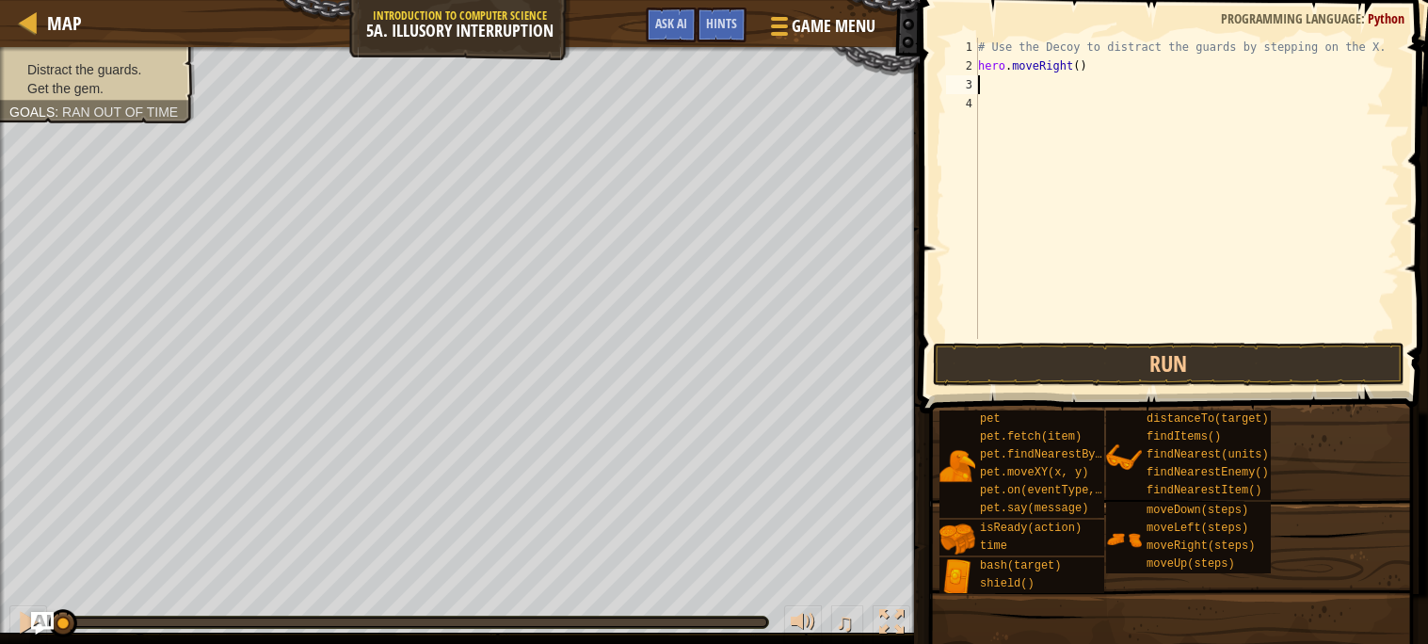
click at [1082, 68] on div "# Use the Decoy to distract the guards by stepping on the X. hero . moveRight (…" at bounding box center [1186, 207] width 425 height 339
click at [1066, 369] on button "Run" at bounding box center [1169, 364] width 472 height 43
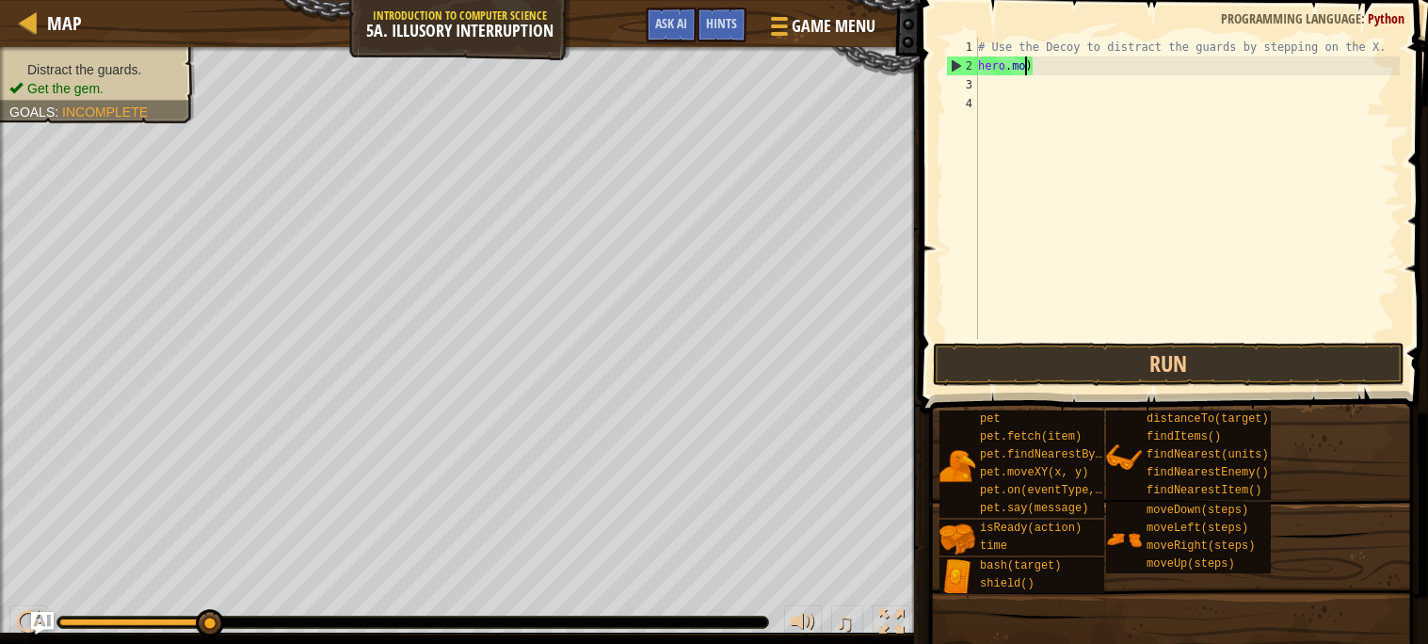
scroll to position [8, 1]
type textarea ")"
click at [1048, 70] on div "# Use the Decoy to distract the guards by stepping on the X. )" at bounding box center [1186, 207] width 425 height 339
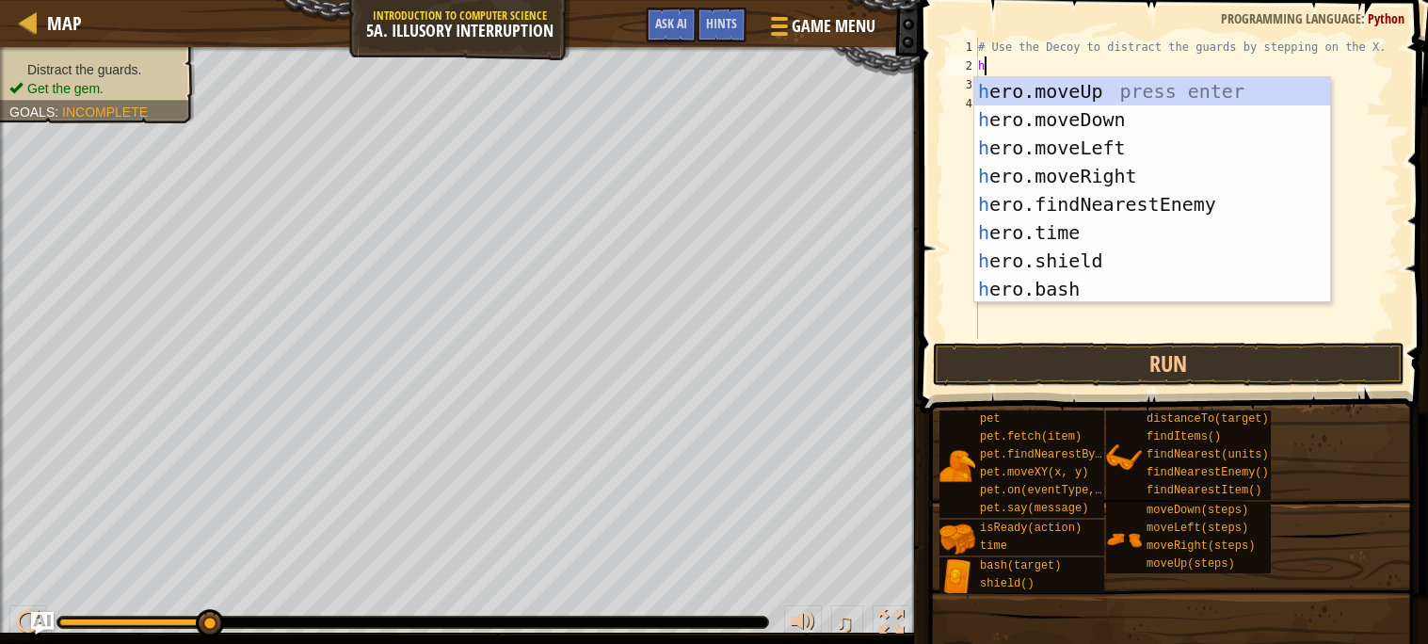
type textarea "he"
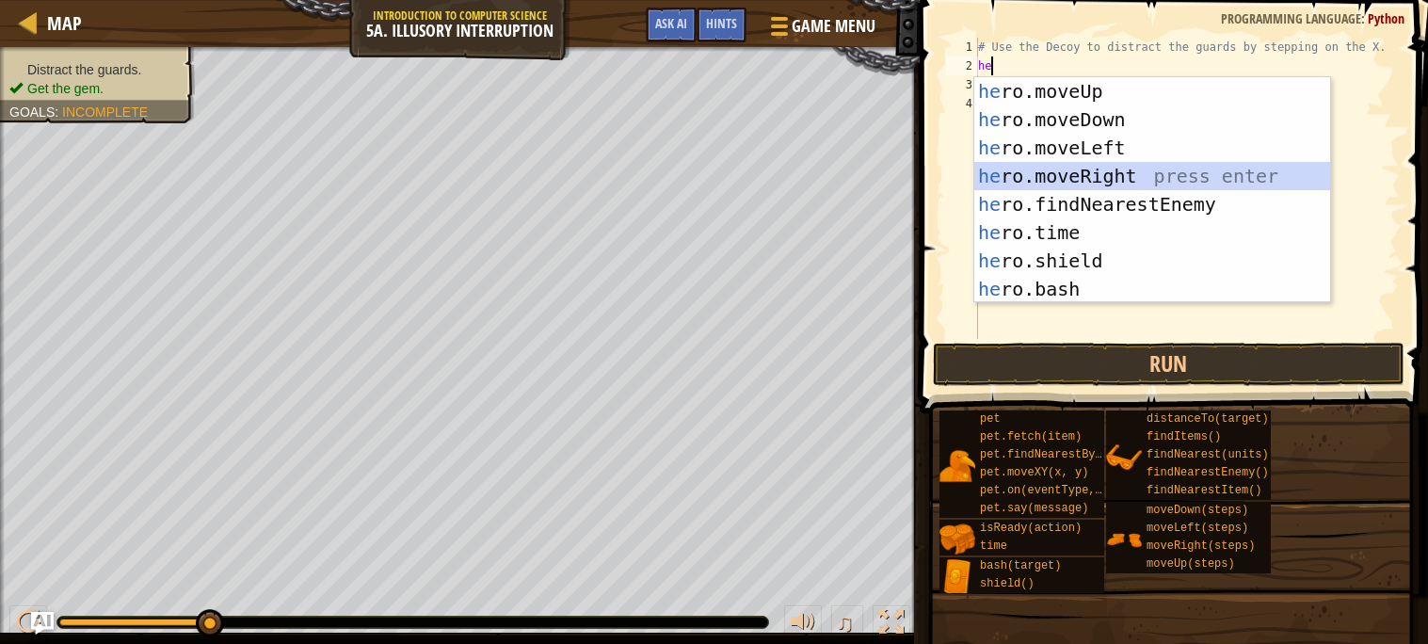
click at [1112, 170] on div "he ro.moveUp press enter he ro.moveDown press enter he ro.moveLeft press enter …" at bounding box center [1152, 218] width 356 height 282
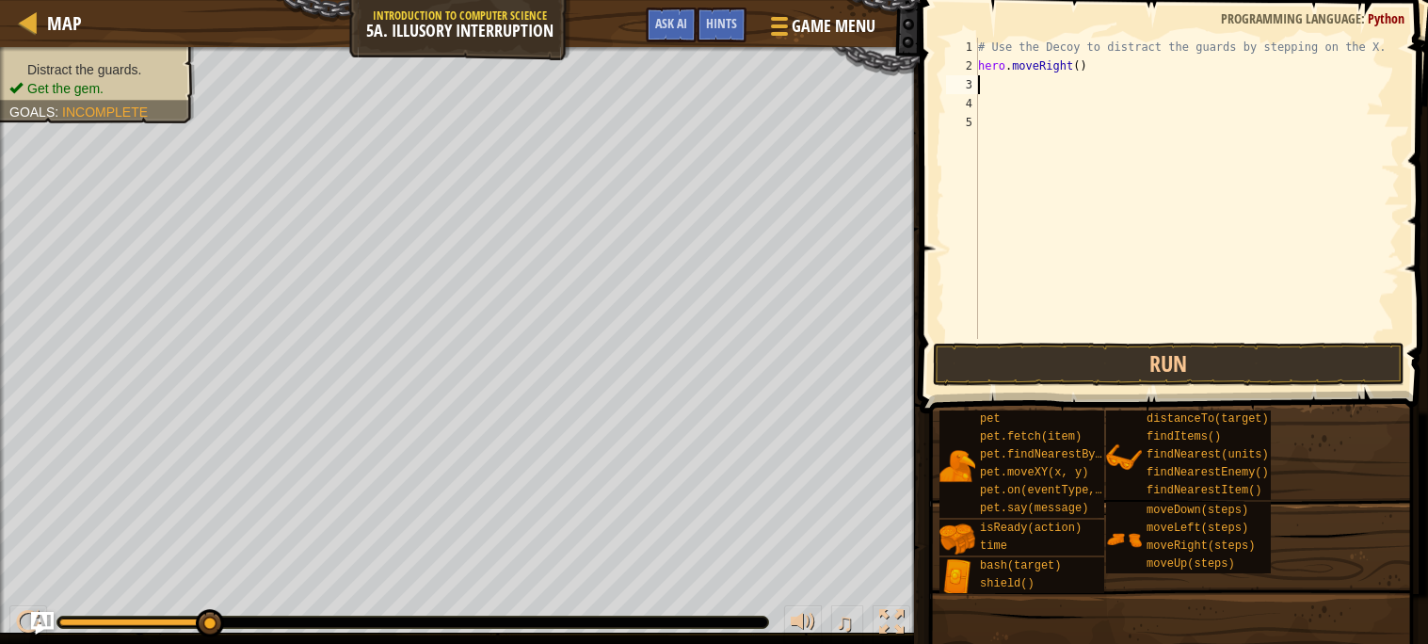
type textarea "h"
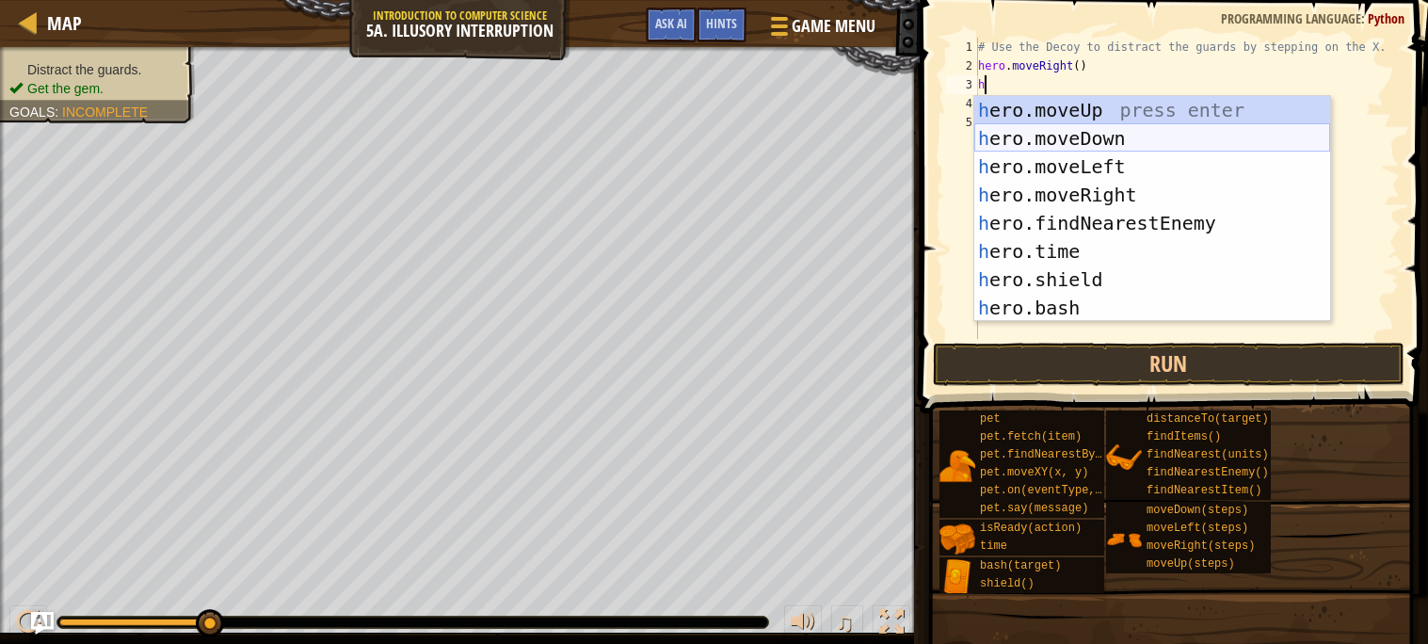
click at [1095, 143] on div "h ero.moveUp press enter h ero.moveDown press enter h ero.moveLeft press enter …" at bounding box center [1152, 237] width 356 height 282
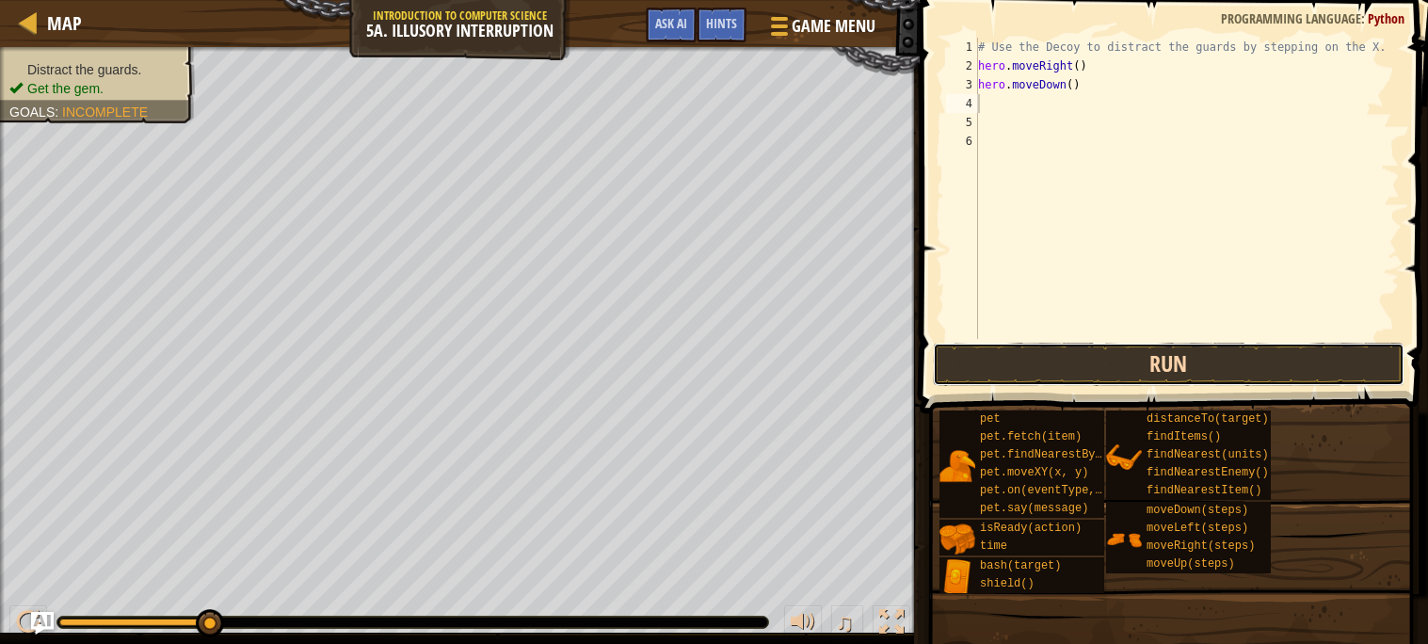
click at [1106, 361] on button "Run" at bounding box center [1169, 364] width 472 height 43
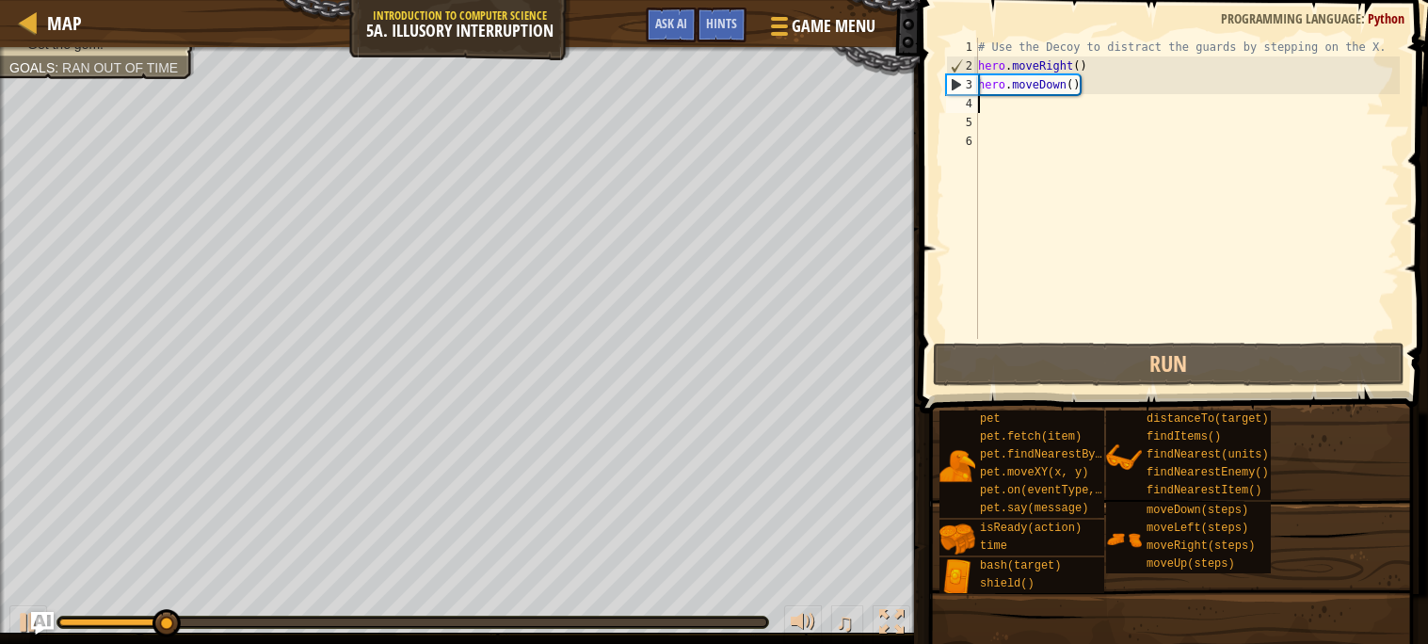
type textarea "h"
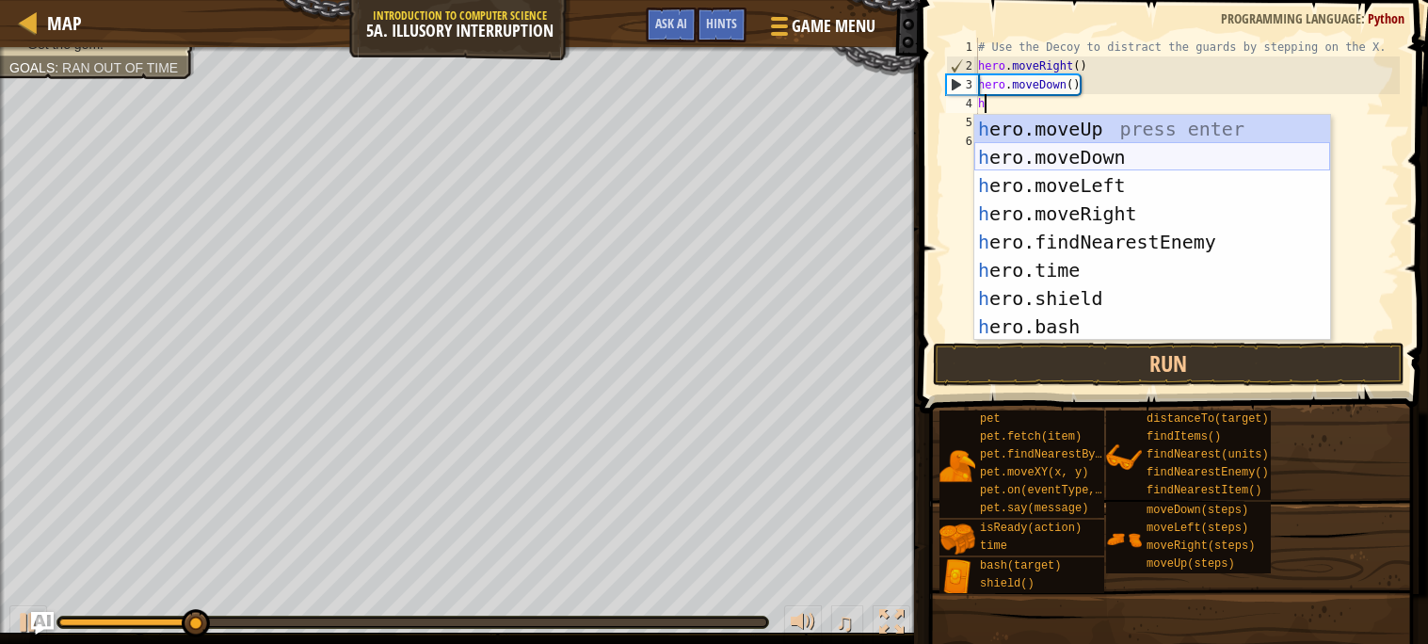
click at [1117, 159] on div "h ero.moveUp press enter h ero.moveDown press enter h ero.moveLeft press enter …" at bounding box center [1152, 256] width 356 height 282
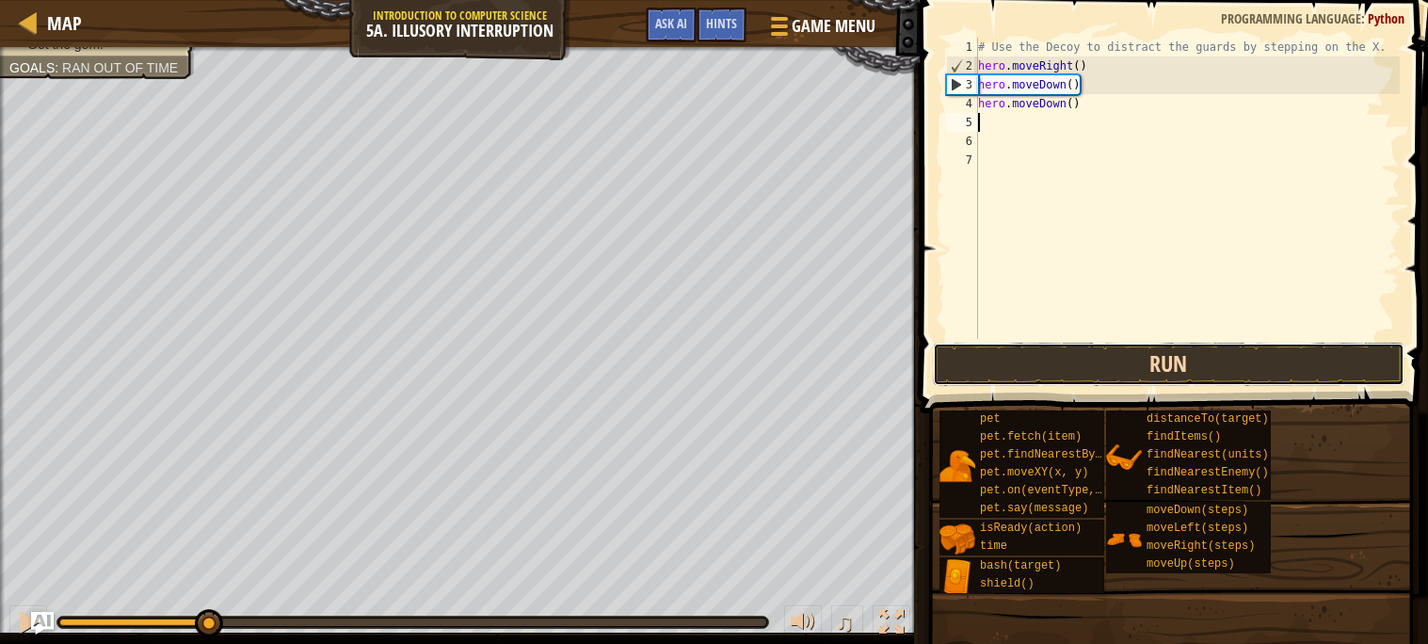
click at [1067, 358] on button "Run" at bounding box center [1169, 364] width 472 height 43
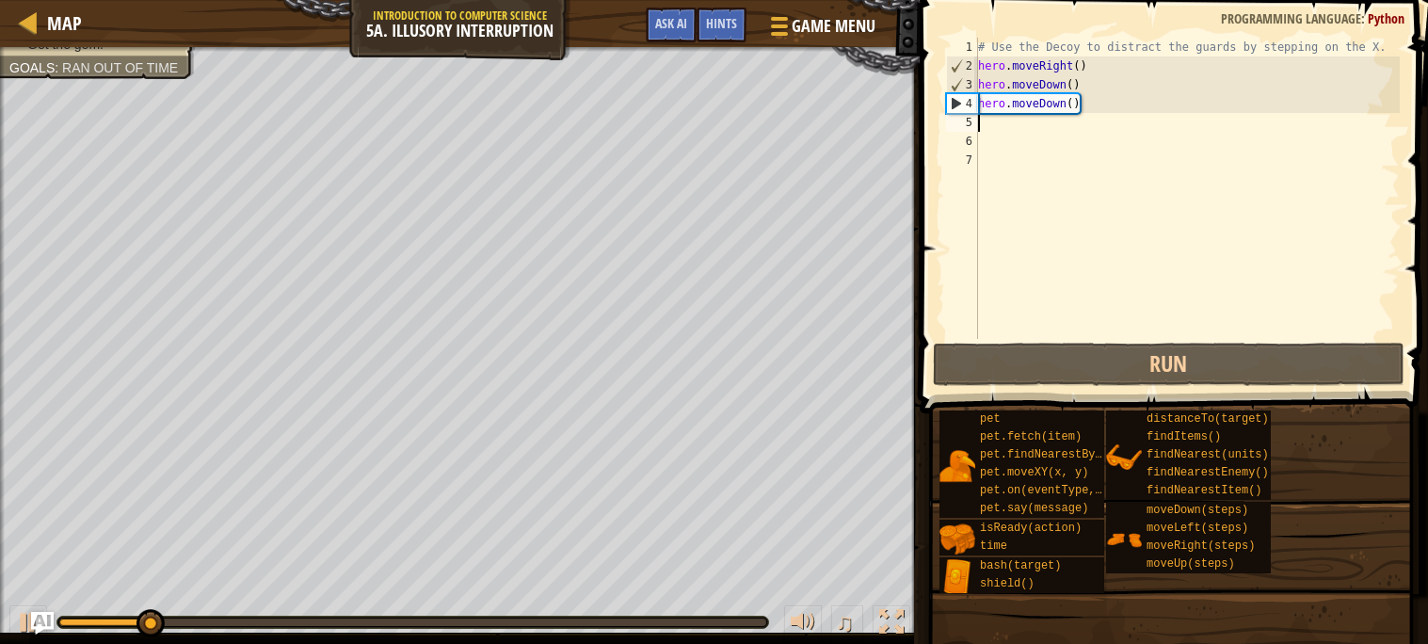
click at [1097, 105] on div "# Use the Decoy to distract the guards by stepping on the X. hero . moveRight (…" at bounding box center [1186, 207] width 425 height 339
type textarea "hero.moveDown()"
click at [1008, 128] on div "# Use the Decoy to distract the guards by stepping on the X. hero . moveRight (…" at bounding box center [1186, 207] width 425 height 339
type textarea "h"
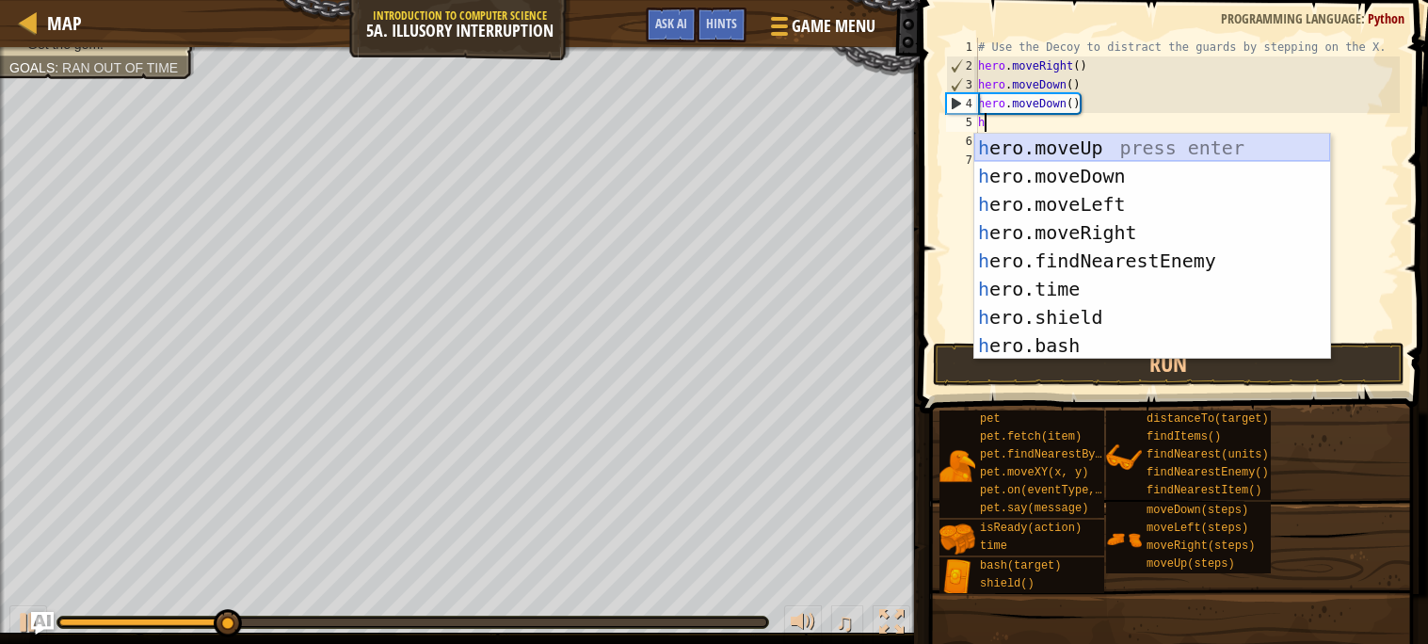
click at [1087, 145] on div "h ero.moveUp press enter h ero.moveDown press enter h ero.moveLeft press enter …" at bounding box center [1152, 275] width 356 height 282
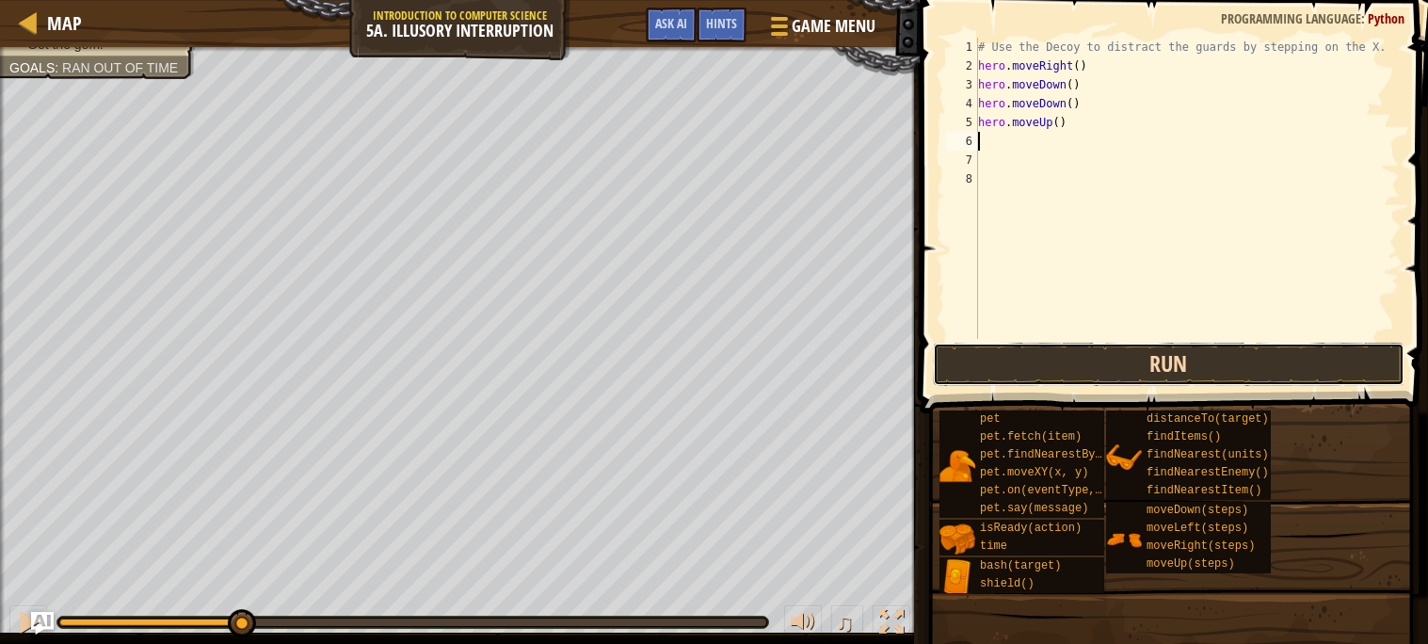
click at [1134, 349] on button "Run" at bounding box center [1169, 364] width 472 height 43
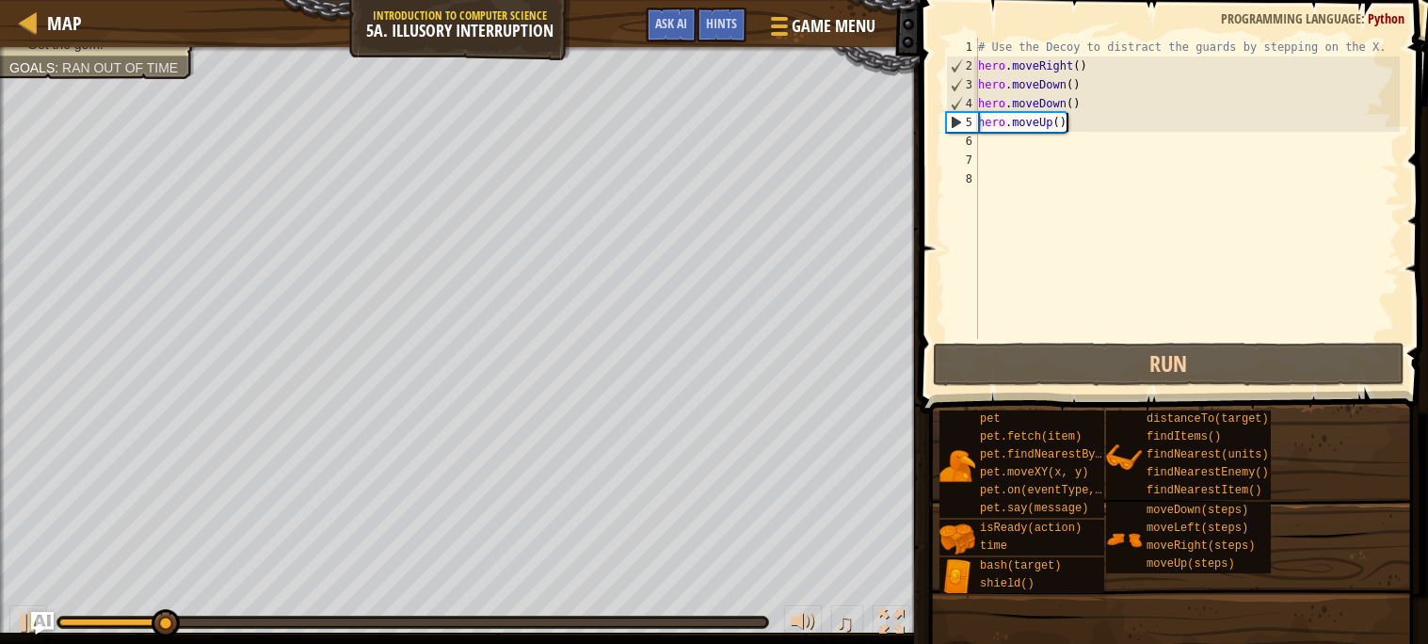
click at [1065, 123] on div "# Use the Decoy to distract the guards by stepping on the X. hero . moveRight (…" at bounding box center [1186, 207] width 425 height 339
click at [1090, 107] on div "# Use the Decoy to distract the guards by stepping on the X. hero . moveRight (…" at bounding box center [1186, 207] width 425 height 339
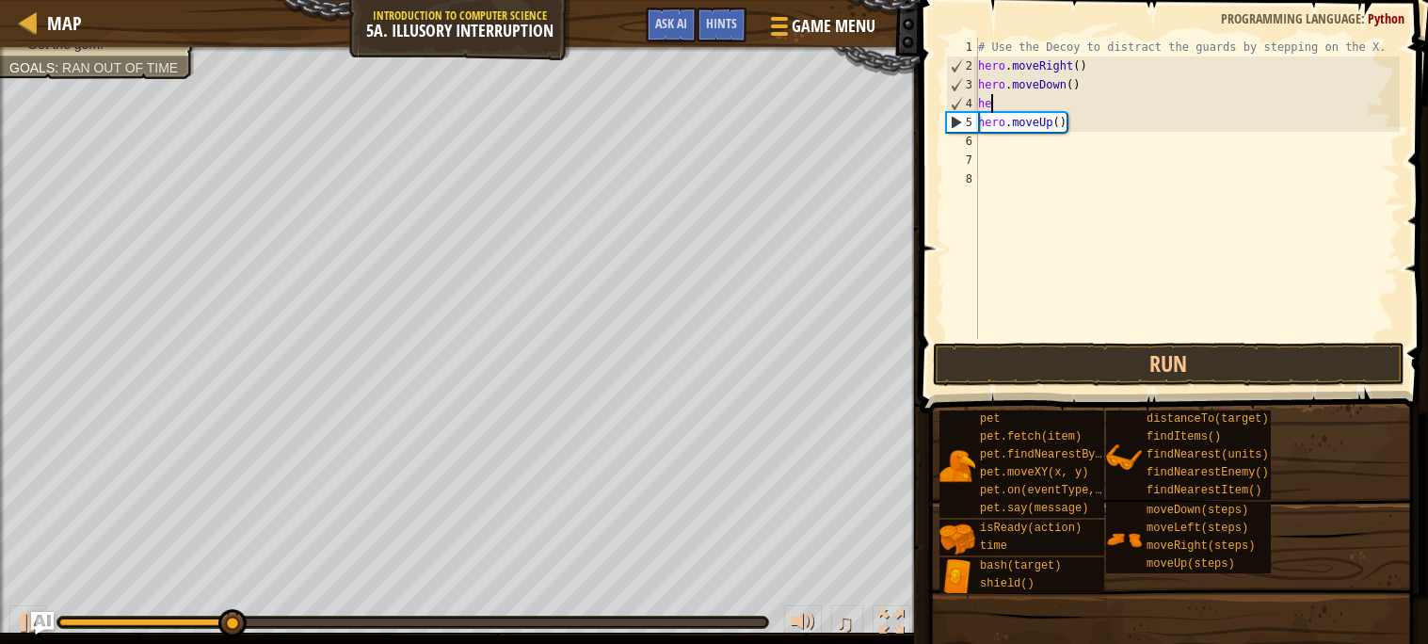
type textarea "h"
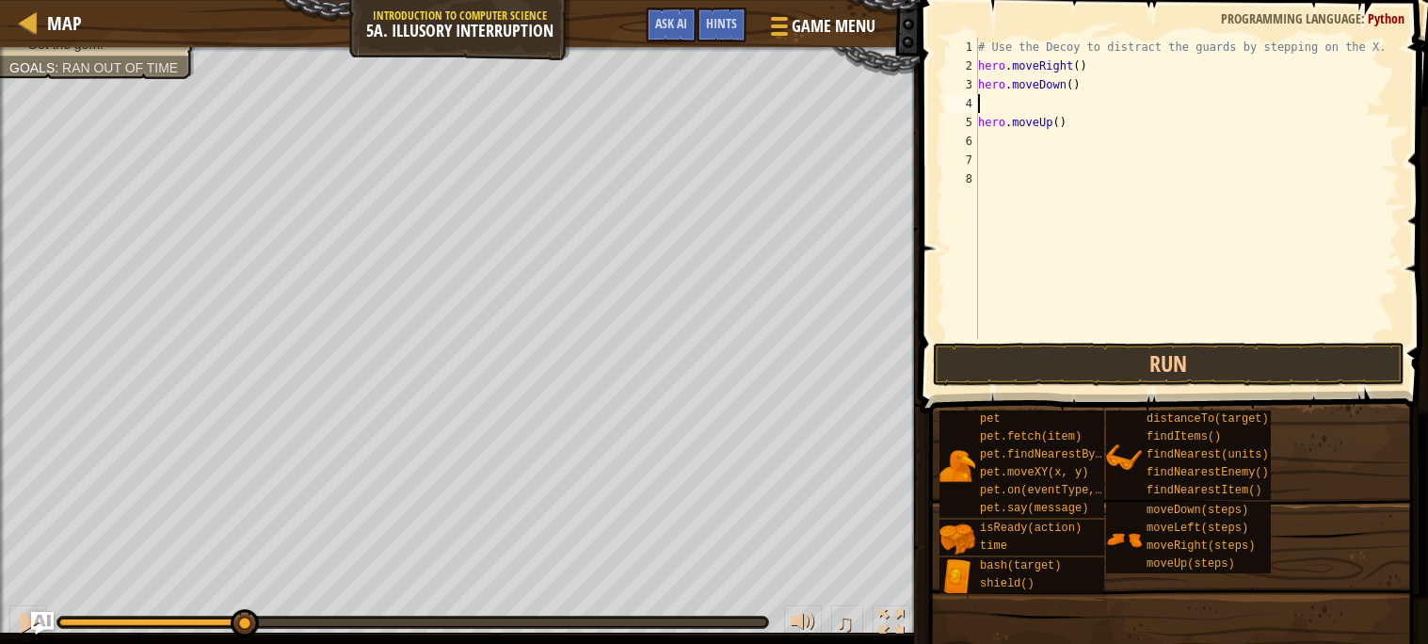
click at [1081, 132] on div "# Use the Decoy to distract the guards by stepping on the X. hero . moveRight (…" at bounding box center [1186, 207] width 425 height 339
click at [1079, 122] on div "# Use the Decoy to distract the guards by stepping on the X. hero . moveRight (…" at bounding box center [1186, 207] width 425 height 339
type textarea "h"
click at [984, 100] on div "# Use the Decoy to distract the guards by stepping on the X. hero . moveRight (…" at bounding box center [1186, 207] width 425 height 339
click at [1076, 85] on div "# Use the Decoy to distract the guards by stepping on the X. hero . moveRight (…" at bounding box center [1186, 207] width 425 height 339
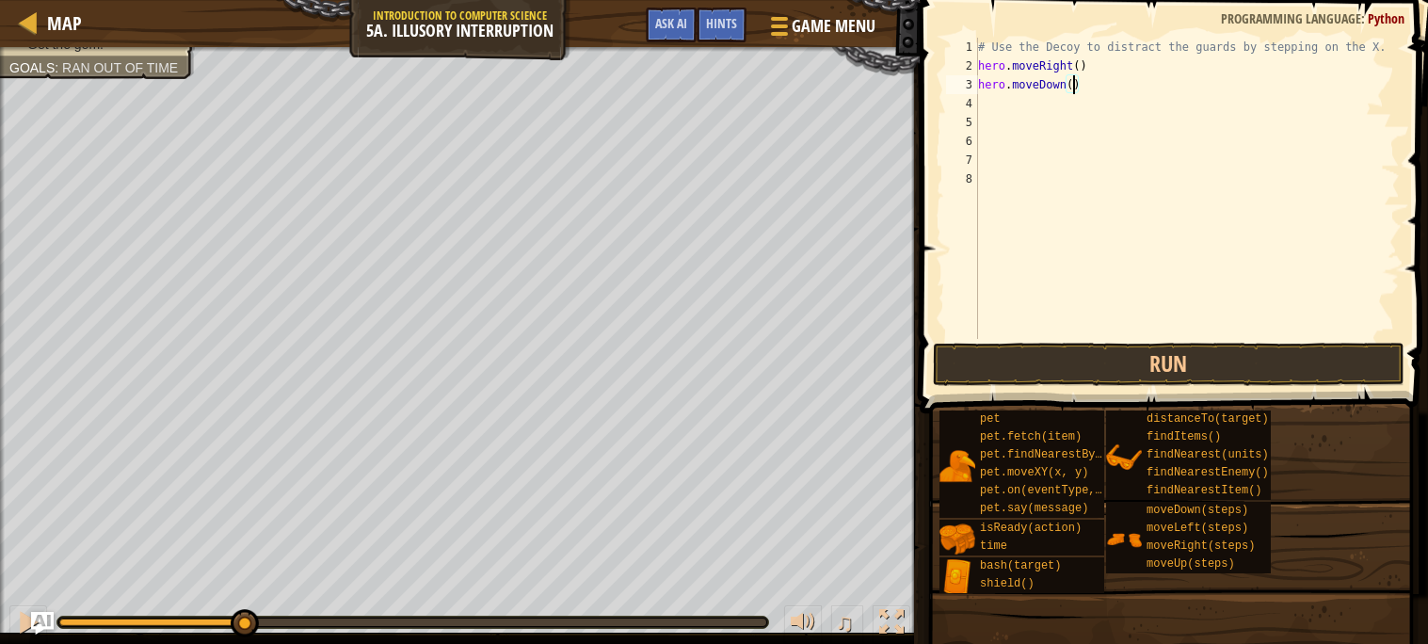
type textarea "hero.moveDown(2)"
click at [995, 110] on div "# Use the Decoy to distract the guards by stepping on the X. hero . moveRight (…" at bounding box center [1186, 207] width 425 height 339
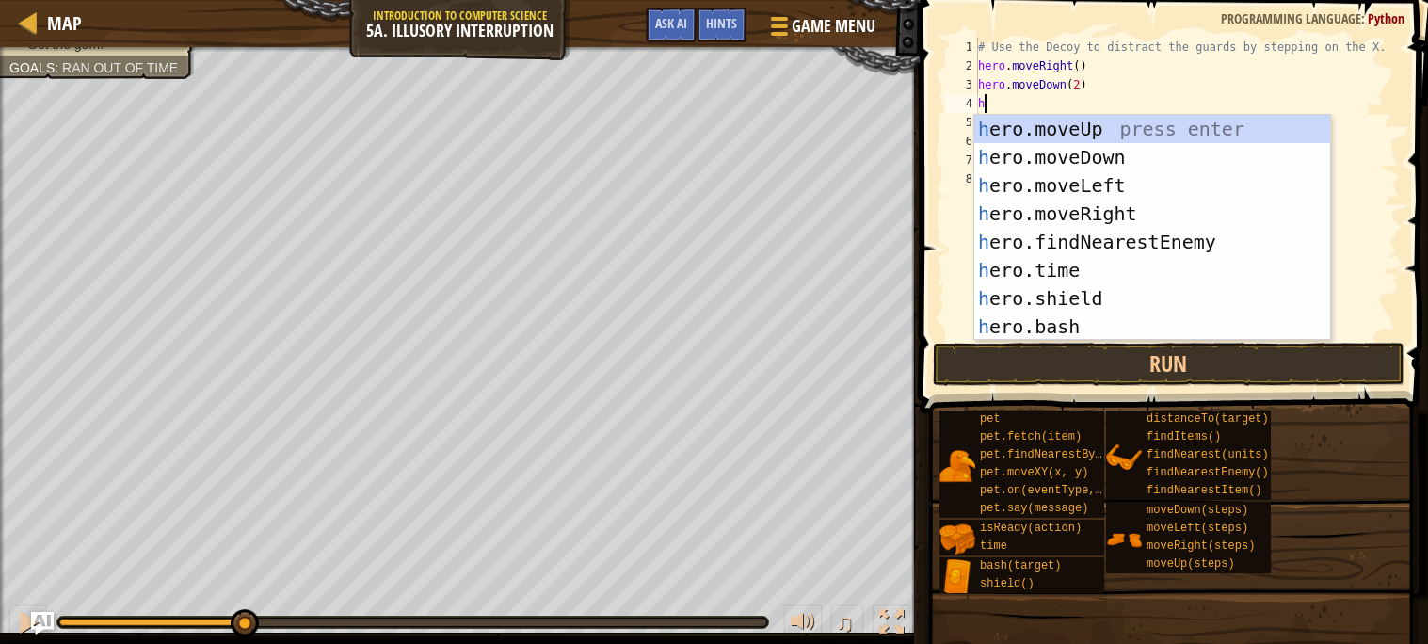
type textarea "he"
click at [1087, 126] on div "he ro.moveUp press enter he ro.moveDown press enter he ro.moveLeft press enter …" at bounding box center [1152, 256] width 356 height 282
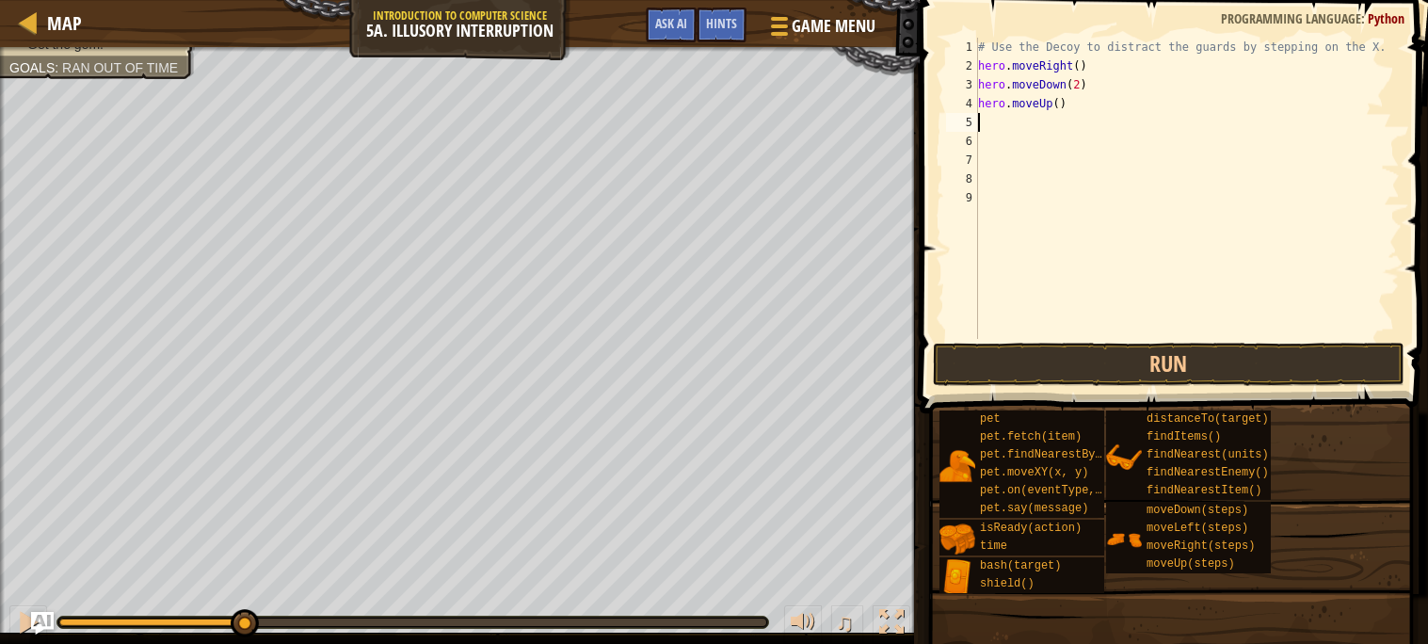
click at [1062, 100] on div "# Use the Decoy to distract the guards by stepping on the X. hero . moveRight (…" at bounding box center [1186, 207] width 425 height 339
type textarea "hero.moveUp(2)"
click at [1023, 115] on div "# Use the Decoy to distract the guards by stepping on the X. hero . moveRight (…" at bounding box center [1186, 207] width 425 height 339
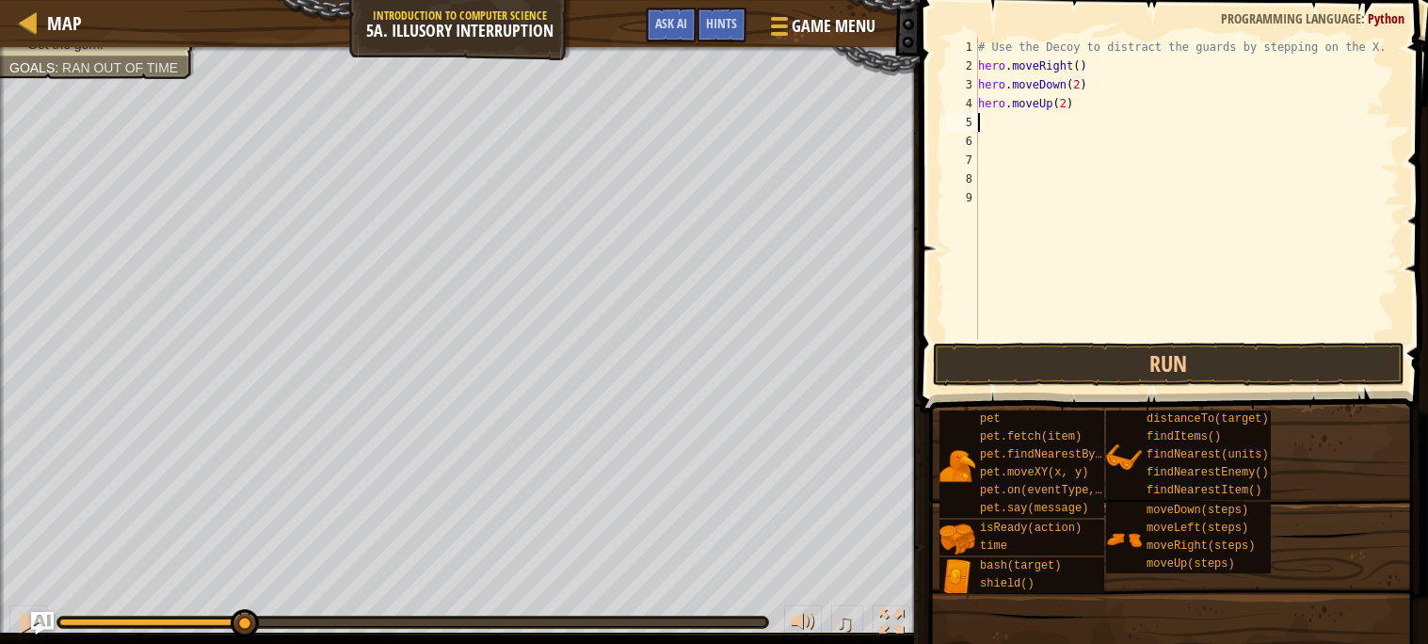
type textarea "h"
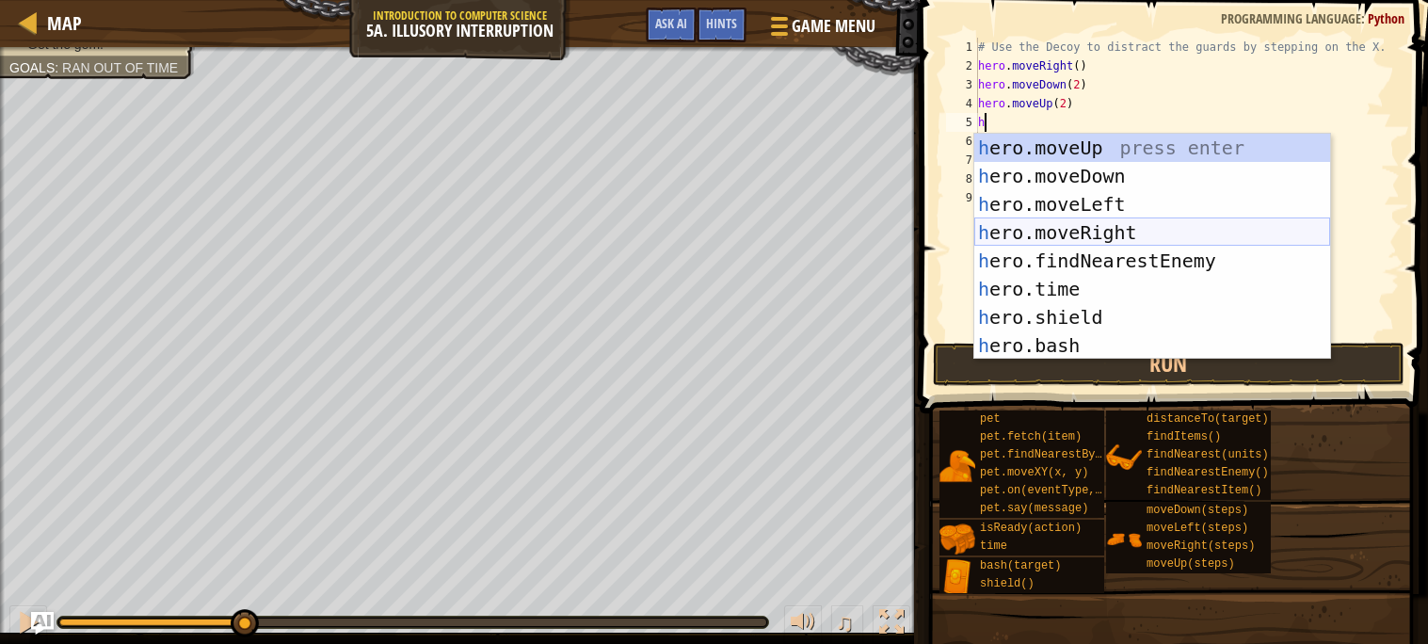
click at [1116, 212] on div "h ero.moveUp press enter h ero.moveDown press enter h ero.moveLeft press enter …" at bounding box center [1152, 275] width 356 height 282
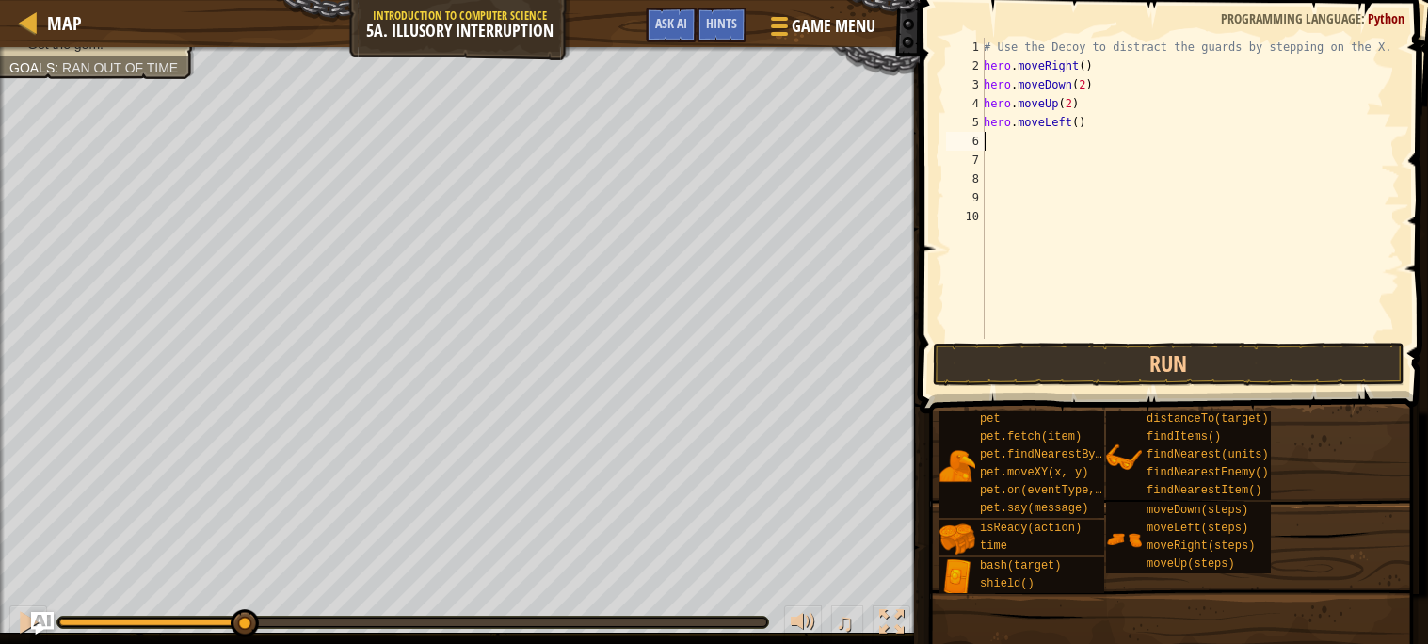
click at [1067, 120] on div "# Use the Decoy to distract the guards by stepping on the X. hero . moveRight (…" at bounding box center [1190, 207] width 420 height 339
click at [1070, 120] on div "# Use the Decoy to distract the guards by stepping on the X. hero . moveRight (…" at bounding box center [1190, 207] width 420 height 339
click at [1092, 124] on div "# Use the Decoy to distract the guards by stepping on the X. hero . moveRight (…" at bounding box center [1190, 207] width 420 height 339
type textarea "hero.move.right(3)"
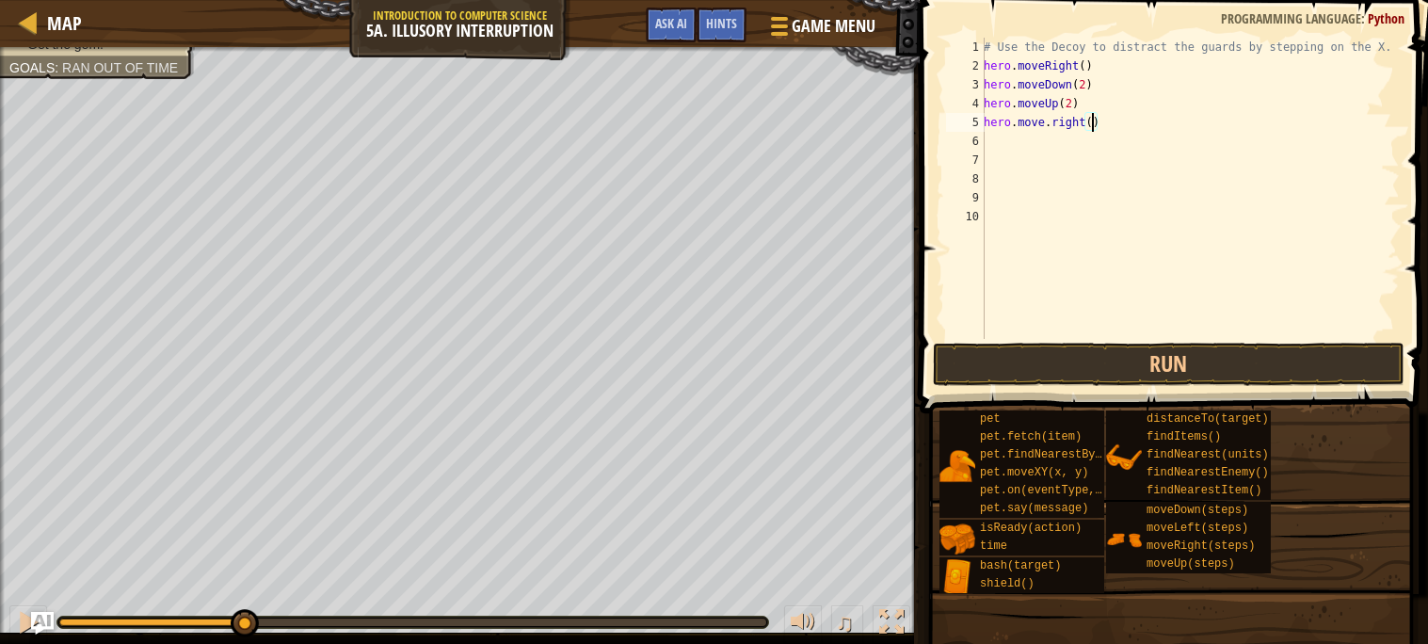
scroll to position [8, 8]
click at [1116, 338] on div "# Use the Decoy to distract the guards by stepping on the X. hero . moveRight (…" at bounding box center [1190, 207] width 420 height 339
click at [1129, 365] on button "Run" at bounding box center [1169, 364] width 472 height 43
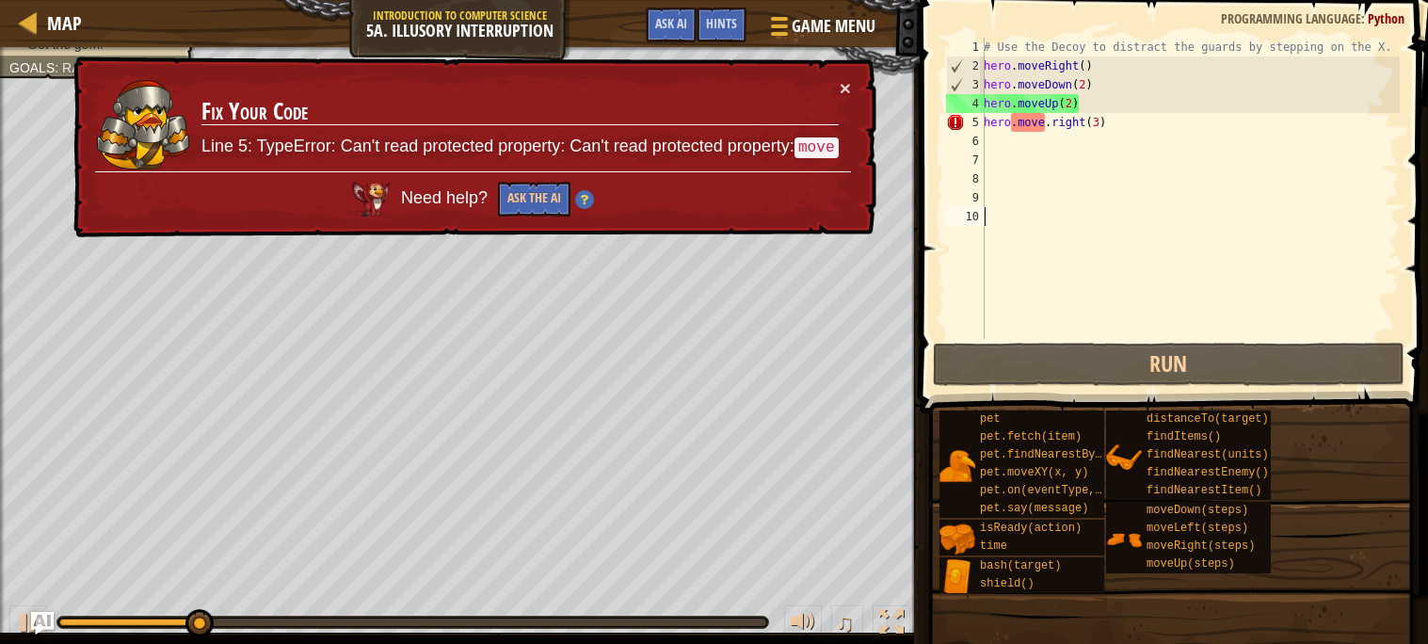
click at [1111, 118] on div "# Use the Decoy to distract the guards by stepping on the X. hero . moveRight (…" at bounding box center [1190, 207] width 420 height 339
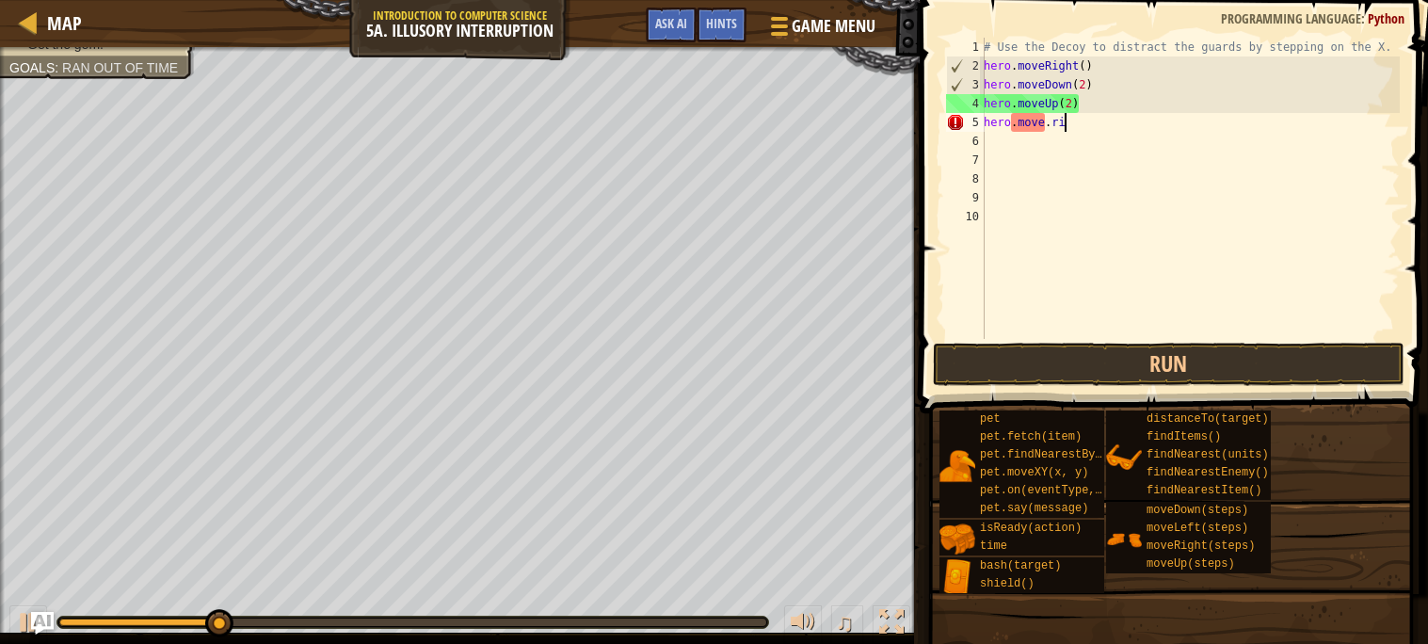
type textarea "h"
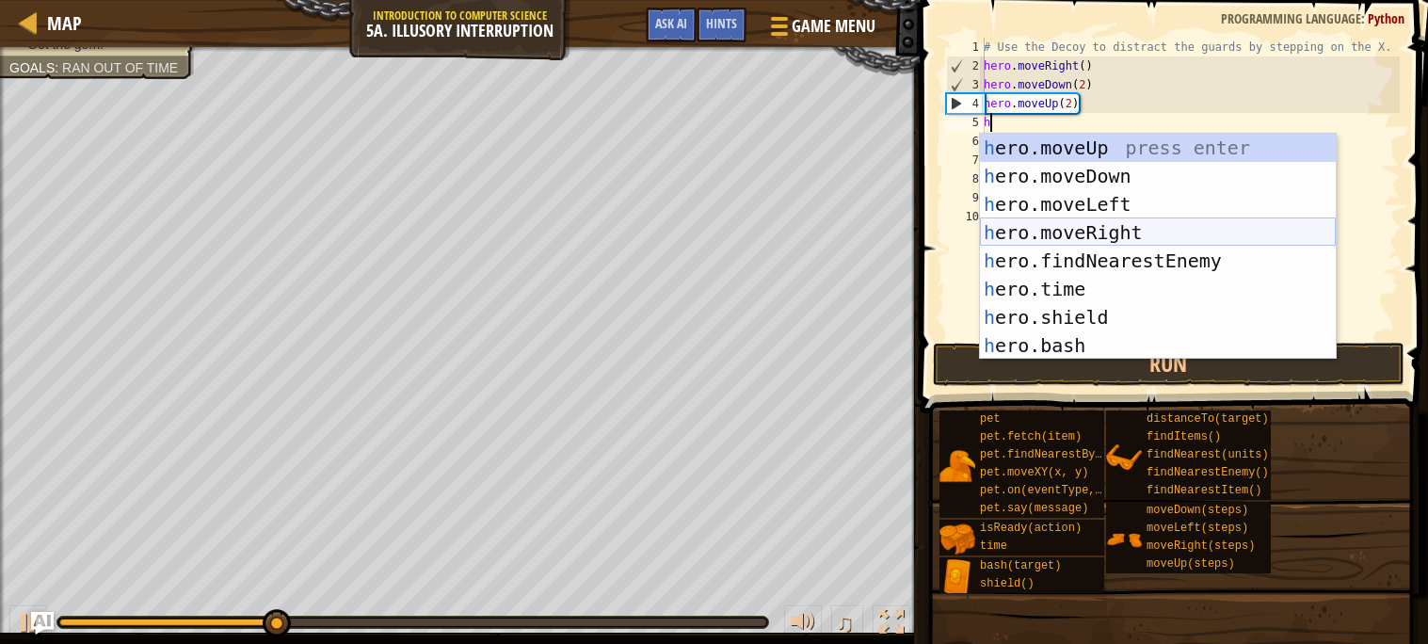
click at [1108, 226] on div "h ero.moveUp press enter h ero.moveDown press enter h ero.moveLeft press enter …" at bounding box center [1158, 275] width 356 height 282
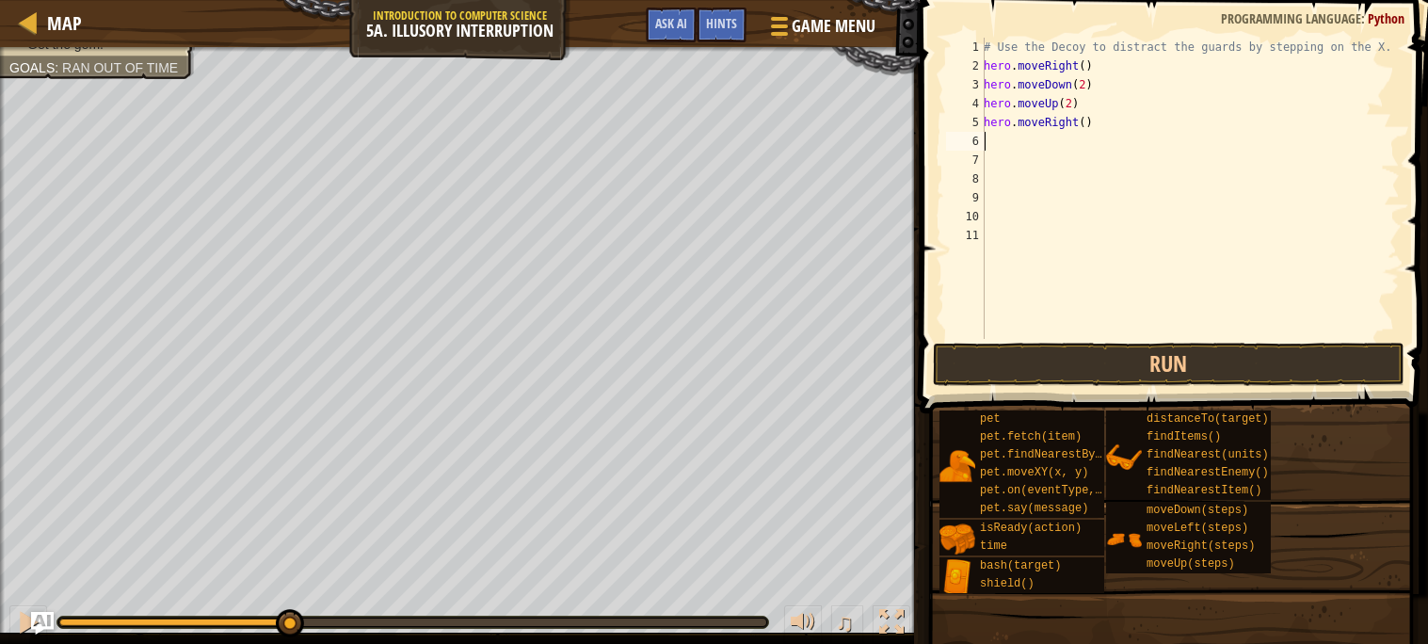
click at [1085, 125] on div "# Use the Decoy to distract the guards by stepping on the X. hero . moveRight (…" at bounding box center [1190, 207] width 420 height 339
type textarea "hero.moveRight(3)"
click at [1140, 363] on button "Run" at bounding box center [1169, 364] width 472 height 43
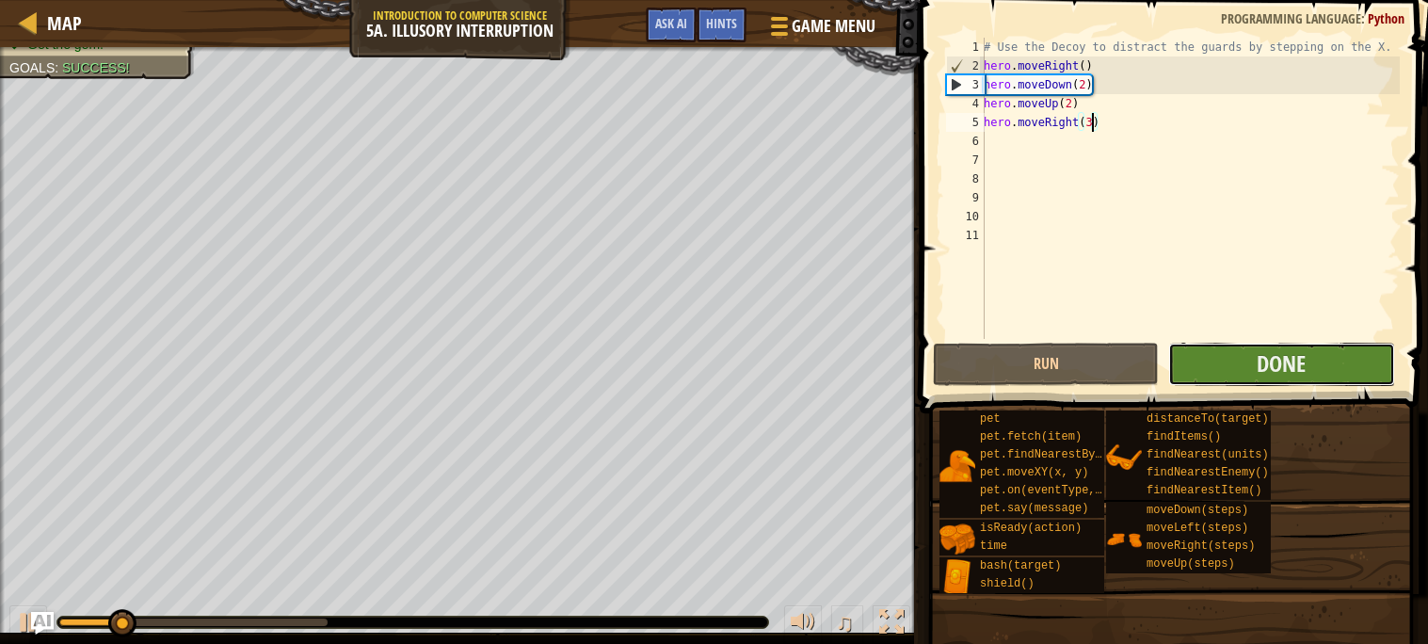
click at [1248, 361] on button "Done" at bounding box center [1281, 364] width 226 height 43
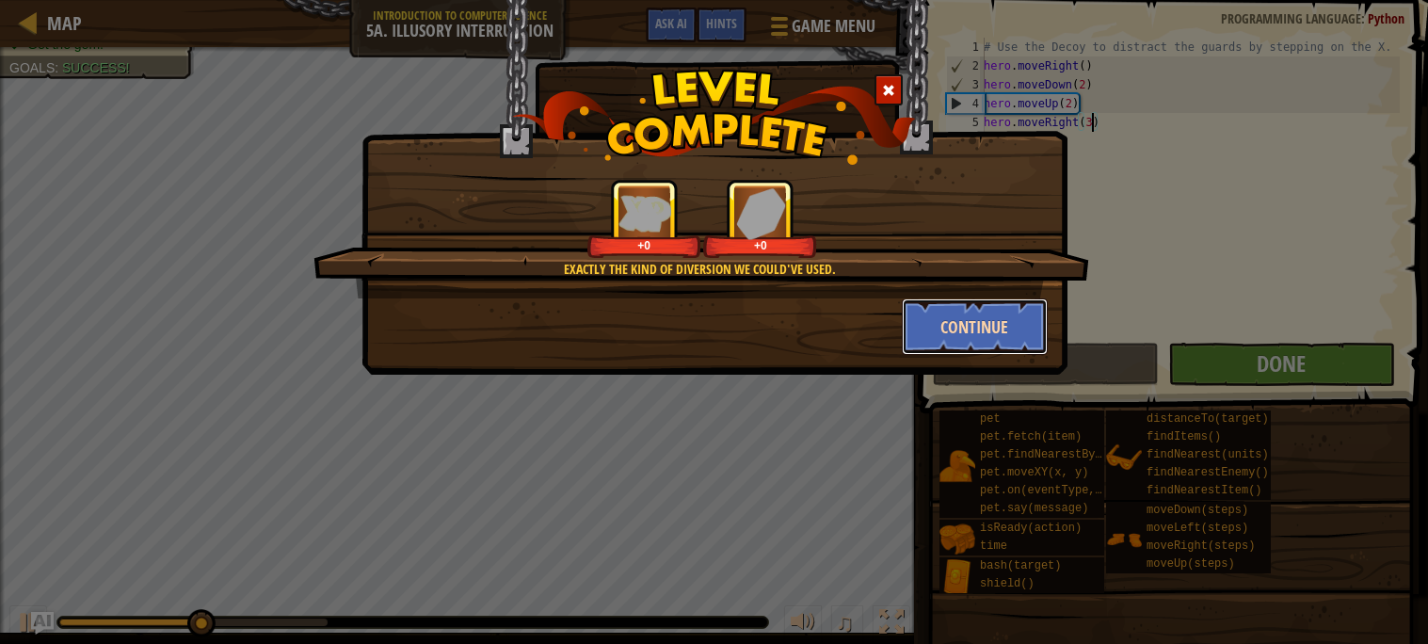
click at [940, 342] on button "Continue" at bounding box center [975, 326] width 146 height 56
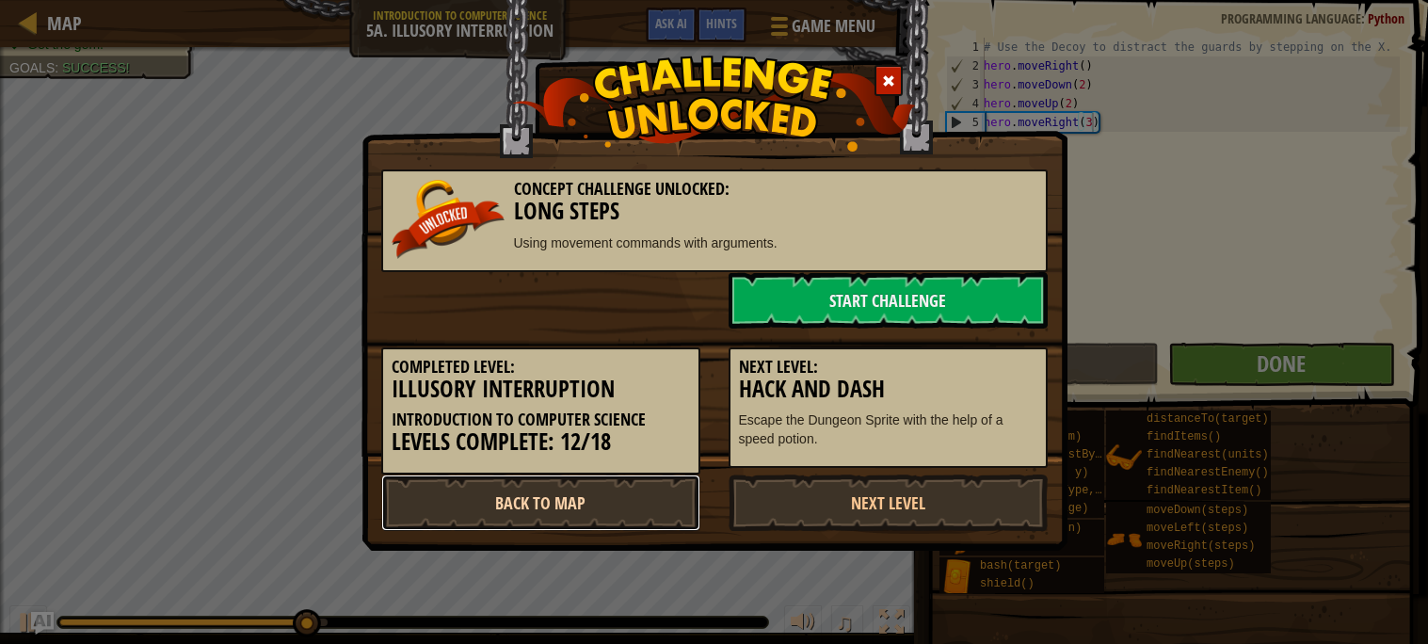
click at [601, 526] on link "Back to Map" at bounding box center [540, 502] width 319 height 56
